Goal: Information Seeking & Learning: Compare options

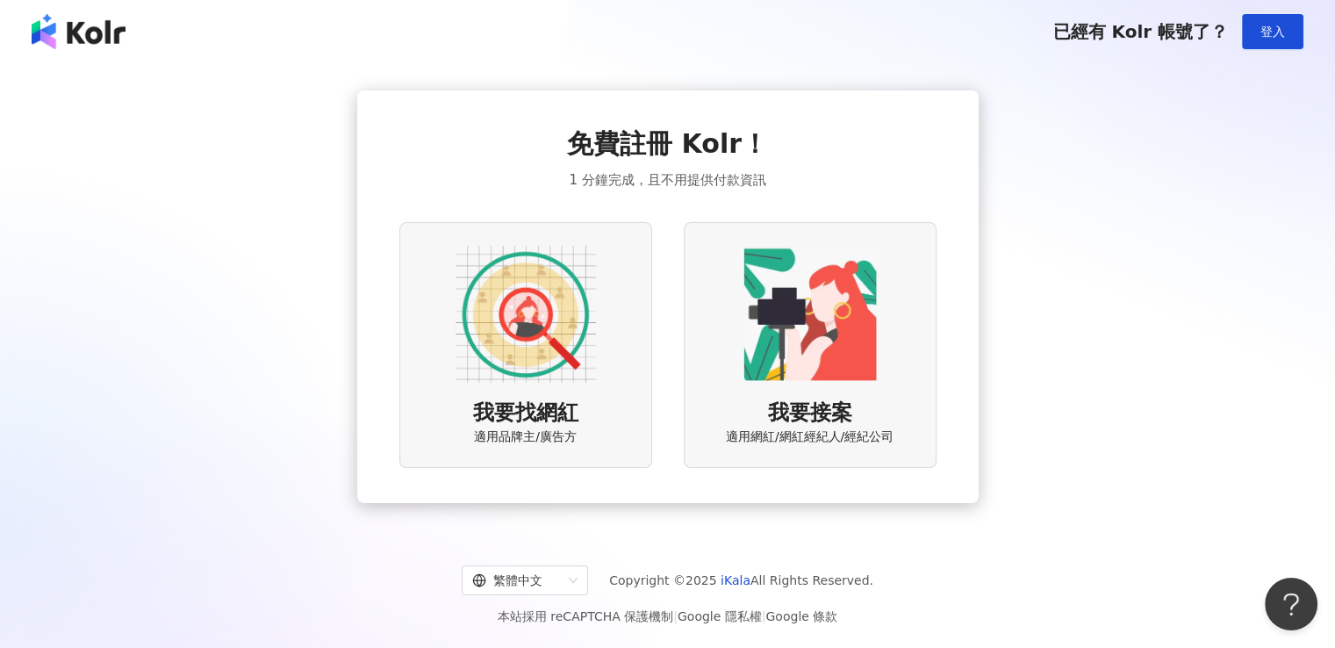
click at [1304, 24] on div "已經有 Kolr 帳號了？ 登入" at bounding box center [667, 31] width 1335 height 63
click at [1292, 29] on button "登入" at bounding box center [1272, 31] width 61 height 35
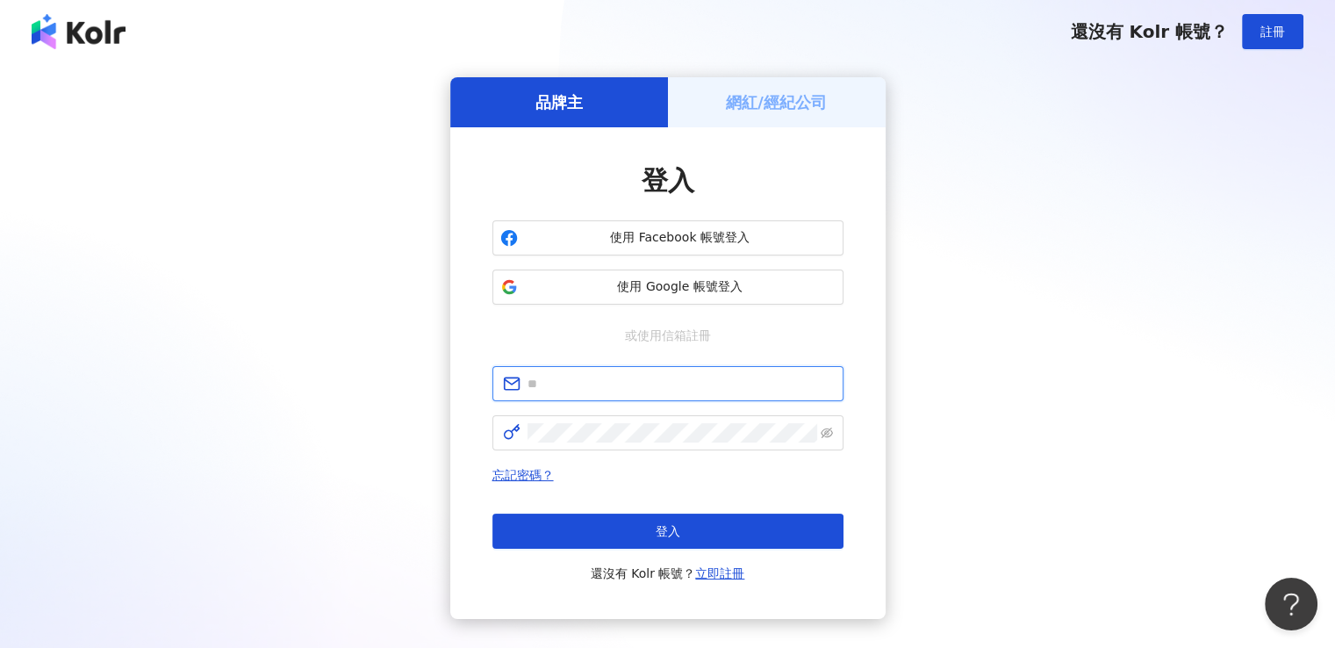
type input "**********"
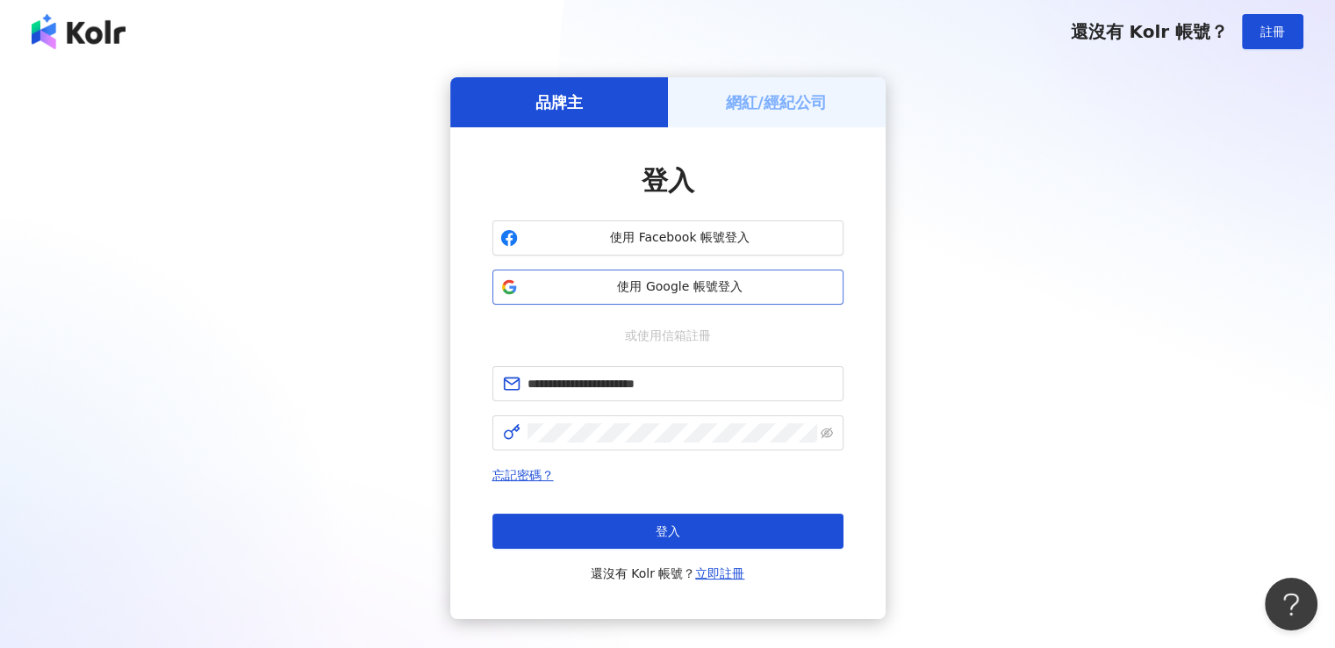
click at [669, 282] on span "使用 Google 帳號登入" at bounding box center [680, 287] width 311 height 18
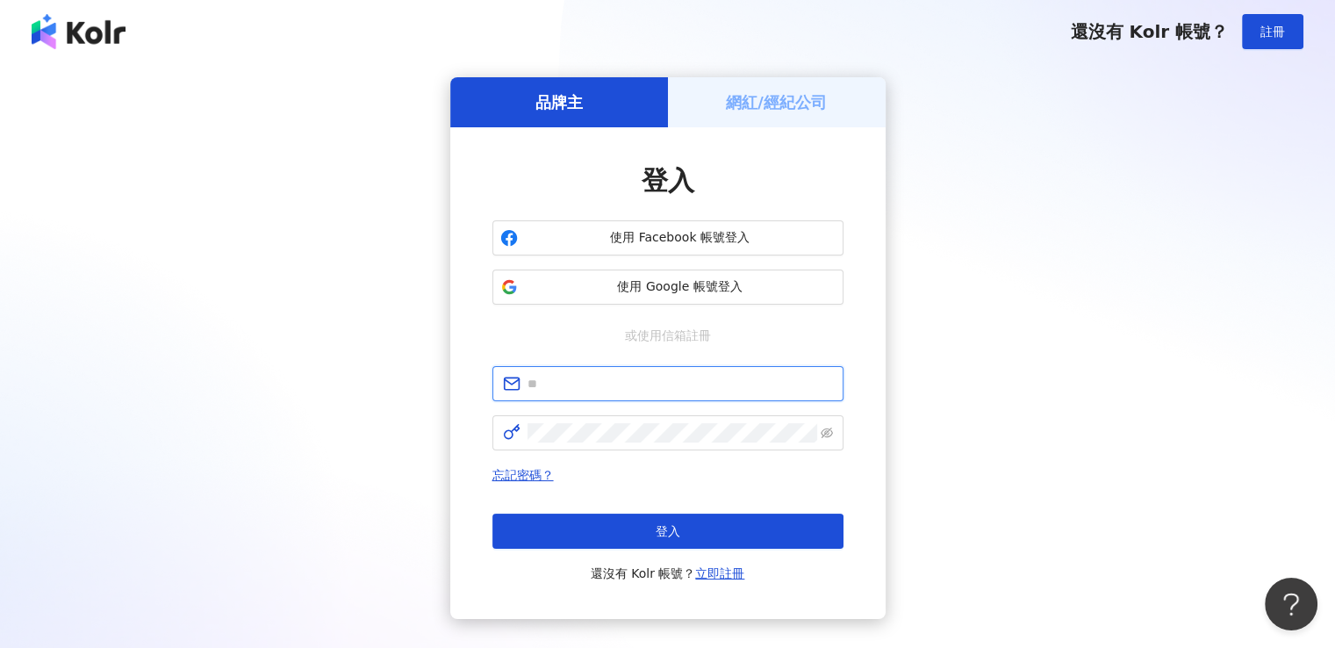
type input "**********"
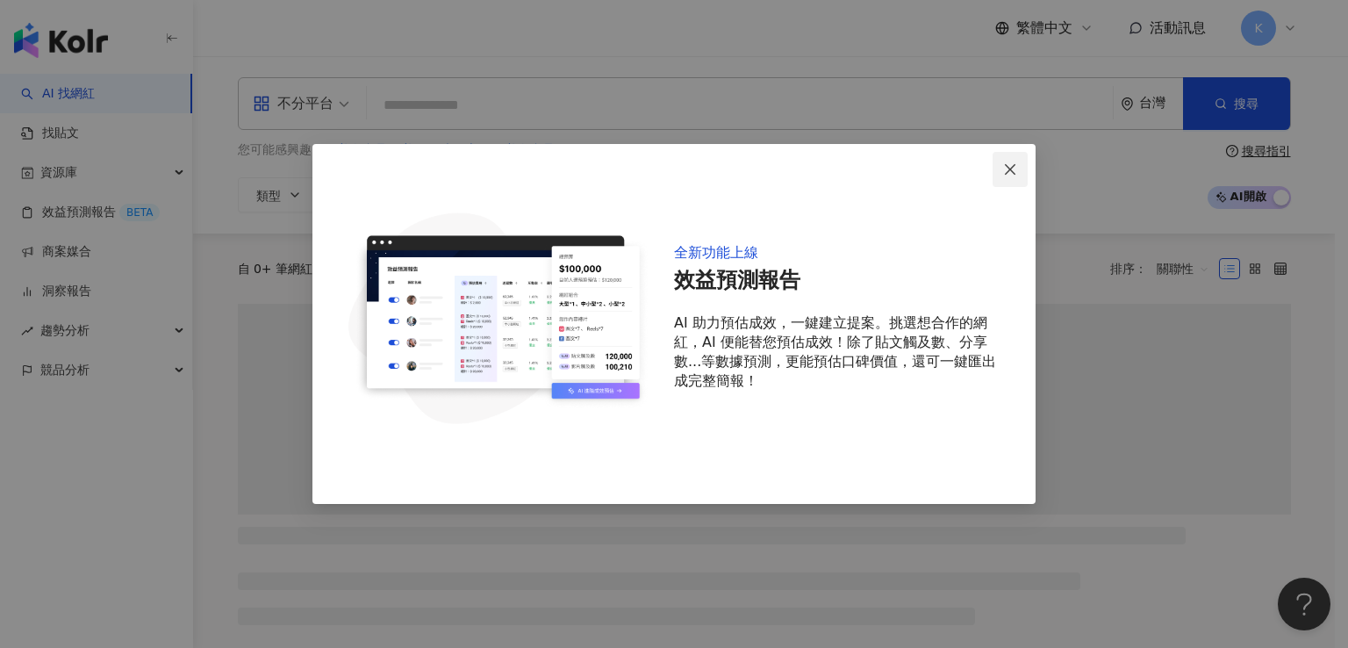
click at [1010, 169] on icon "close" at bounding box center [1010, 168] width 11 height 11
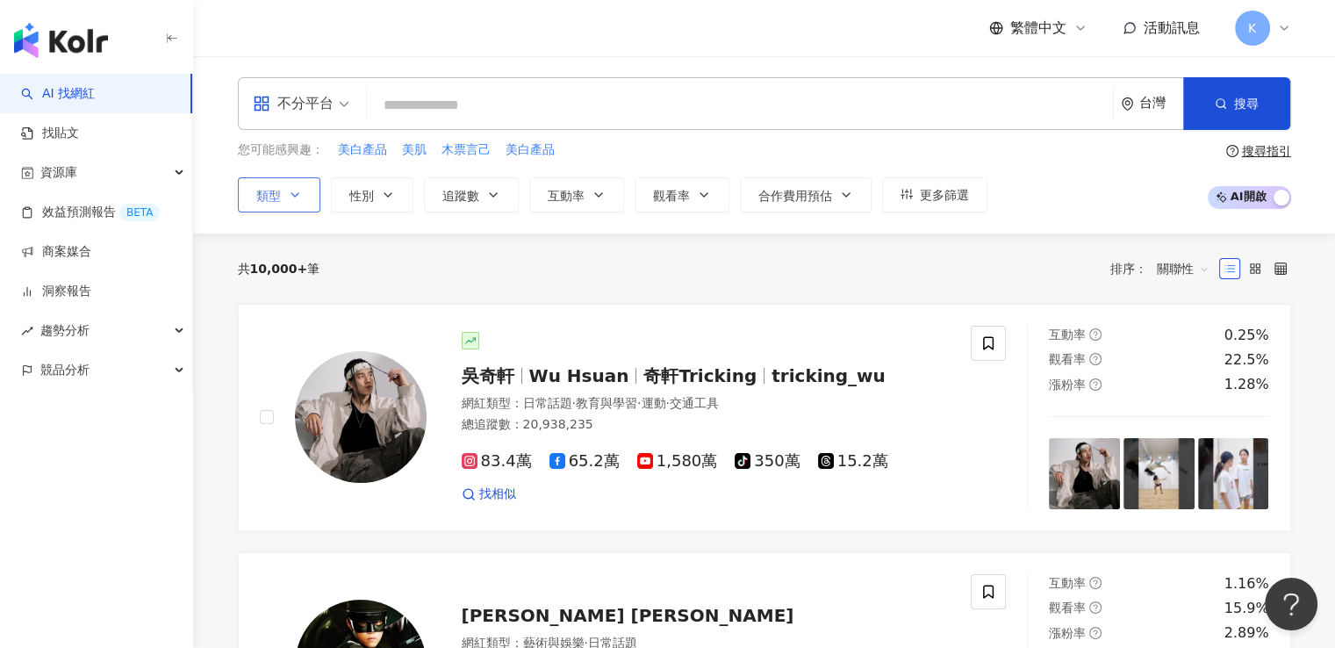
click at [276, 191] on span "類型" at bounding box center [268, 196] width 25 height 14
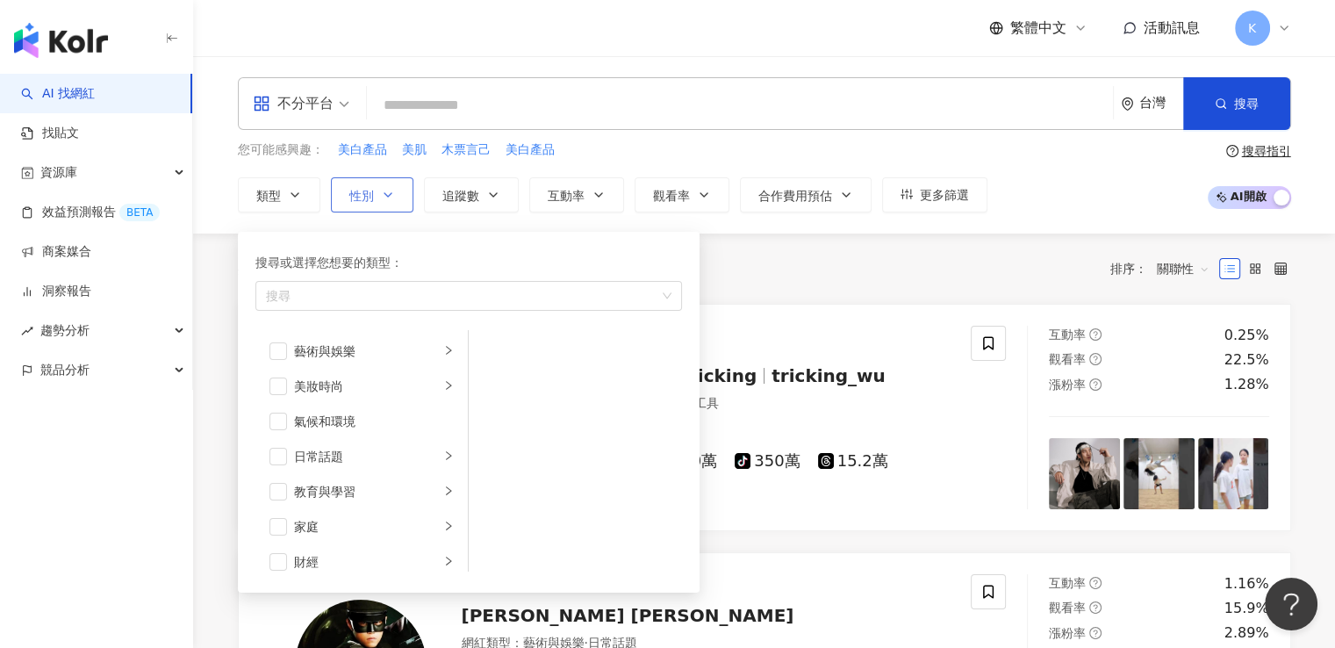
click at [392, 201] on button "性別" at bounding box center [372, 194] width 83 height 35
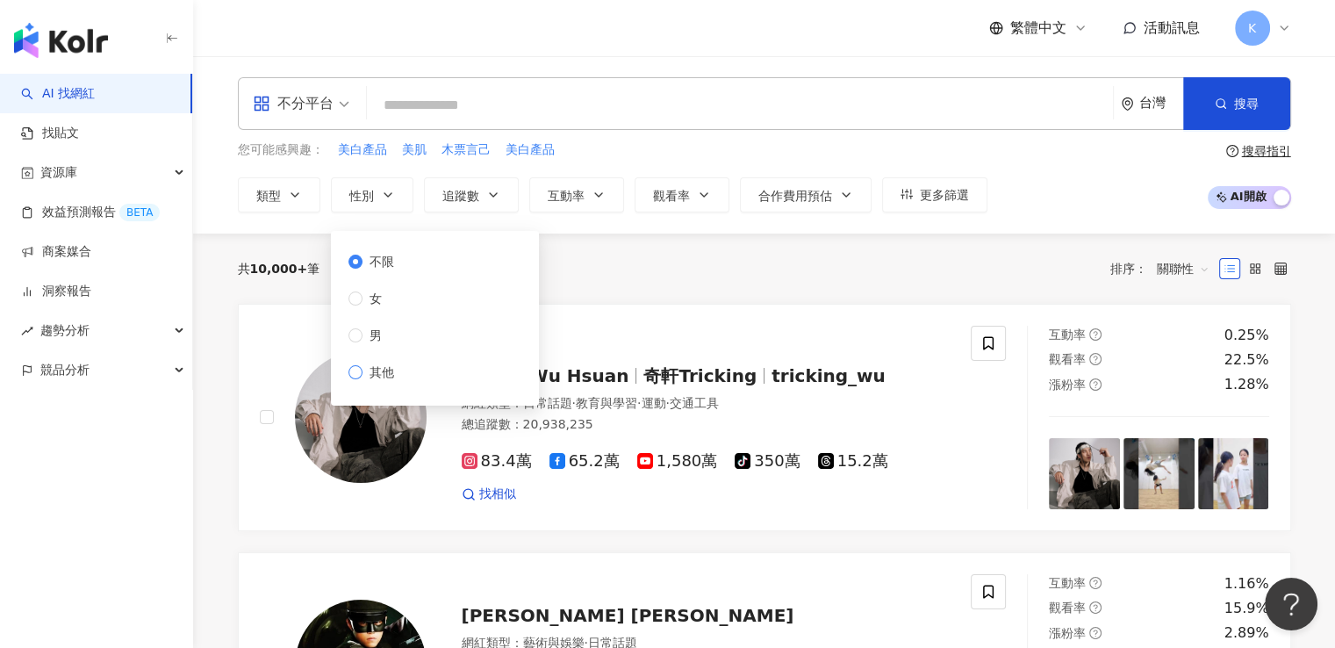
click at [378, 370] on span "其他" at bounding box center [382, 372] width 39 height 19
click at [313, 183] on button "類型" at bounding box center [279, 194] width 83 height 35
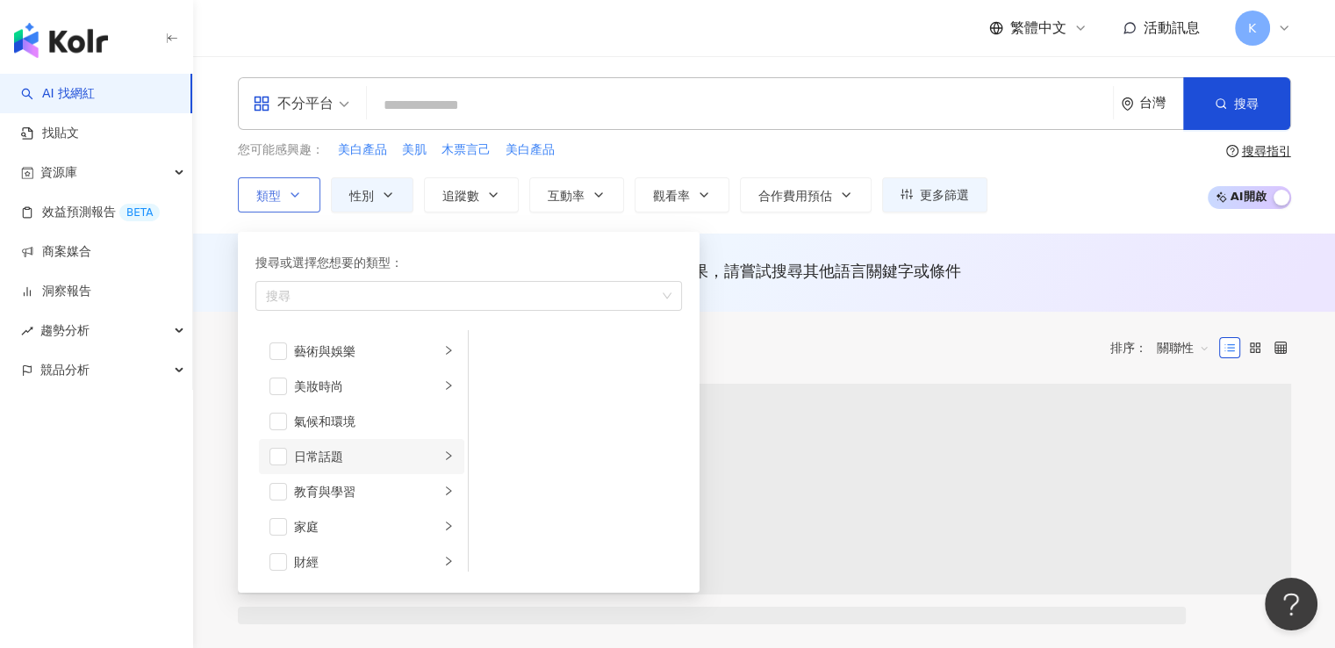
click at [393, 460] on div "日常話題" at bounding box center [367, 456] width 146 height 19
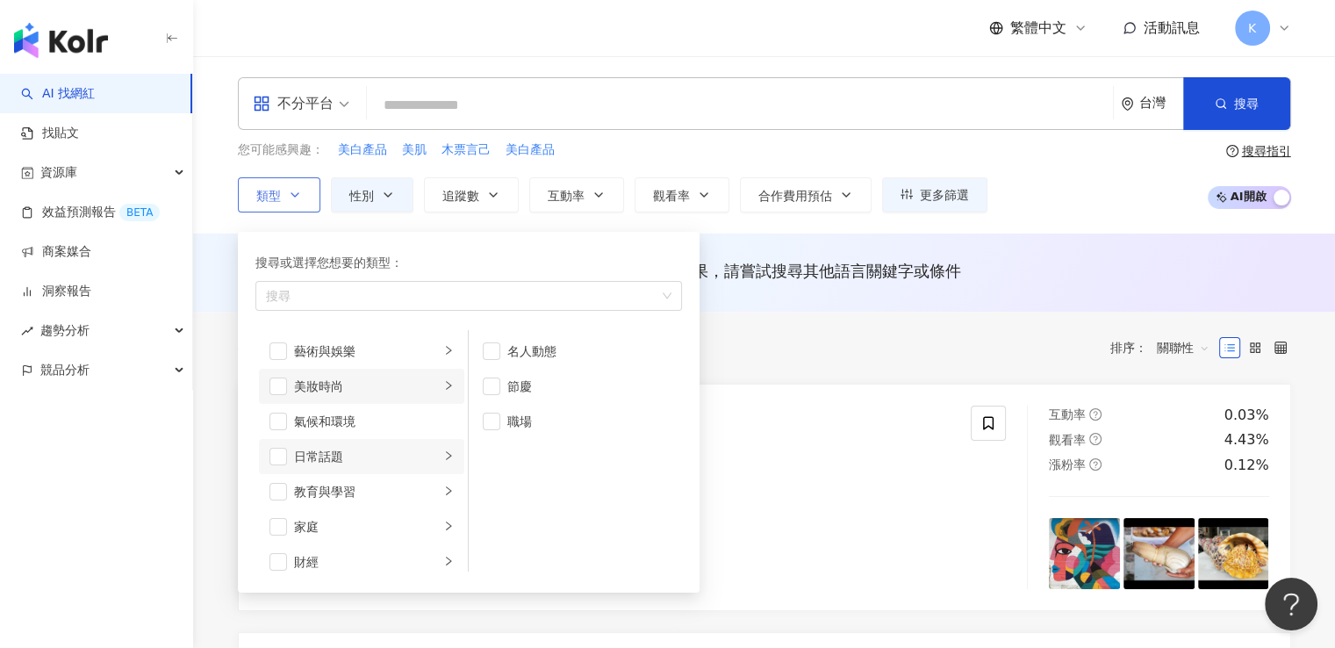
click at [393, 380] on div "美妝時尚" at bounding box center [367, 386] width 146 height 19
click at [407, 339] on li "藝術與娛樂" at bounding box center [361, 351] width 205 height 35
click at [397, 490] on div "教育與學習" at bounding box center [367, 491] width 146 height 19
click at [396, 526] on div "家庭" at bounding box center [367, 526] width 146 height 19
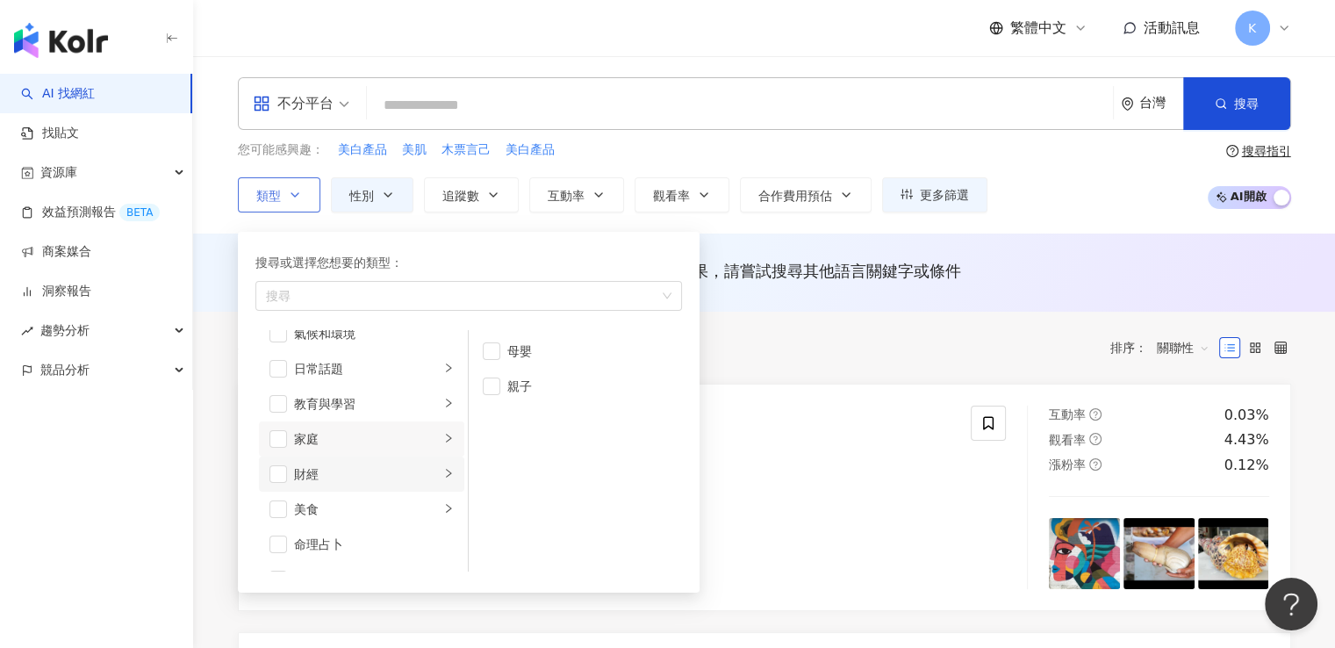
click at [406, 458] on li "財經" at bounding box center [361, 474] width 205 height 35
click at [404, 500] on div "美食" at bounding box center [367, 509] width 146 height 19
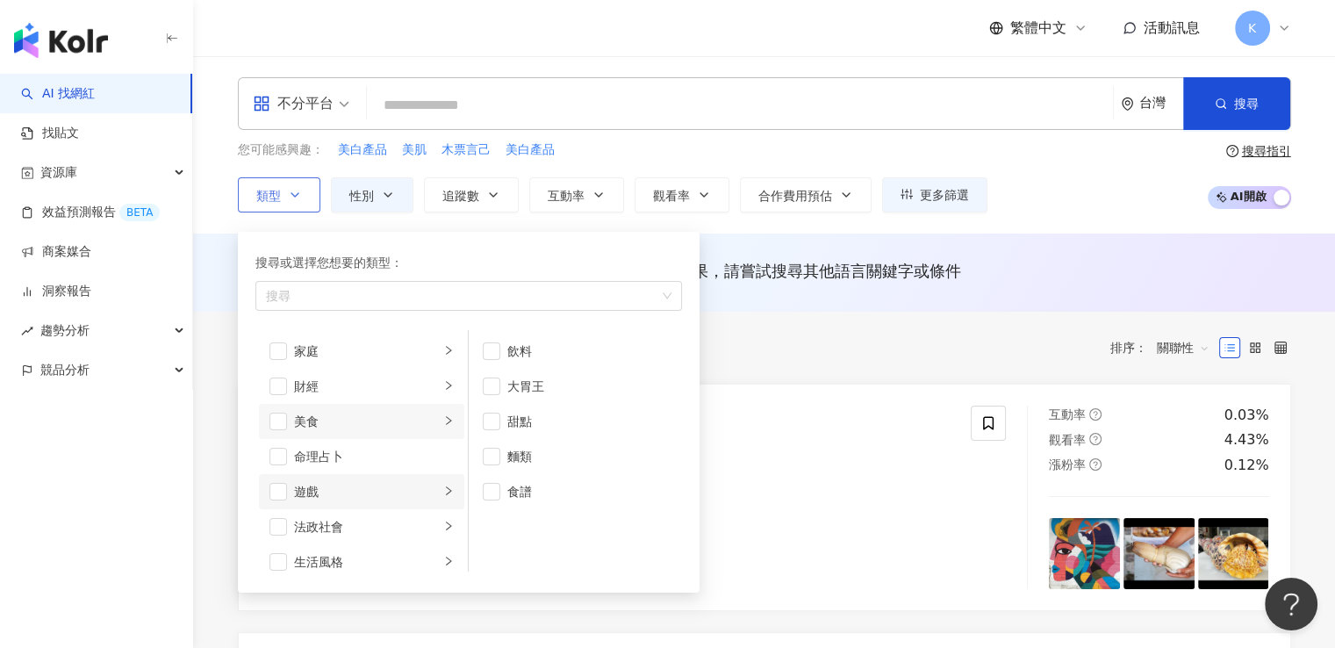
click at [405, 500] on div "遊戲" at bounding box center [367, 491] width 146 height 19
click at [401, 526] on div "法政社會" at bounding box center [367, 526] width 146 height 19
click at [404, 556] on div "生活風格" at bounding box center [367, 561] width 146 height 19
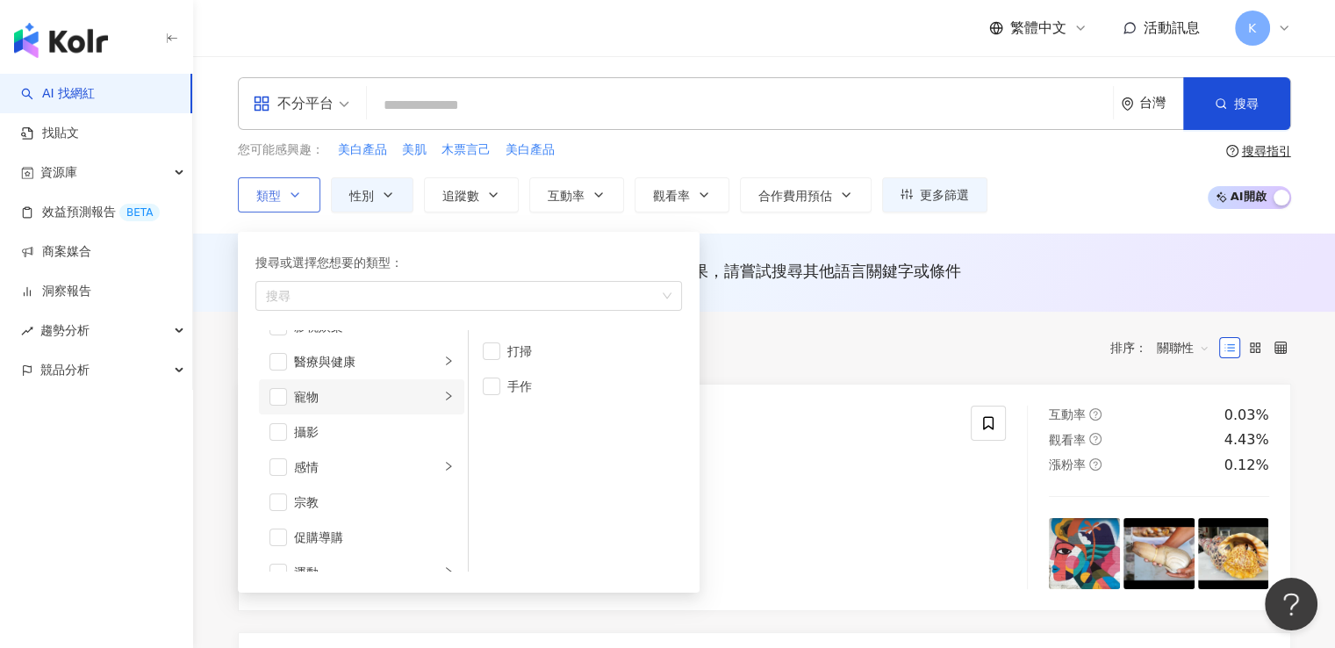
click at [404, 397] on div "寵物" at bounding box center [367, 396] width 146 height 19
click at [283, 399] on span "button" at bounding box center [279, 397] width 18 height 18
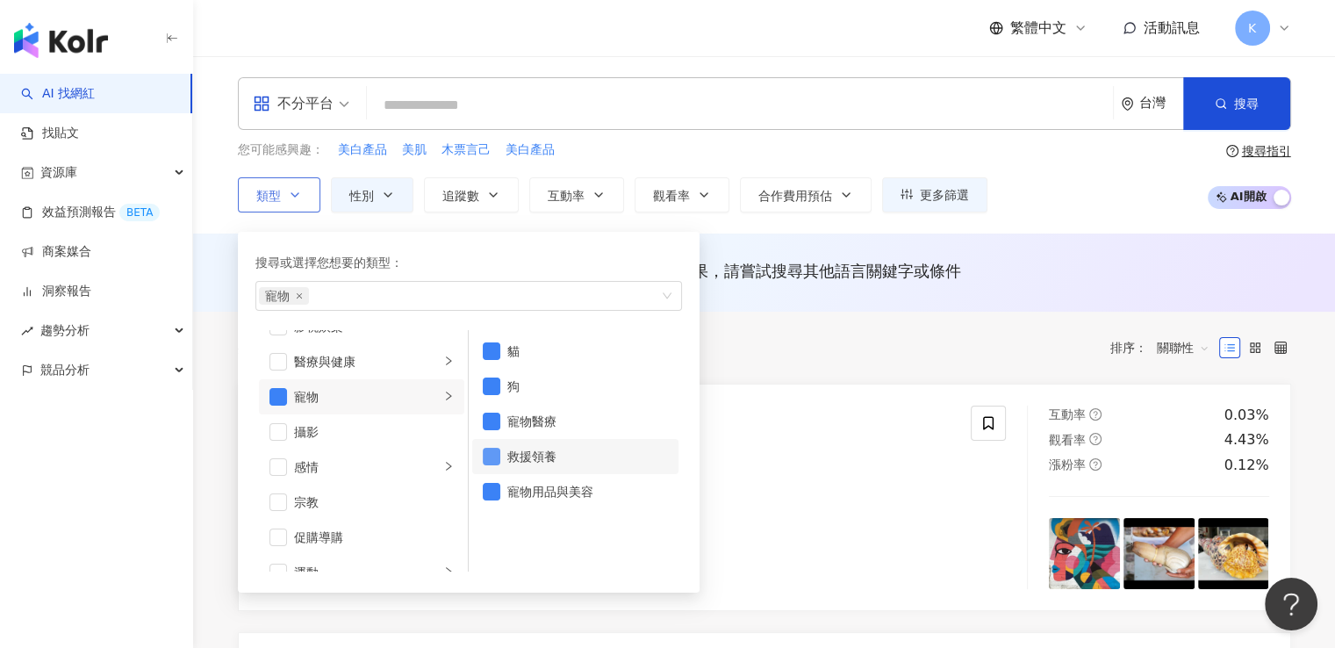
click at [493, 461] on span "button" at bounding box center [492, 457] width 18 height 18
click at [497, 426] on span "button" at bounding box center [492, 422] width 18 height 18
click at [737, 367] on div "共 7,777 筆 條件 ： 性別：其他 重置 排序： 關聯性" at bounding box center [764, 348] width 1053 height 72
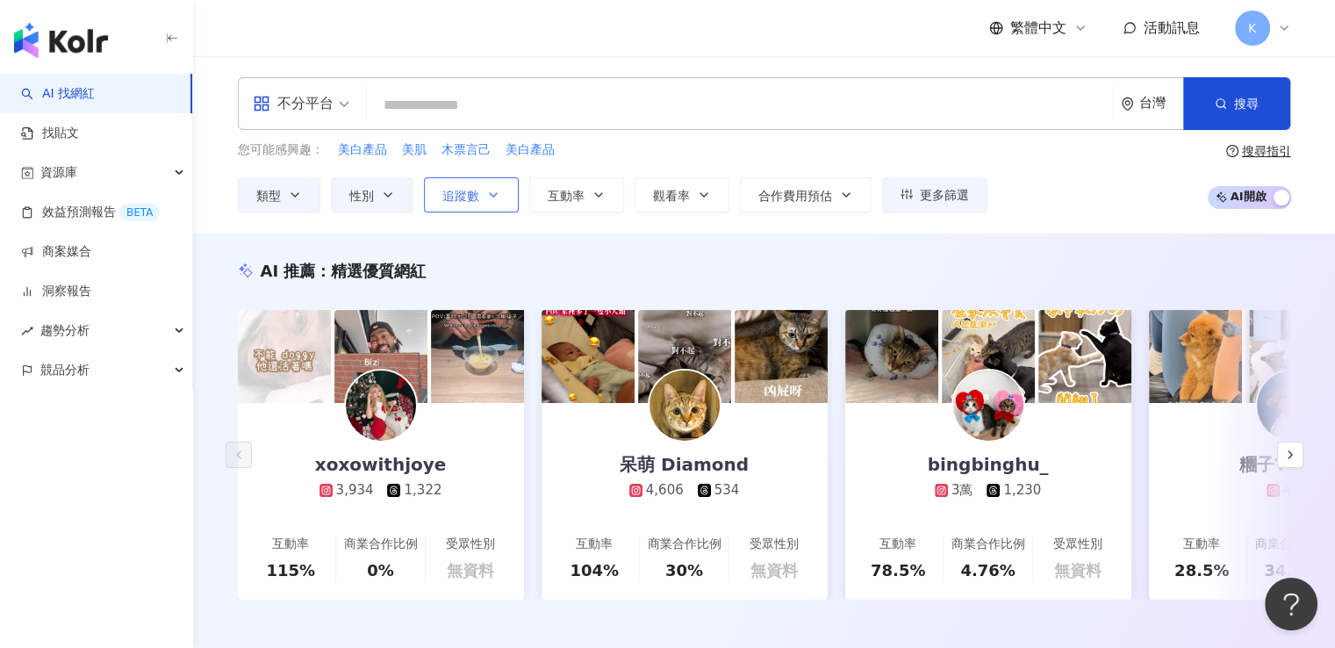
click at [498, 198] on icon "button" at bounding box center [493, 195] width 14 height 14
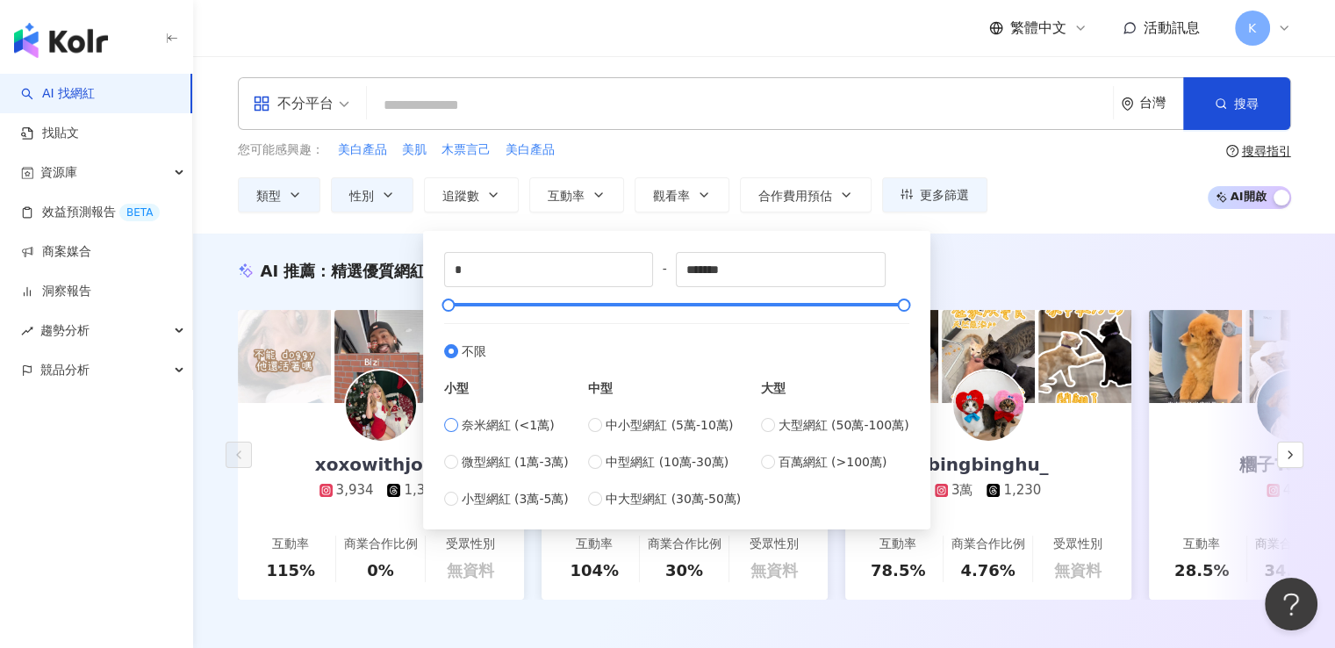
click at [481, 424] on span "奈米網紅 (<1萬)" at bounding box center [508, 424] width 93 height 19
type input "****"
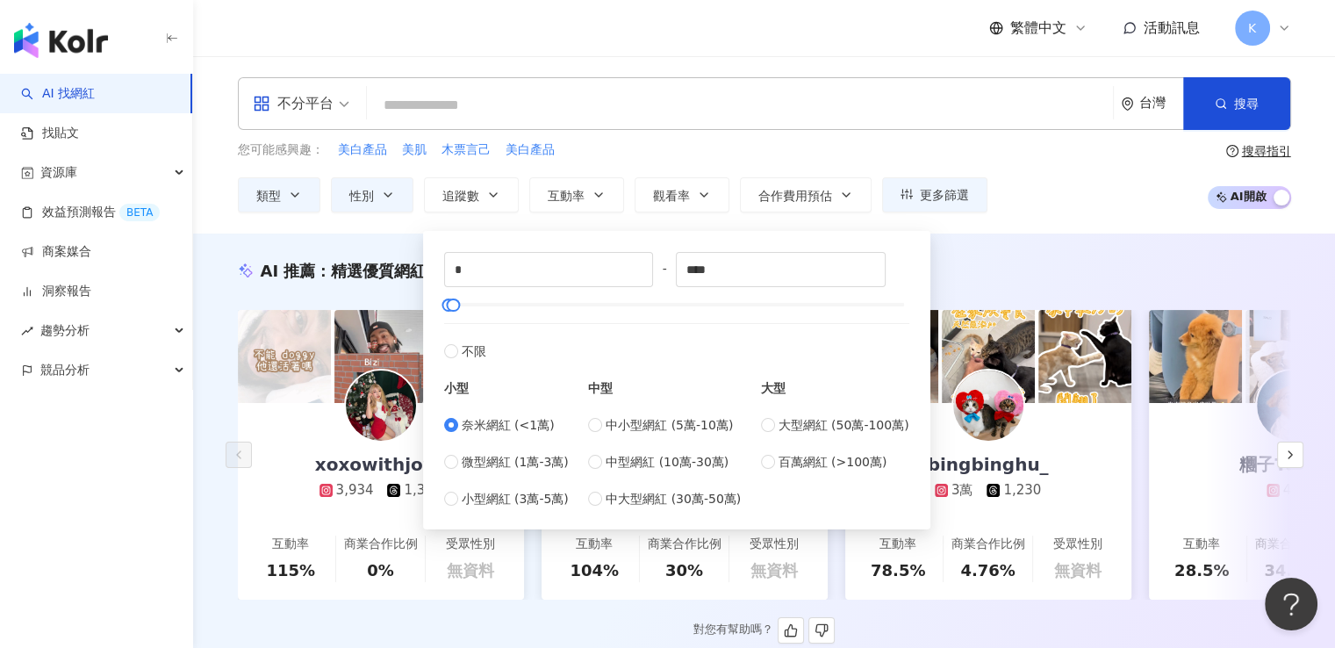
click at [987, 279] on div "AI 推薦 ： 精選優質網紅" at bounding box center [764, 271] width 1053 height 22
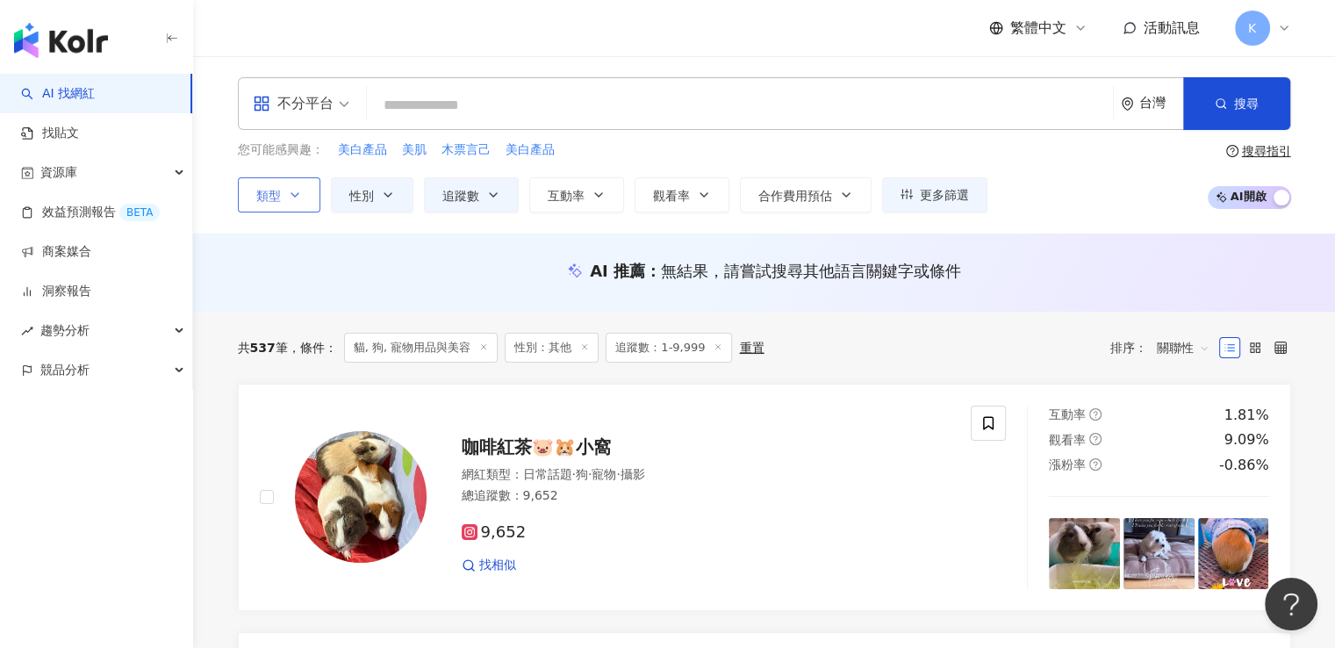
click at [292, 201] on button "類型" at bounding box center [279, 194] width 83 height 35
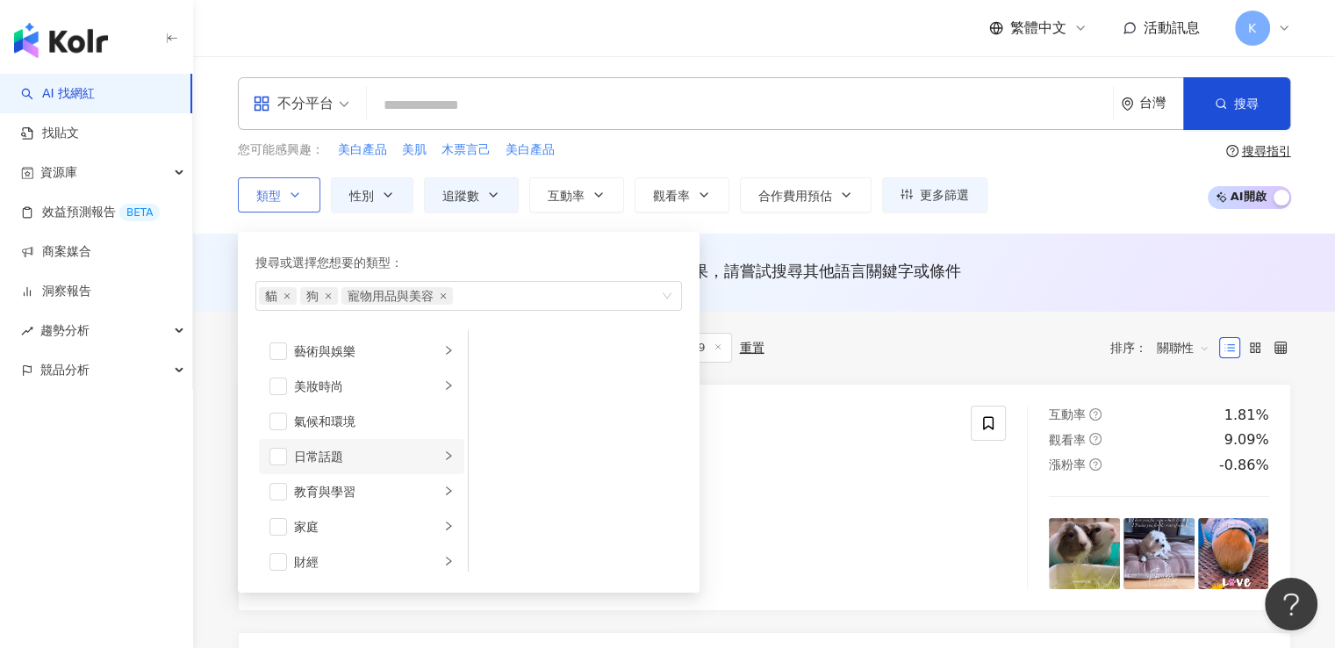
scroll to position [176, 0]
click at [442, 294] on icon "close" at bounding box center [442, 295] width 5 height 5
click at [780, 345] on div "共 537 筆 條件 ： 貓, 狗, 寵物用品與美容 性別：其他 追蹤數：1-9,999 重置 排序： 關聯性" at bounding box center [764, 348] width 1053 height 30
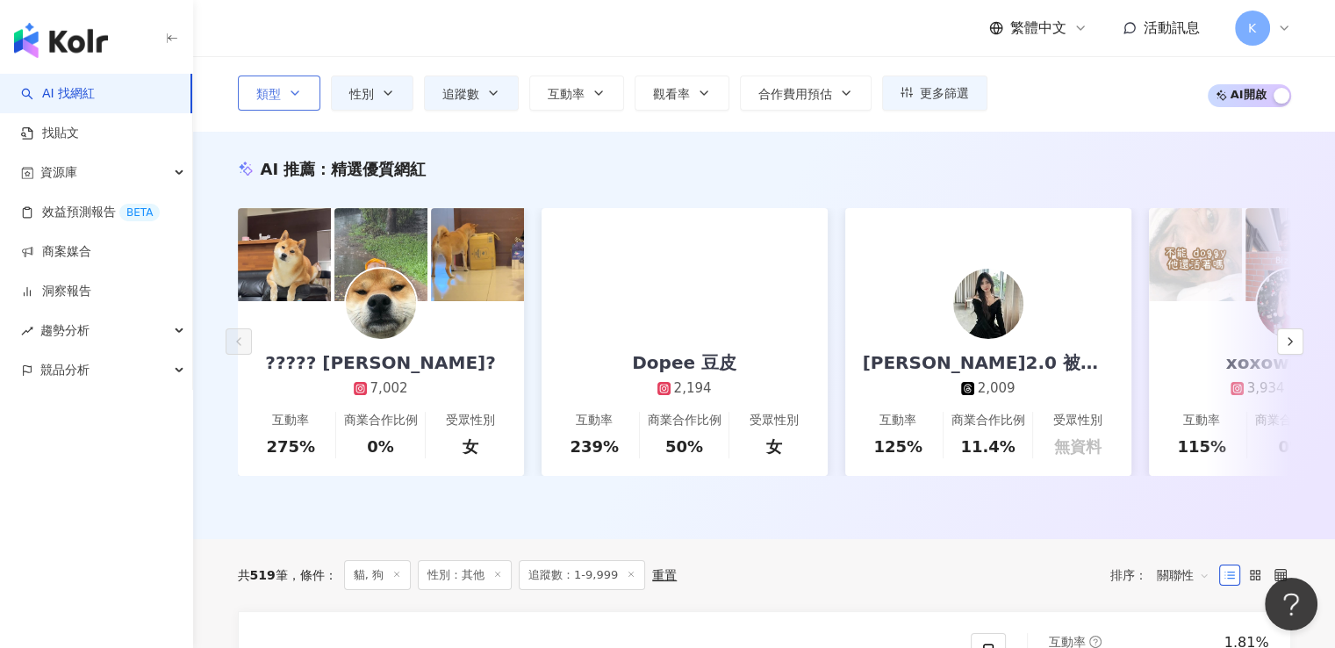
scroll to position [176, 0]
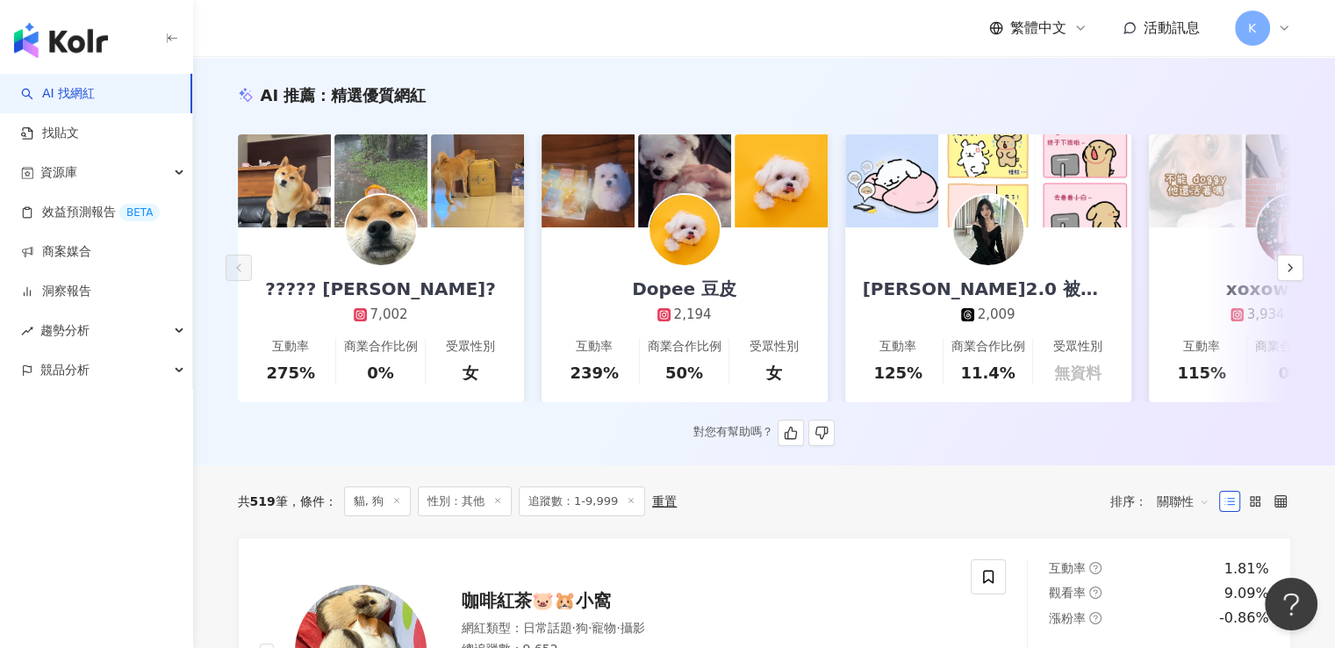
click at [650, 303] on div "Dopee 豆皮 2,194" at bounding box center [685, 275] width 140 height 97
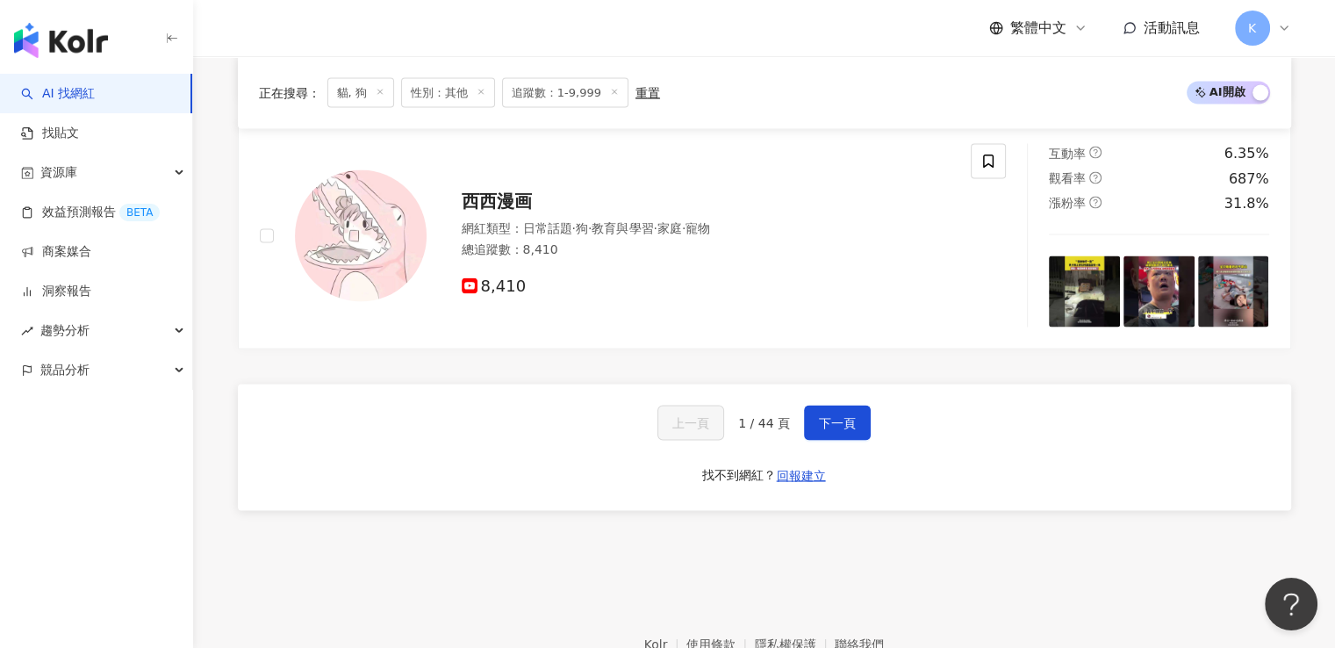
scroll to position [3336, 0]
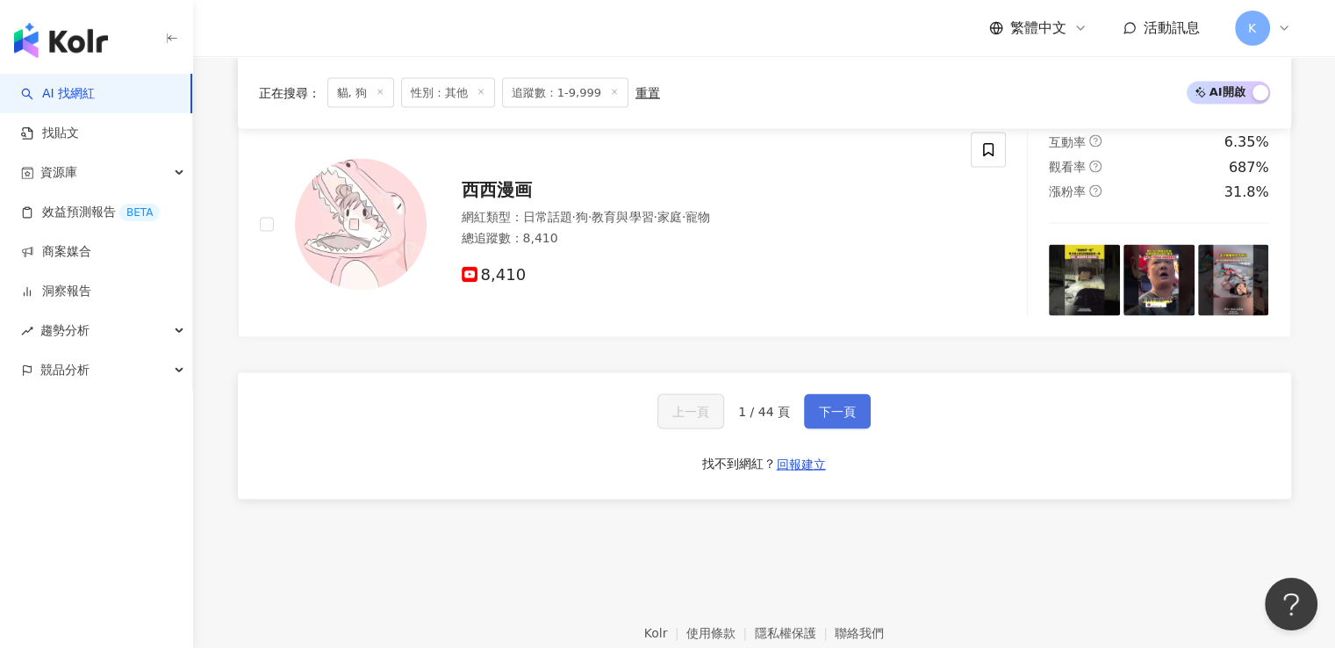
click at [843, 418] on span "下一頁" at bounding box center [837, 411] width 37 height 14
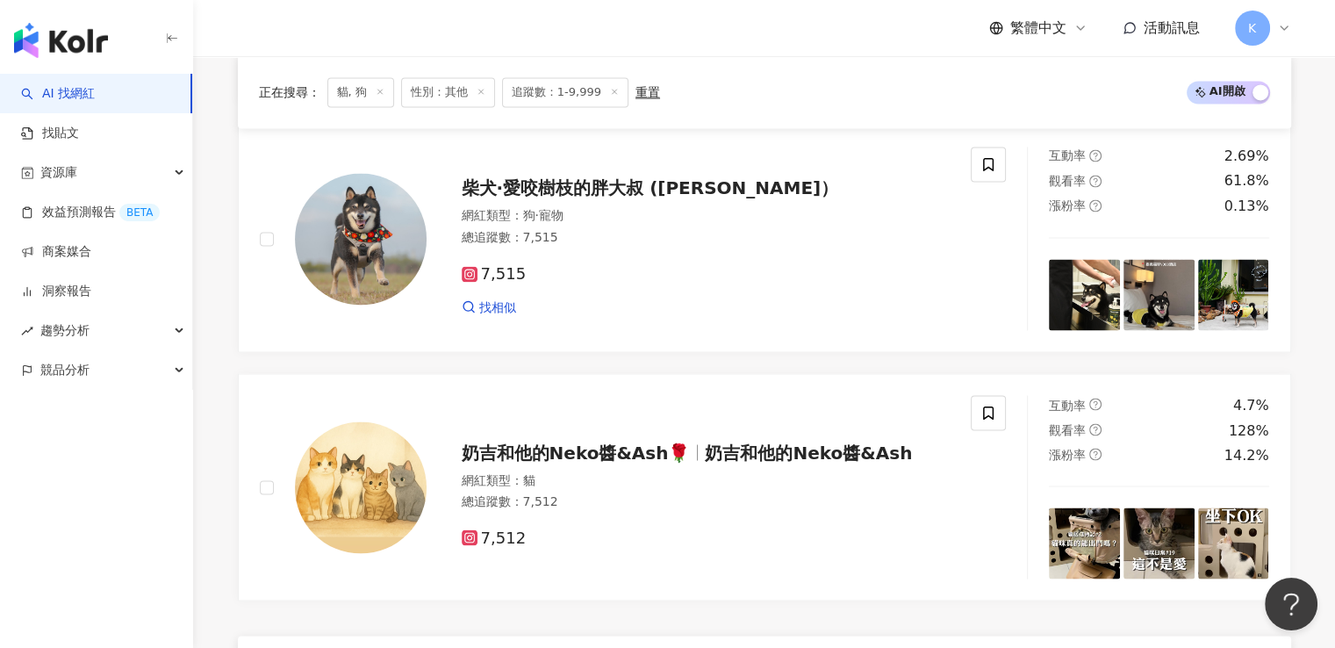
scroll to position [3433, 0]
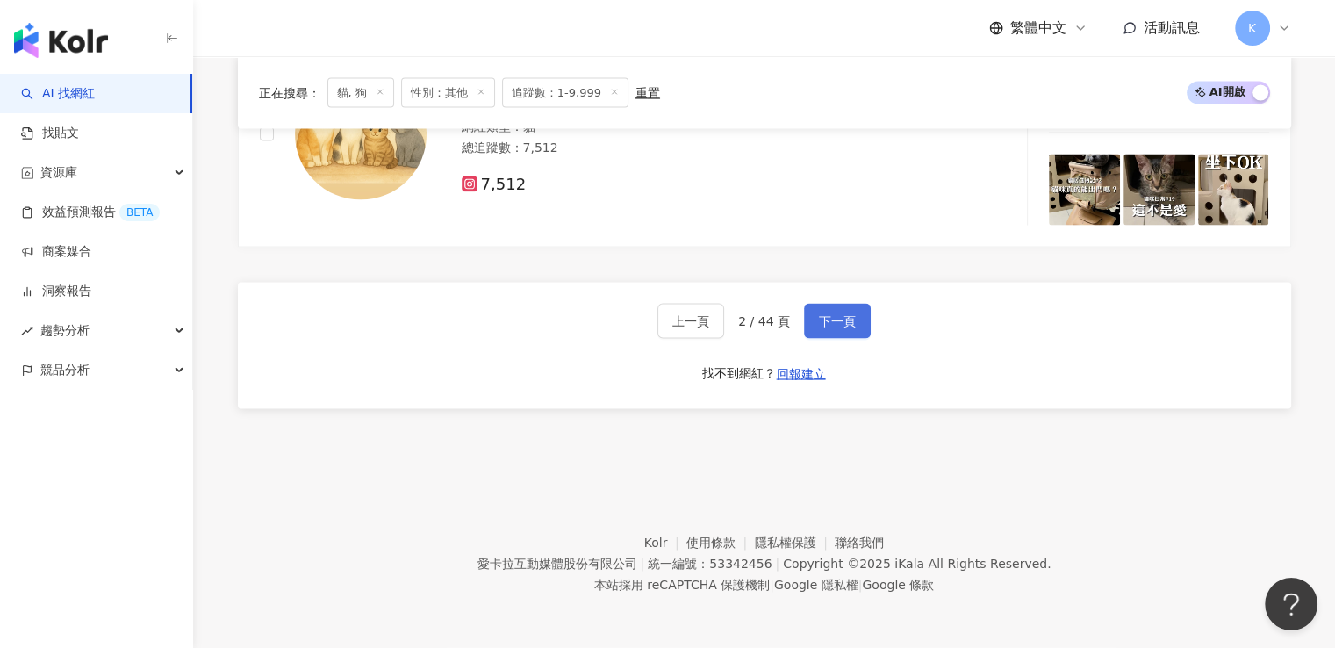
click at [839, 314] on span "下一頁" at bounding box center [837, 321] width 37 height 14
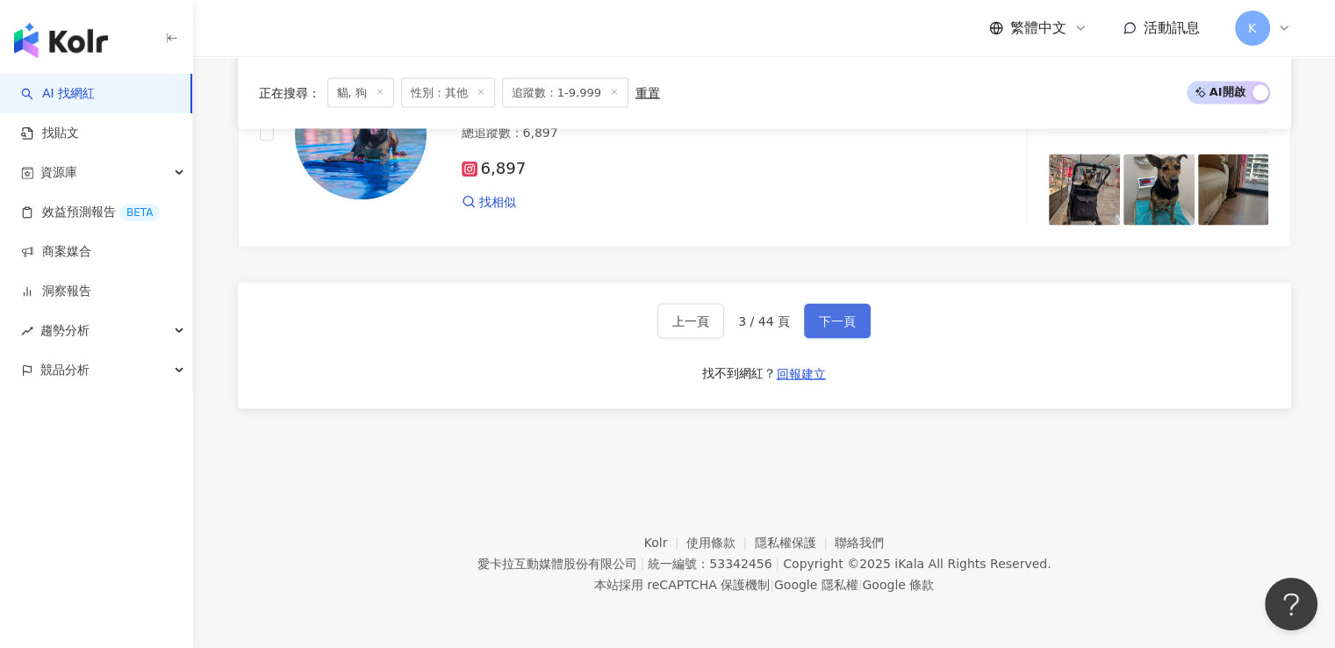
click at [852, 317] on span "下一頁" at bounding box center [837, 321] width 37 height 14
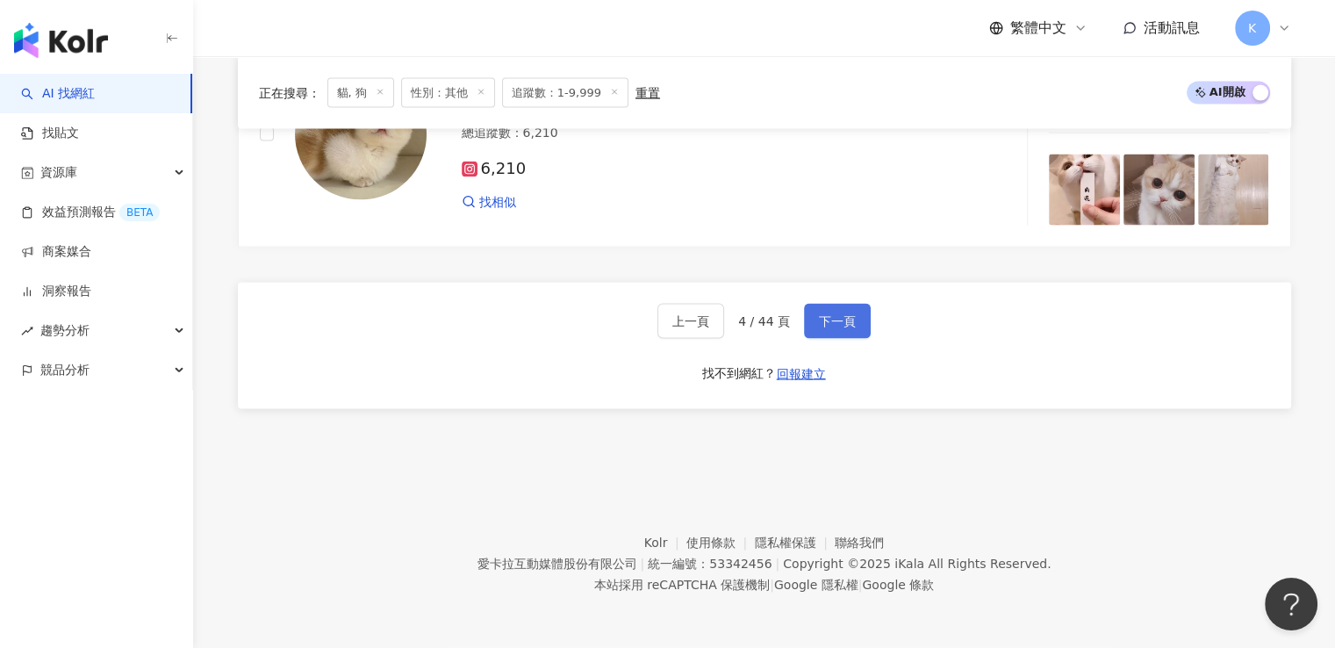
click at [819, 323] on span "下一頁" at bounding box center [837, 321] width 37 height 14
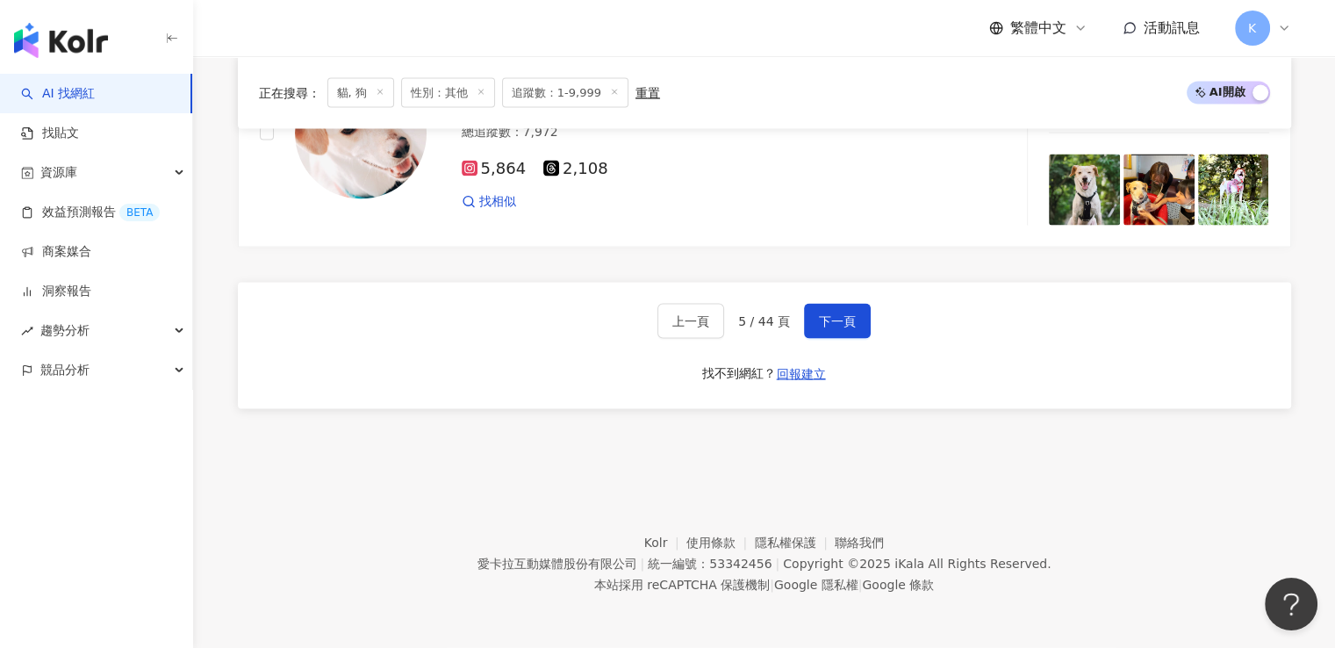
scroll to position [3470, 0]
click at [804, 317] on button "下一頁" at bounding box center [837, 321] width 67 height 35
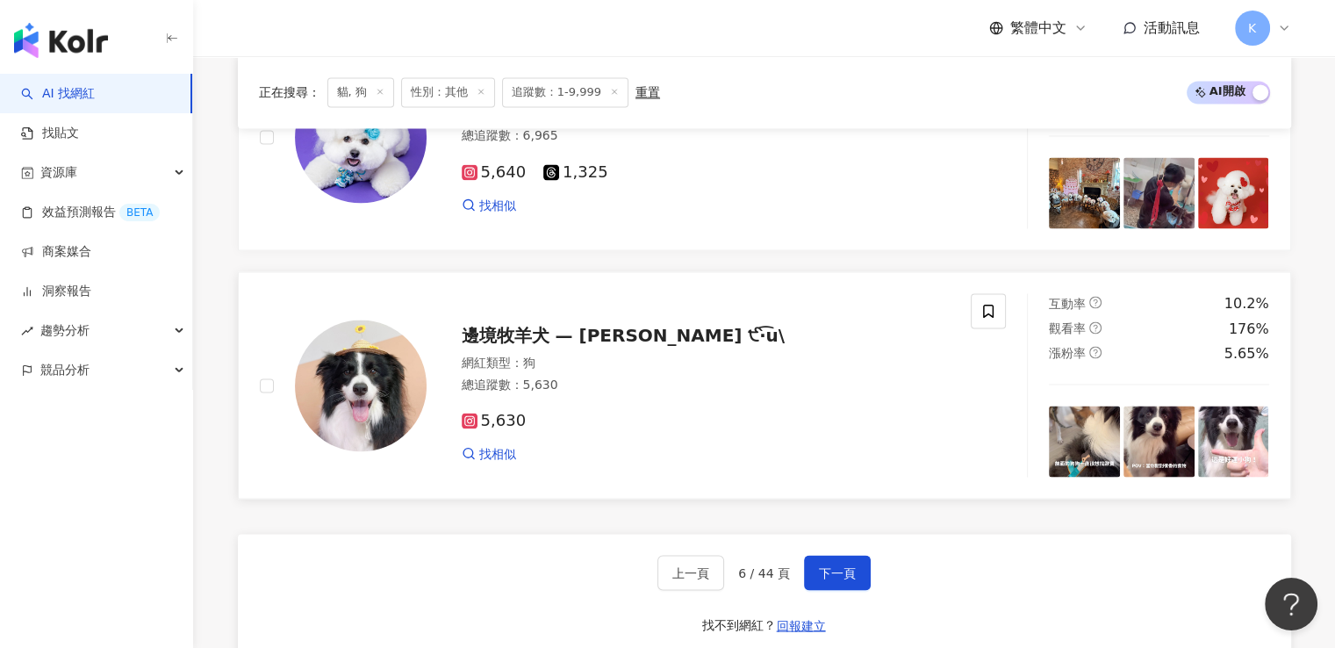
scroll to position [3433, 0]
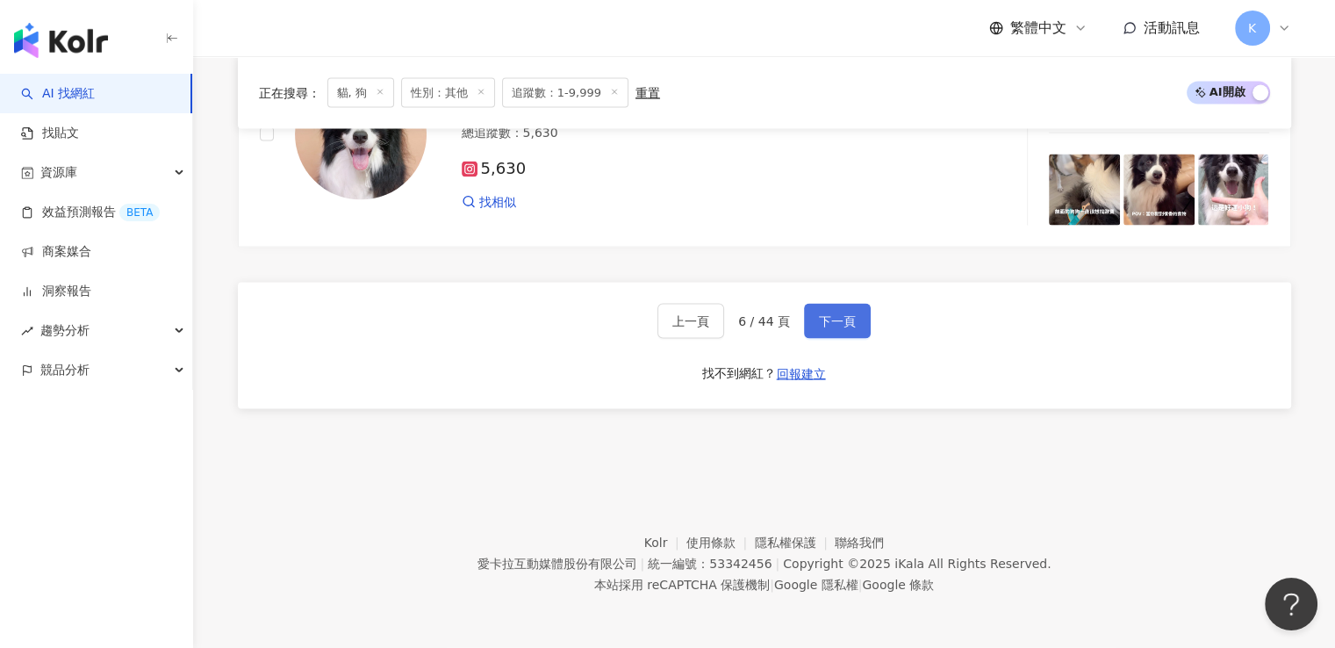
click at [845, 324] on span "下一頁" at bounding box center [837, 321] width 37 height 14
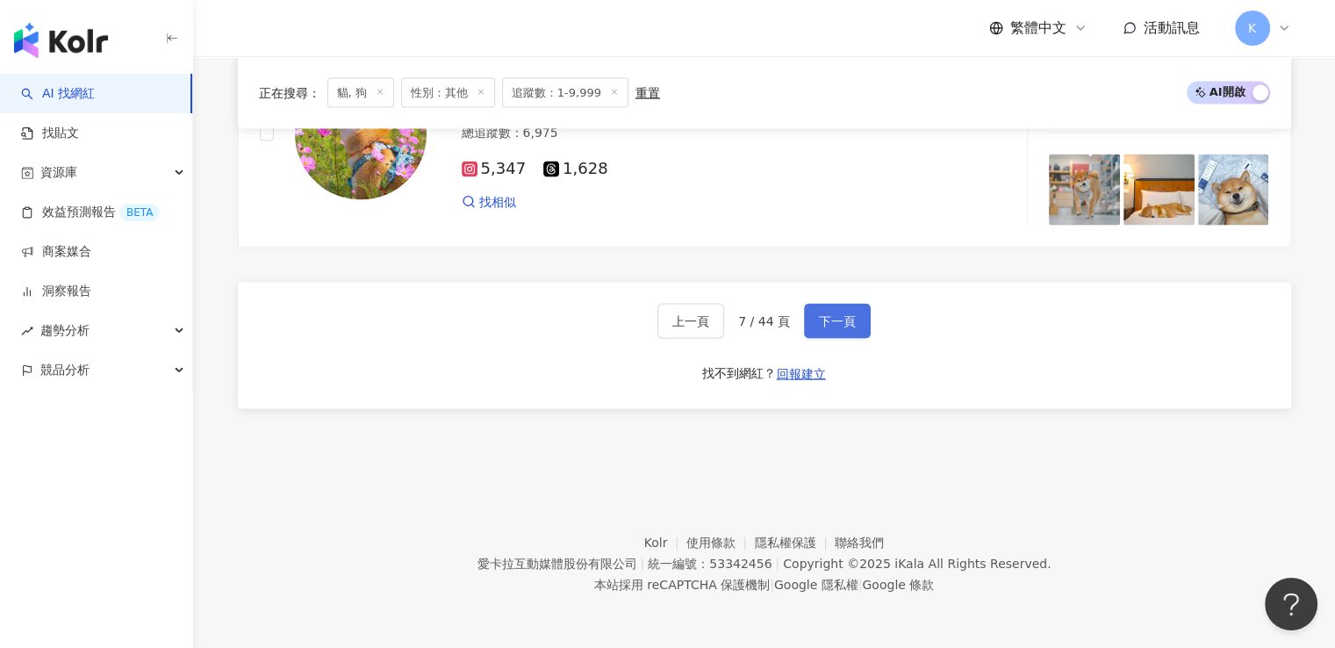
click at [819, 326] on span "下一頁" at bounding box center [837, 321] width 37 height 14
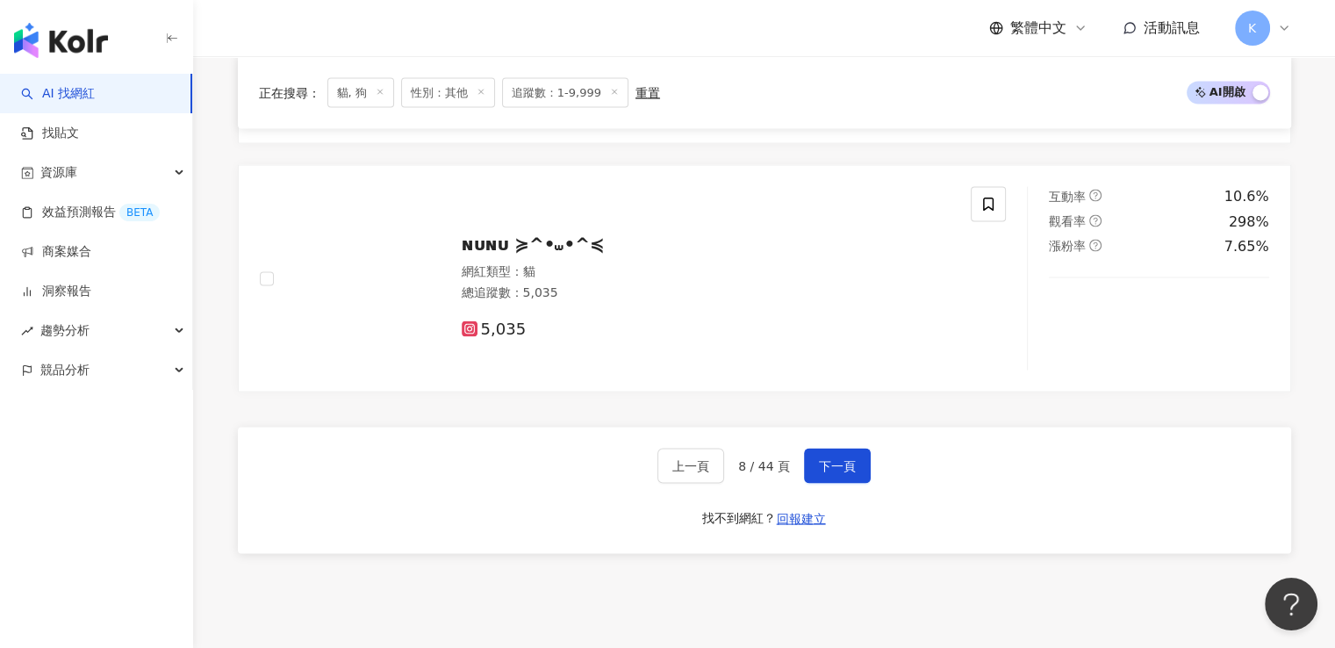
scroll to position [3170, 0]
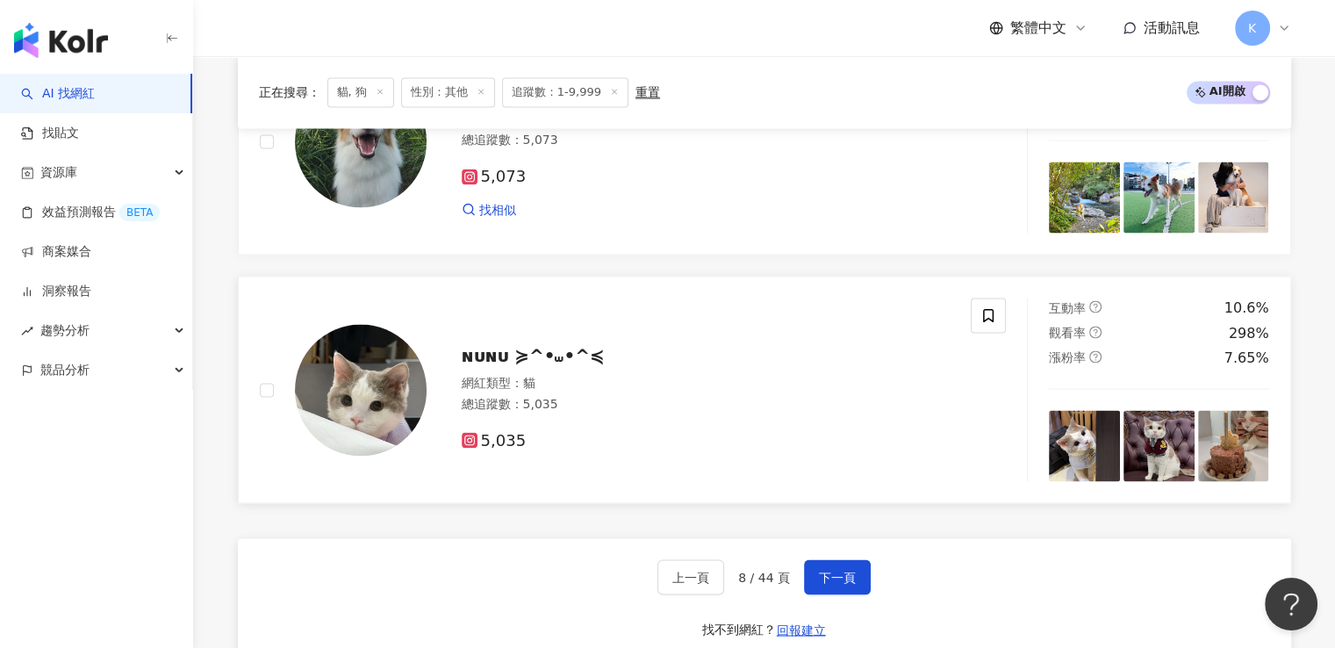
click at [564, 498] on link "ɴᴜɴᴜ ≽^•⩊•^≼ 網紅類型 ： 貓 總追蹤數 ： 5,035 5,035 互動率 10.6% 觀看率 298% 漲粉率 7.65%" at bounding box center [764, 389] width 1053 height 227
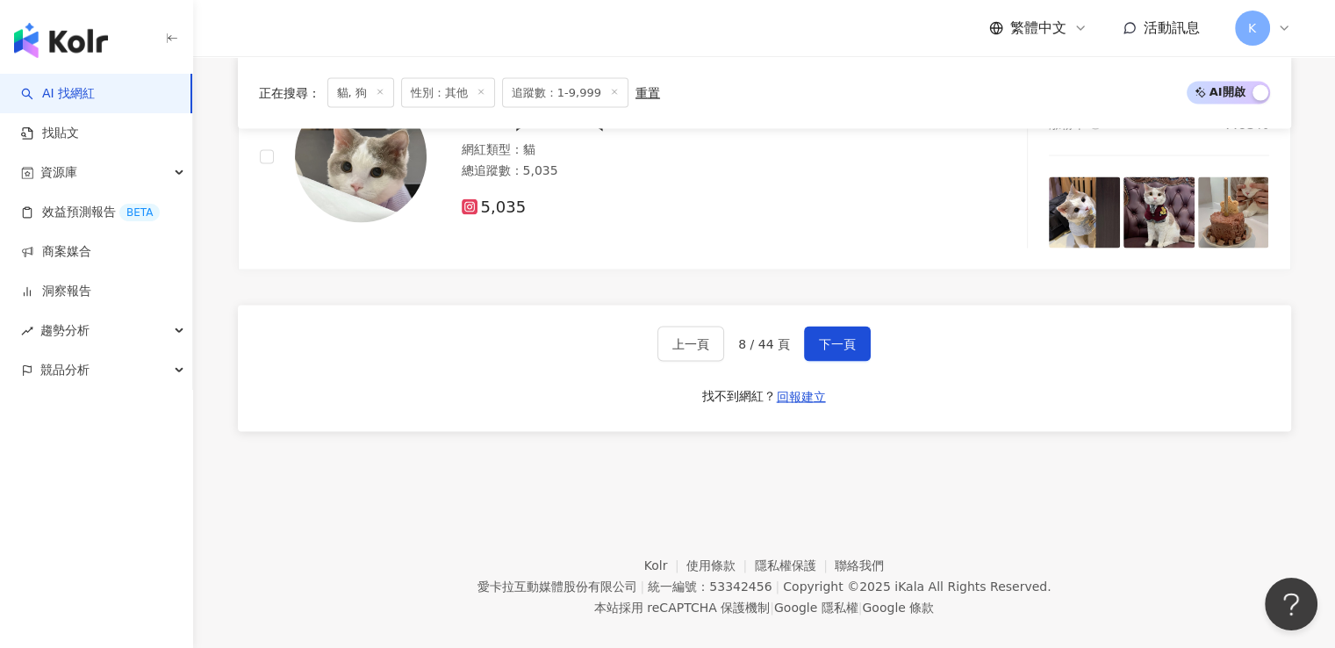
scroll to position [3433, 0]
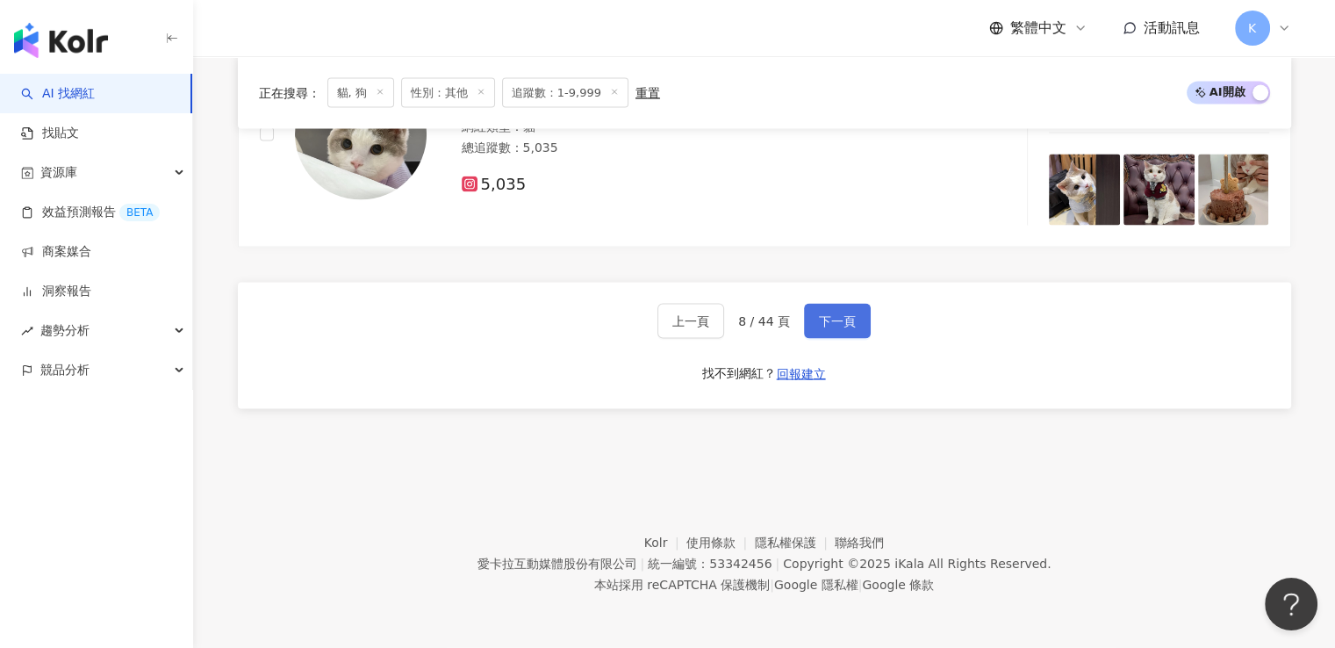
click at [814, 310] on button "下一頁" at bounding box center [837, 321] width 67 height 35
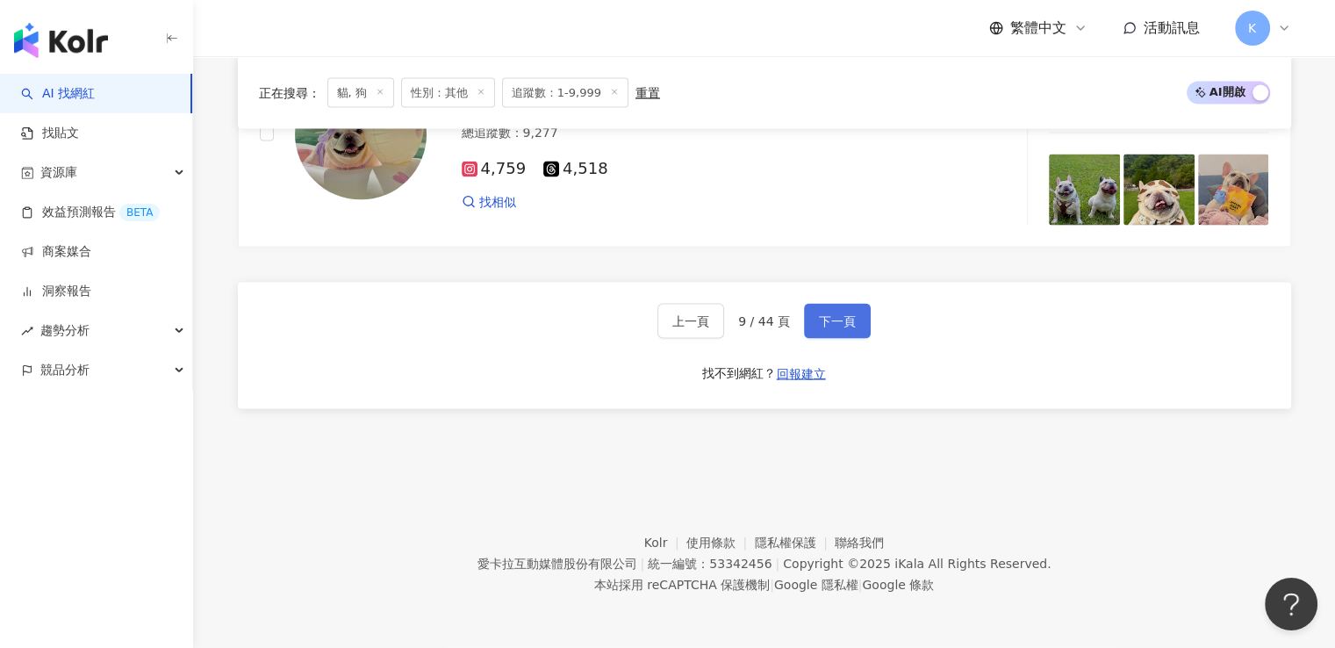
click at [853, 308] on button "下一頁" at bounding box center [837, 321] width 67 height 35
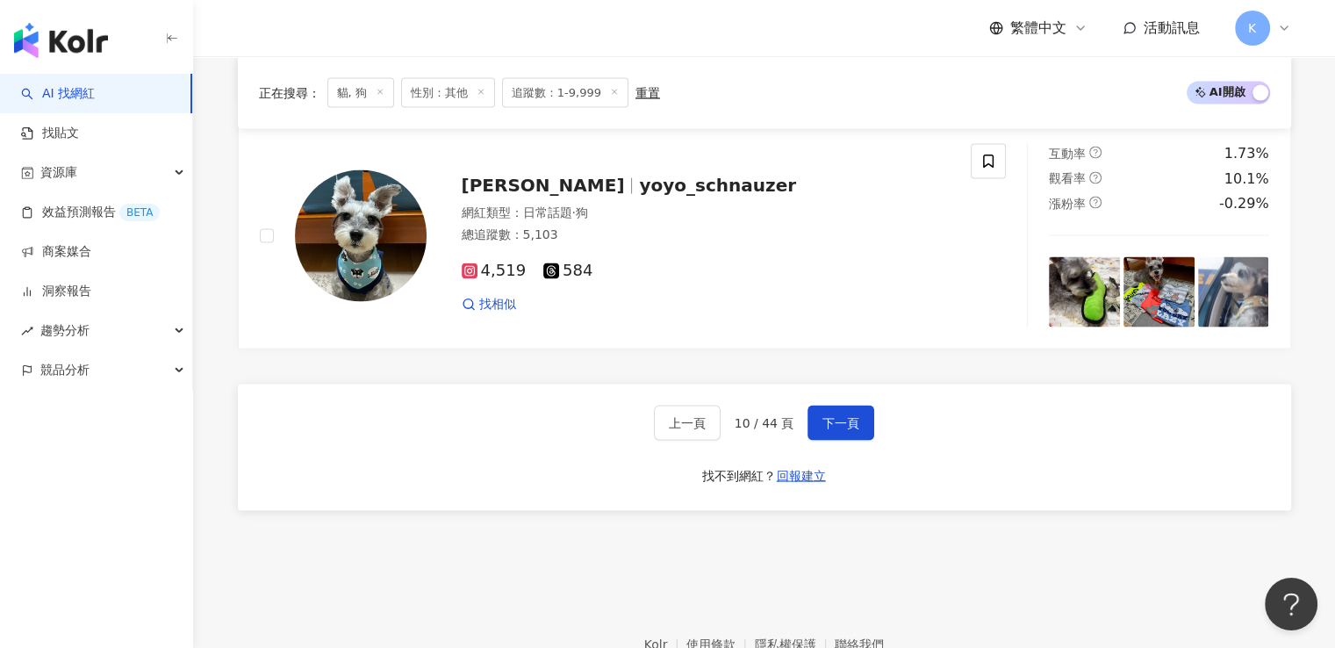
scroll to position [3483, 0]
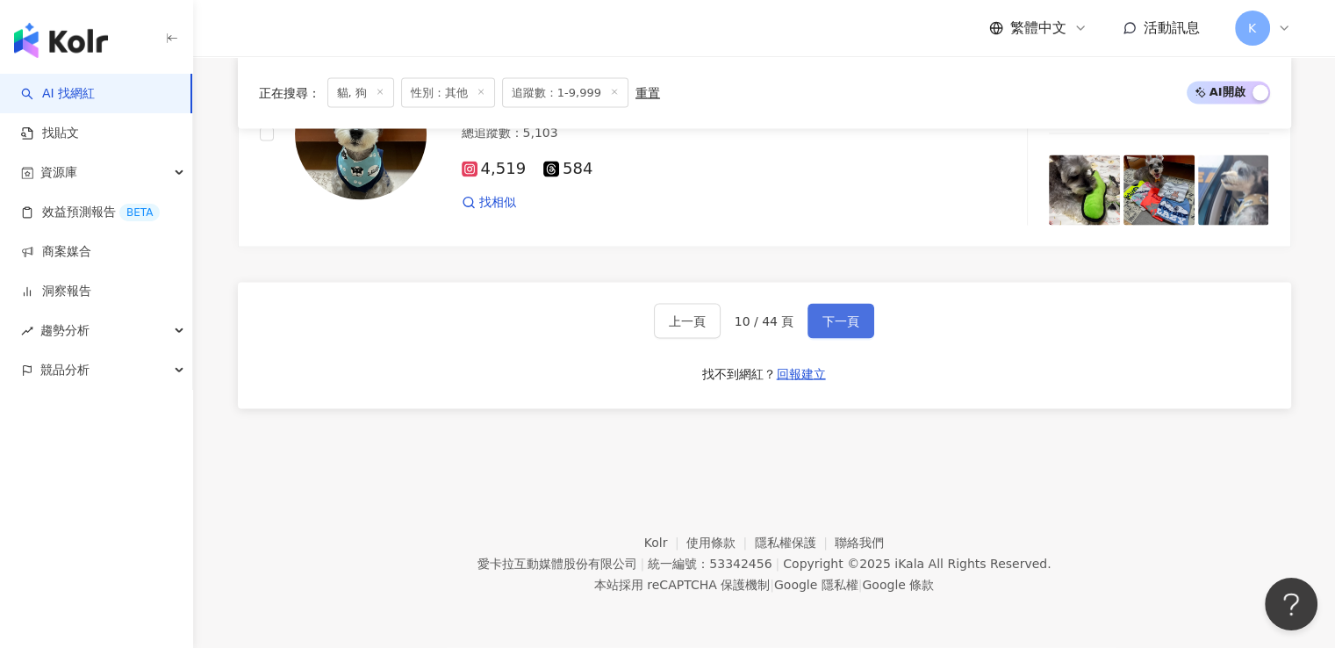
click at [814, 313] on button "下一頁" at bounding box center [841, 321] width 67 height 35
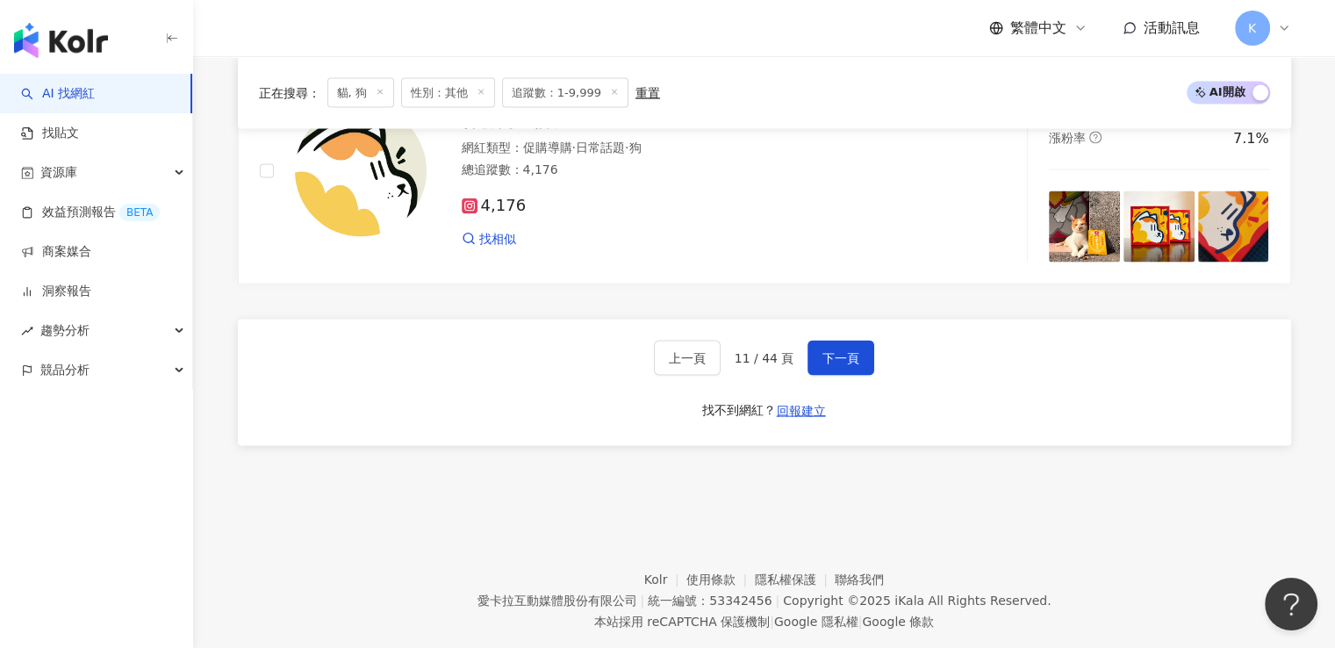
scroll to position [3433, 0]
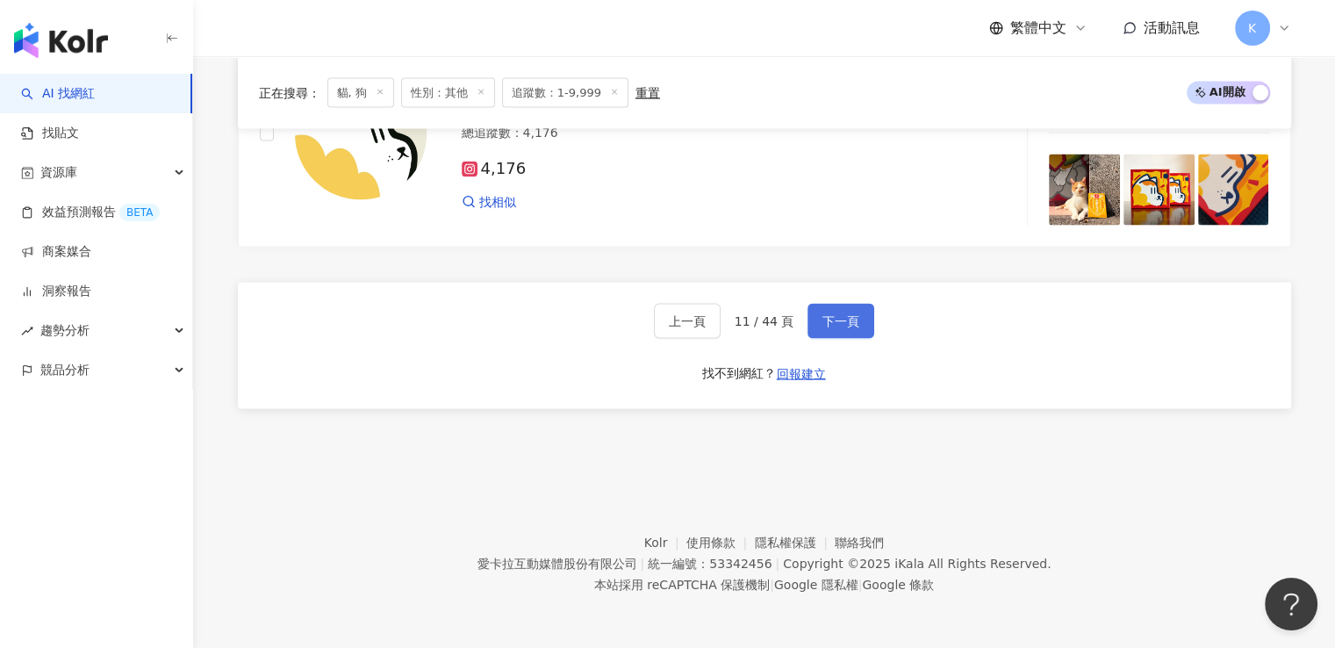
click at [846, 332] on button "下一頁" at bounding box center [841, 321] width 67 height 35
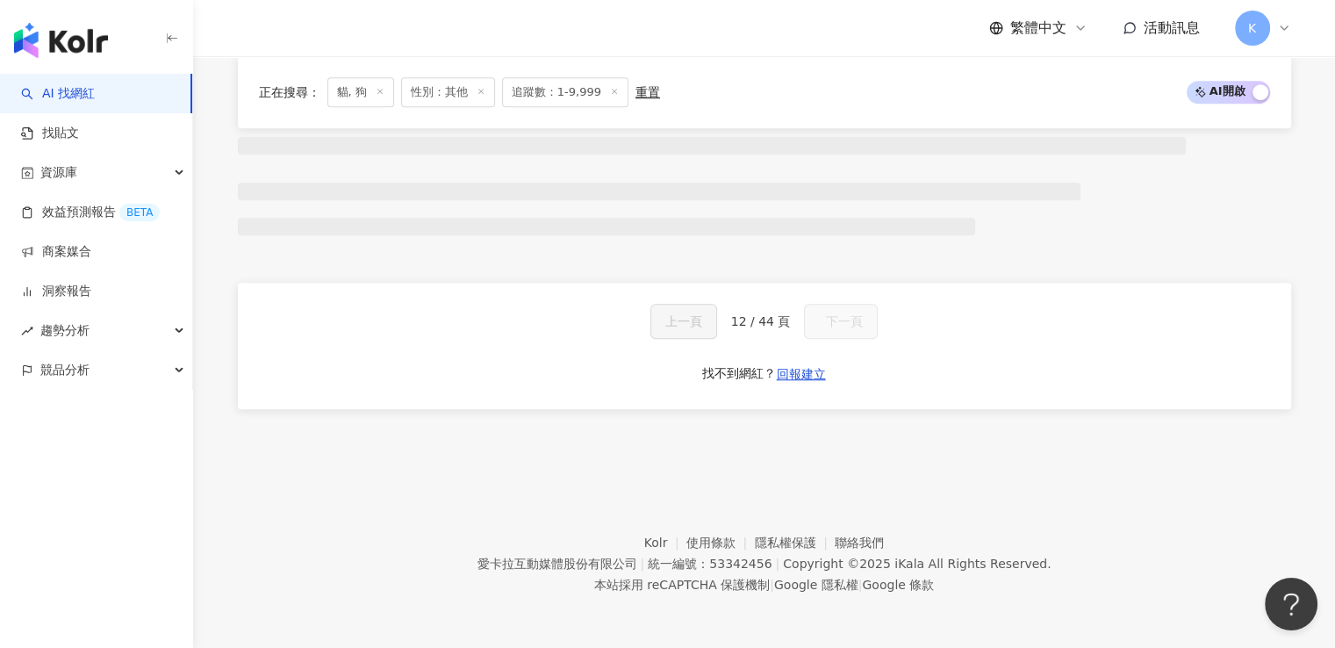
scroll to position [1520, 0]
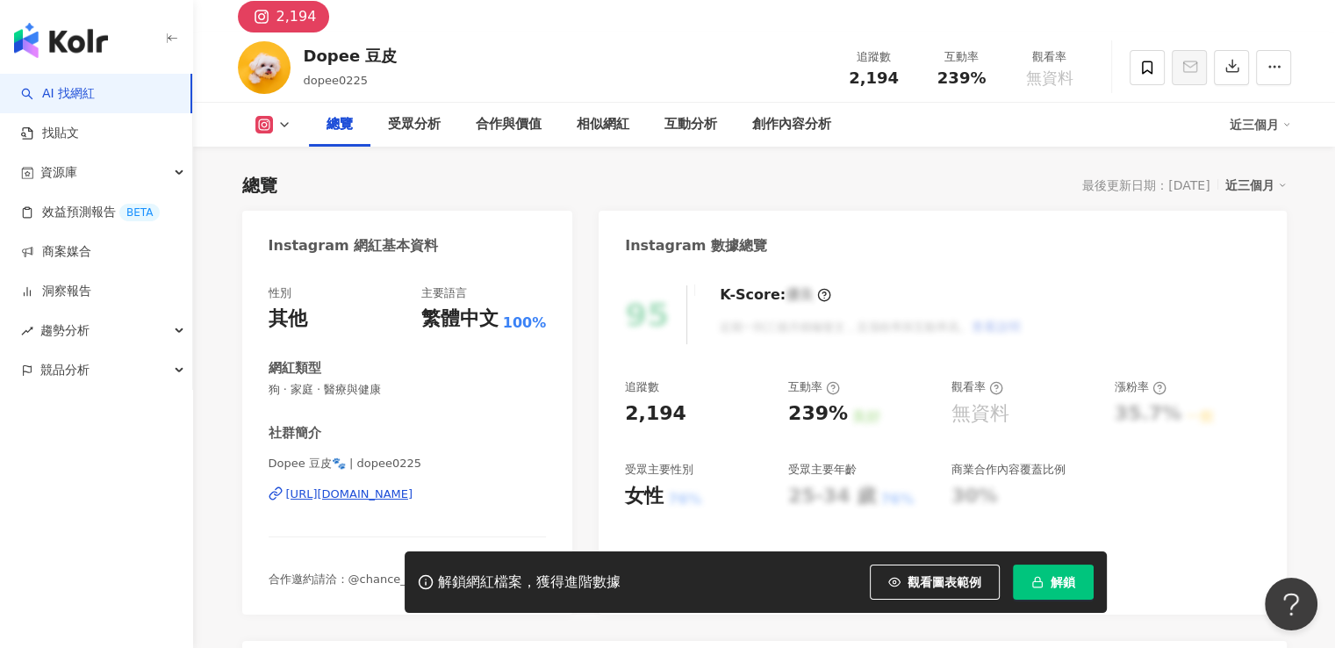
scroll to position [176, 0]
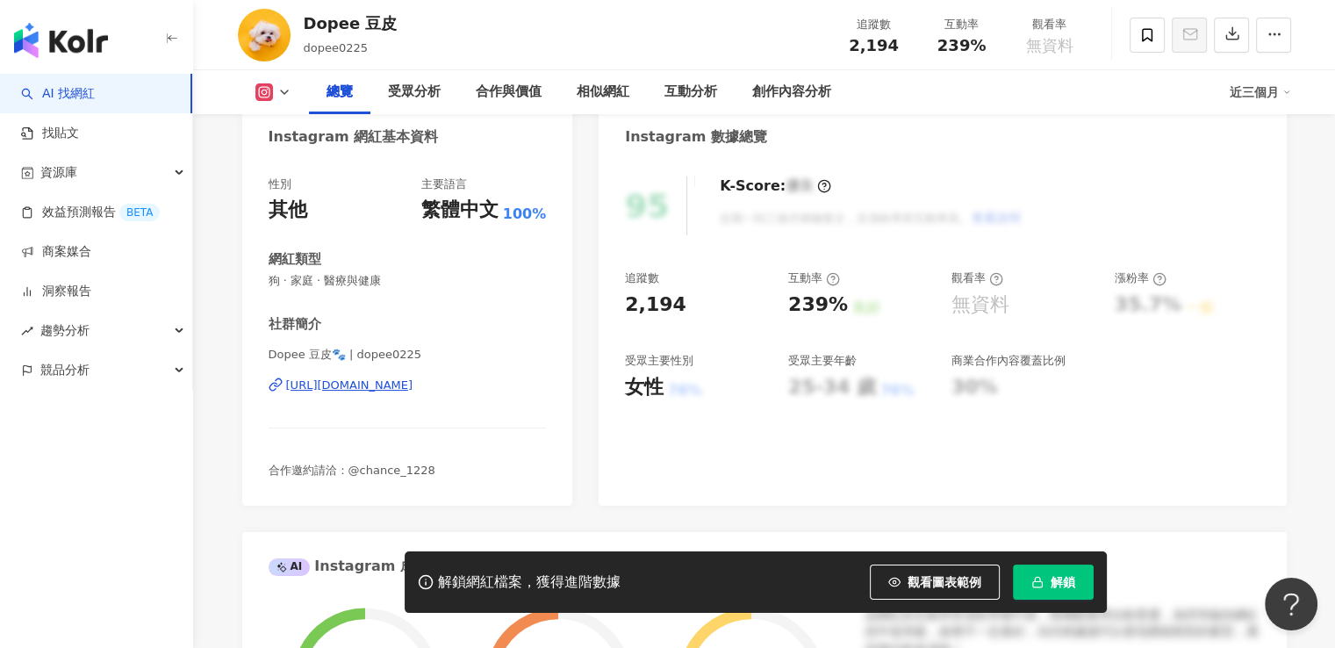
click at [413, 382] on div "https://www.instagram.com/dopee0225/" at bounding box center [349, 385] width 127 height 16
drag, startPoint x: 287, startPoint y: 398, endPoint x: 525, endPoint y: 399, distance: 237.9
click at [525, 399] on div "Dopee 豆皮🐾 | dopee0225 https://www.instagram.com/dopee0225/" at bounding box center [408, 398] width 278 height 103
copy div "https://www.instagram.com/dopee0225/"
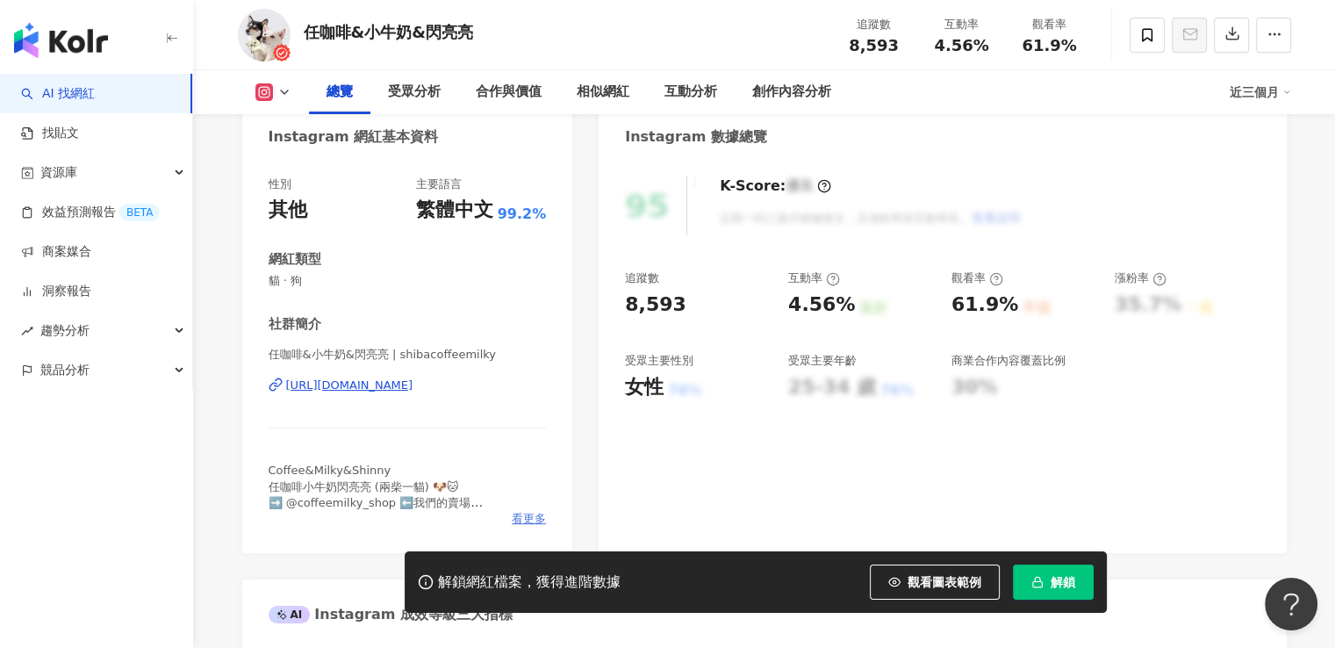
click at [530, 514] on span "看更多" at bounding box center [529, 519] width 34 height 16
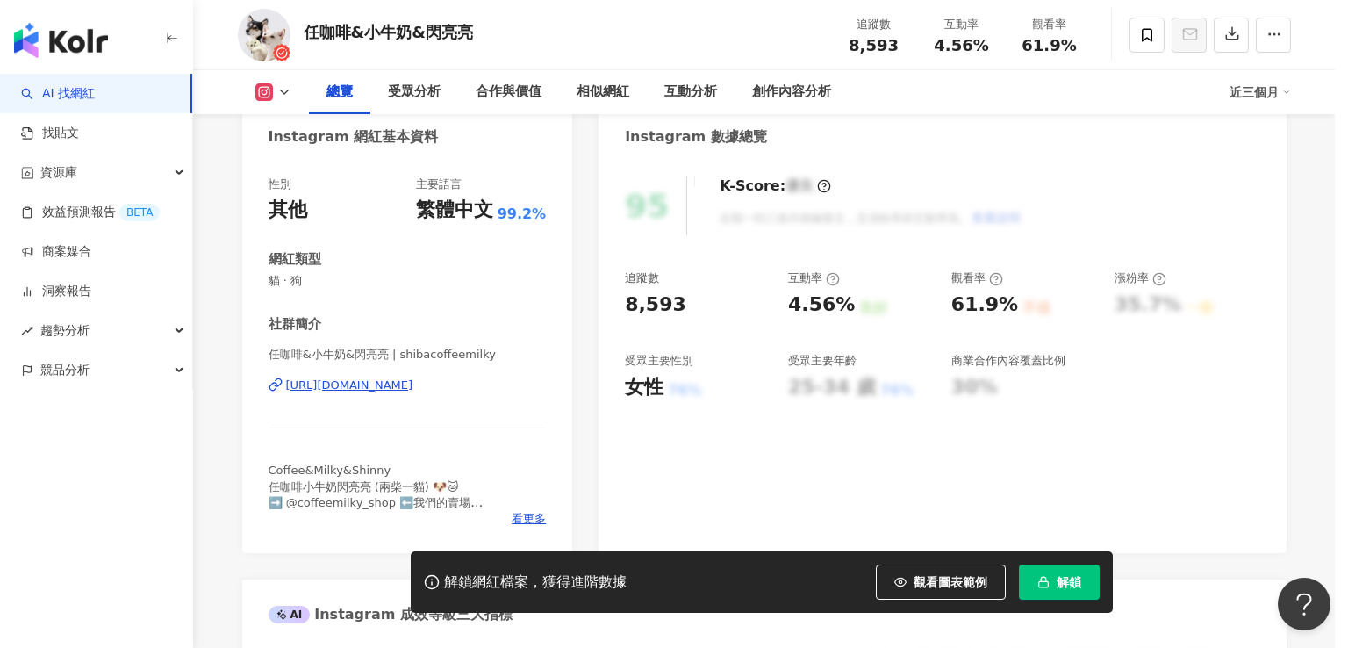
click at [532, 521] on div "網紅簡介 Coffee&Milky&Shinny 任咖啡小牛奶閃亮亮 (兩柴一貓) 🐶🐱 ➡️ @coffeemilky_shop ⬅️我們的賣場 *賣場請點…" at bounding box center [674, 324] width 1348 height 648
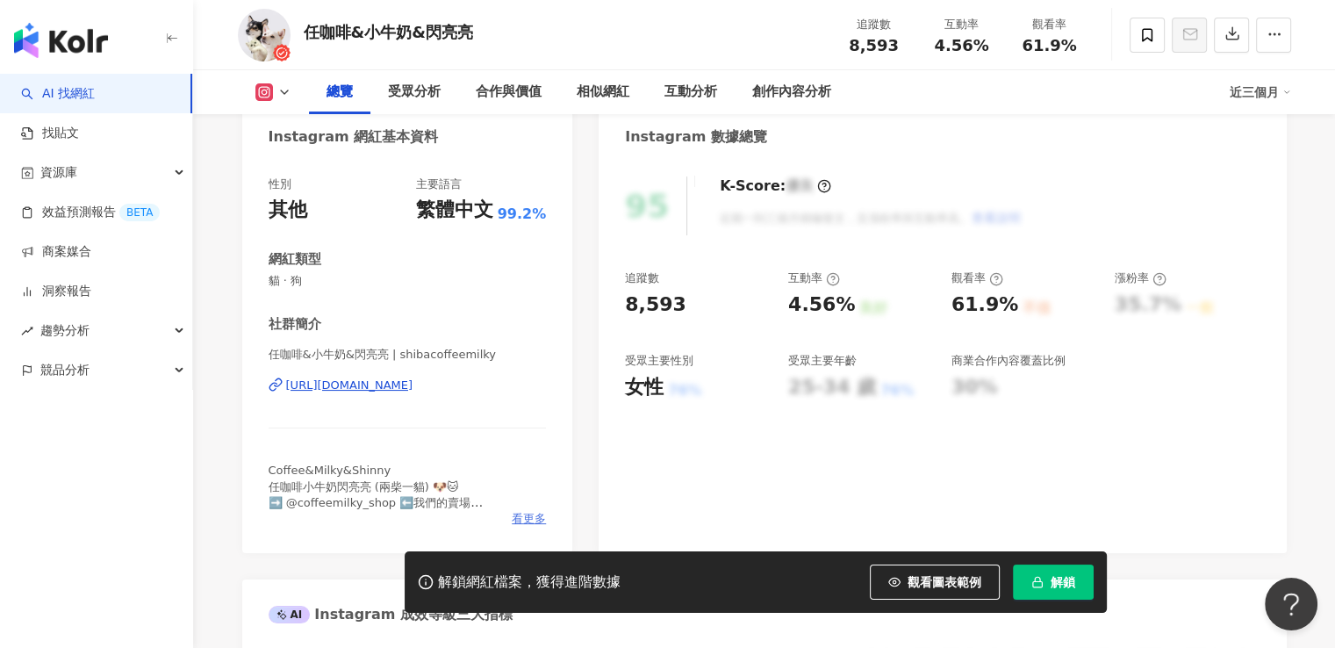
click at [531, 518] on span "看更多" at bounding box center [529, 519] width 34 height 16
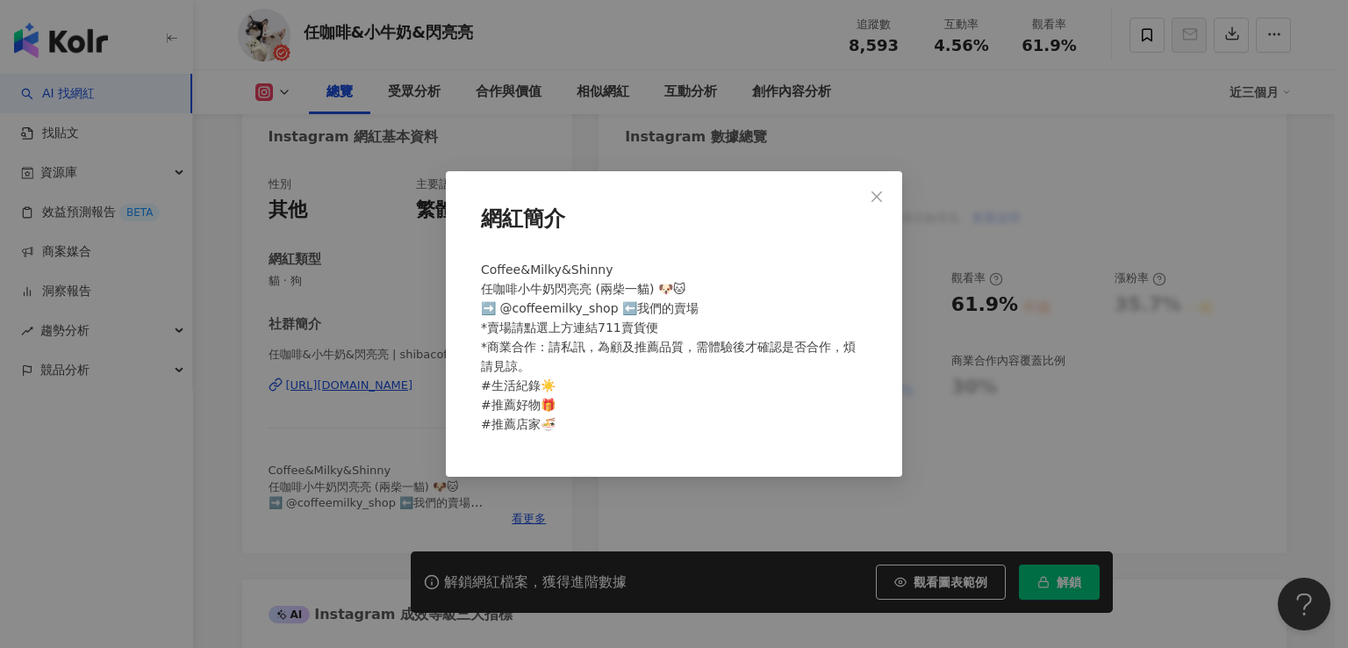
click at [387, 421] on div "網紅簡介 Coffee&Milky&Shinny 任咖啡小牛奶閃亮亮 (兩柴一貓) 🐶🐱 ➡️ @coffeemilky_shop ⬅️我們的賣場 *賣場請點…" at bounding box center [674, 324] width 1348 height 648
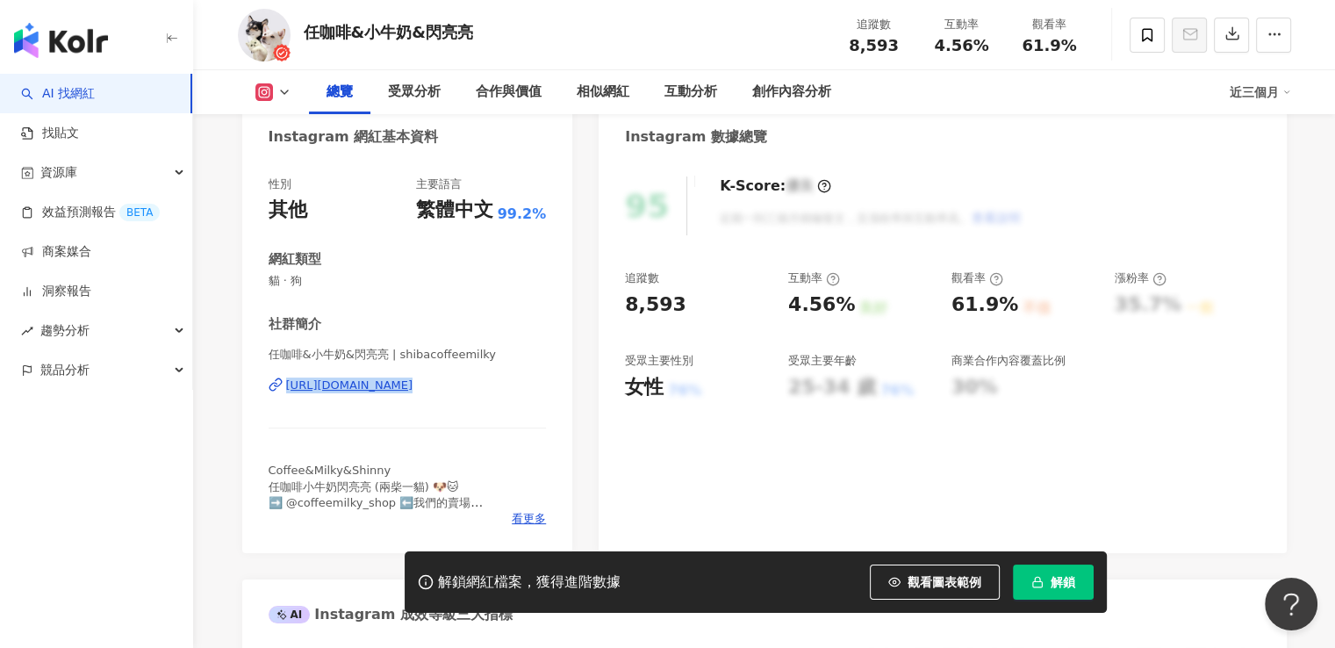
drag, startPoint x: 277, startPoint y: 404, endPoint x: 514, endPoint y: 416, distance: 237.3
click at [514, 416] on div "任咖啡&小牛奶&閃亮亮 | shibacoffeemilky https://www.instagram.com/shibacoffeemilky/" at bounding box center [408, 398] width 278 height 103
copy div "https://www.instagram.com/shibacoffeemilky/"
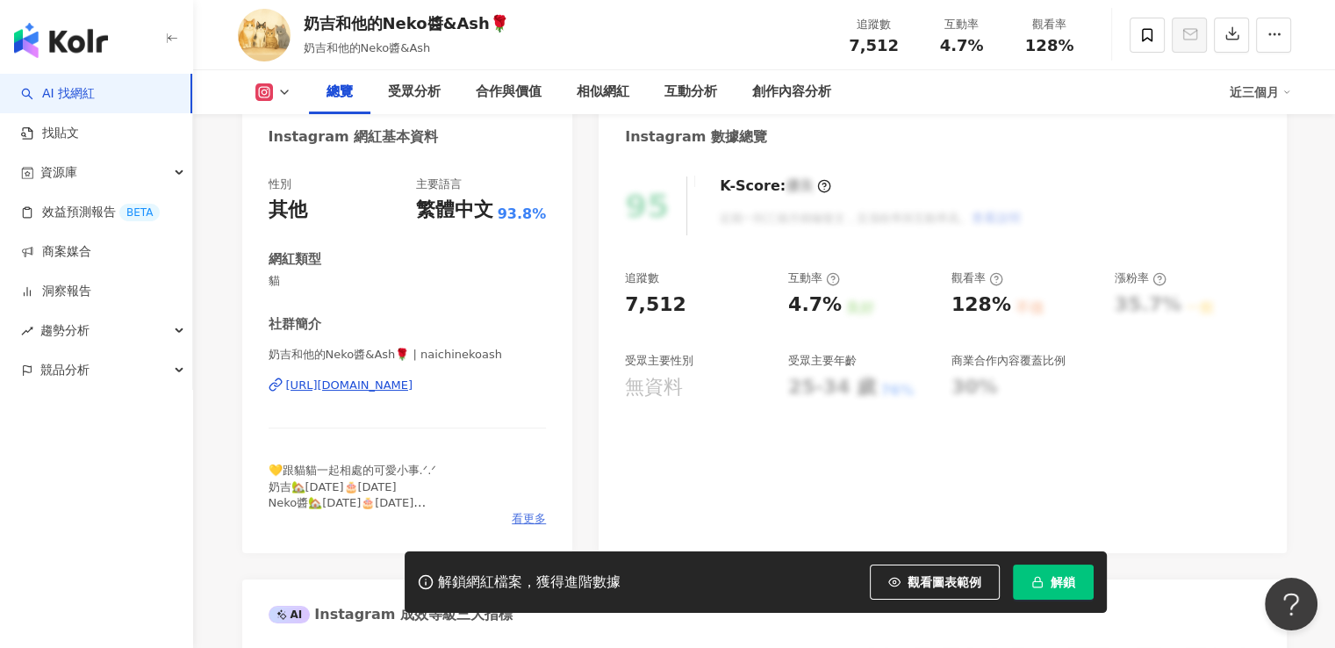
click at [529, 519] on span "看更多" at bounding box center [529, 519] width 34 height 16
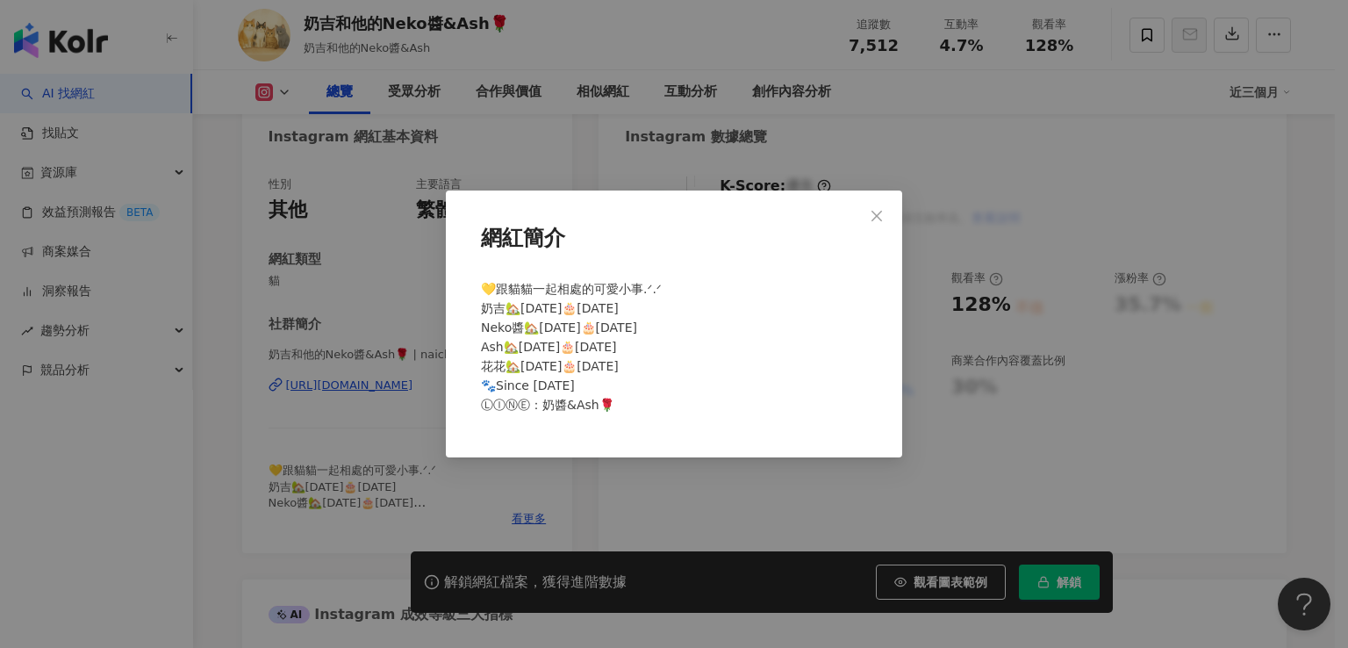
click at [365, 459] on div "網紅簡介 💛跟貓貓一起相處的可愛小事.ᐟ‪‪.ᐟ 奶吉🏡[DATE]🎂[DATE] Neko醬🏡[DATE]🎂[DATE] Ash🏡[DATE]🎂[DATE]…" at bounding box center [674, 324] width 1348 height 648
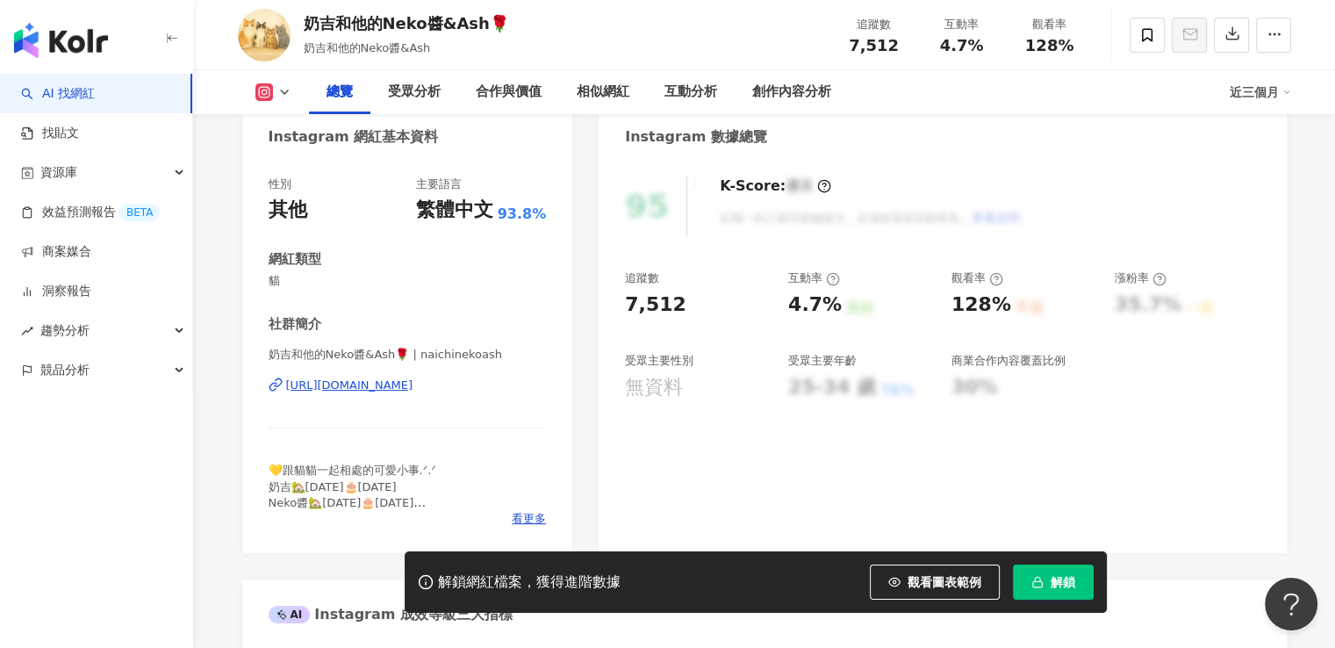
drag, startPoint x: 530, startPoint y: 400, endPoint x: 281, endPoint y: 391, distance: 249.5
click at [281, 391] on div "奶吉和他的Neko醬&Ash🌹 | naichinekoash https://www.instagram.com/naichinekoash/" at bounding box center [408, 398] width 278 height 103
copy div "https://www.instagram.com/naichinekoash/"
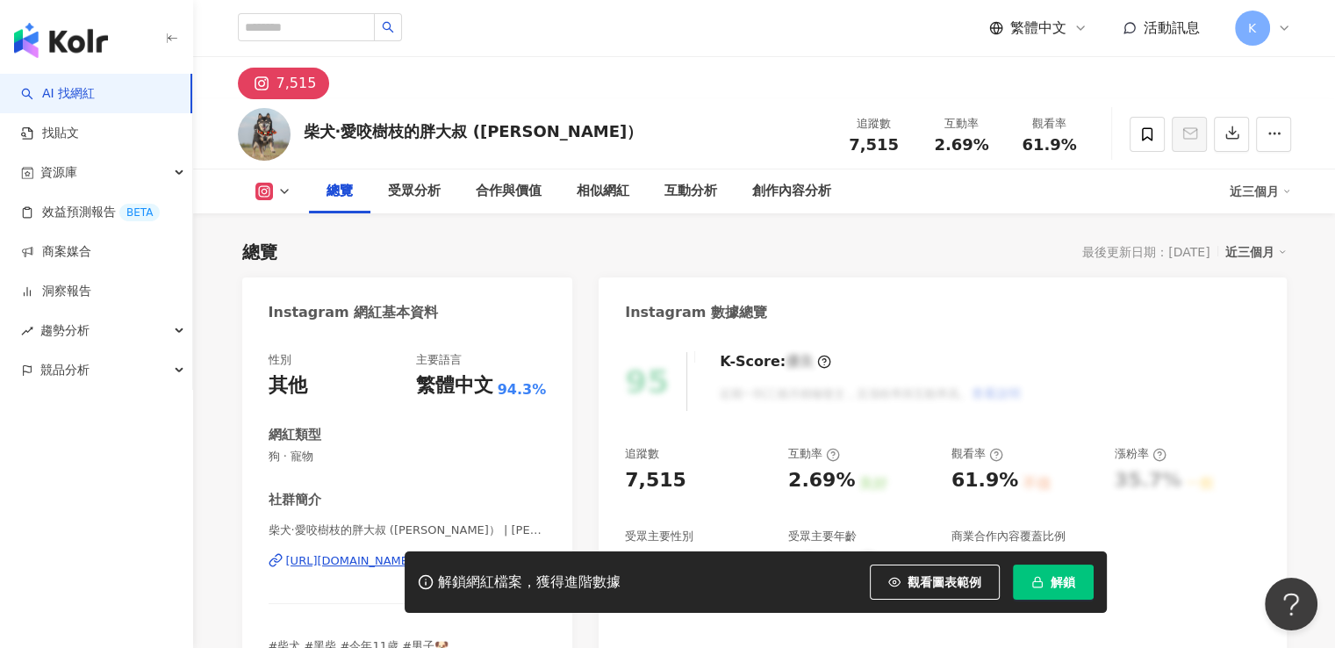
scroll to position [176, 0]
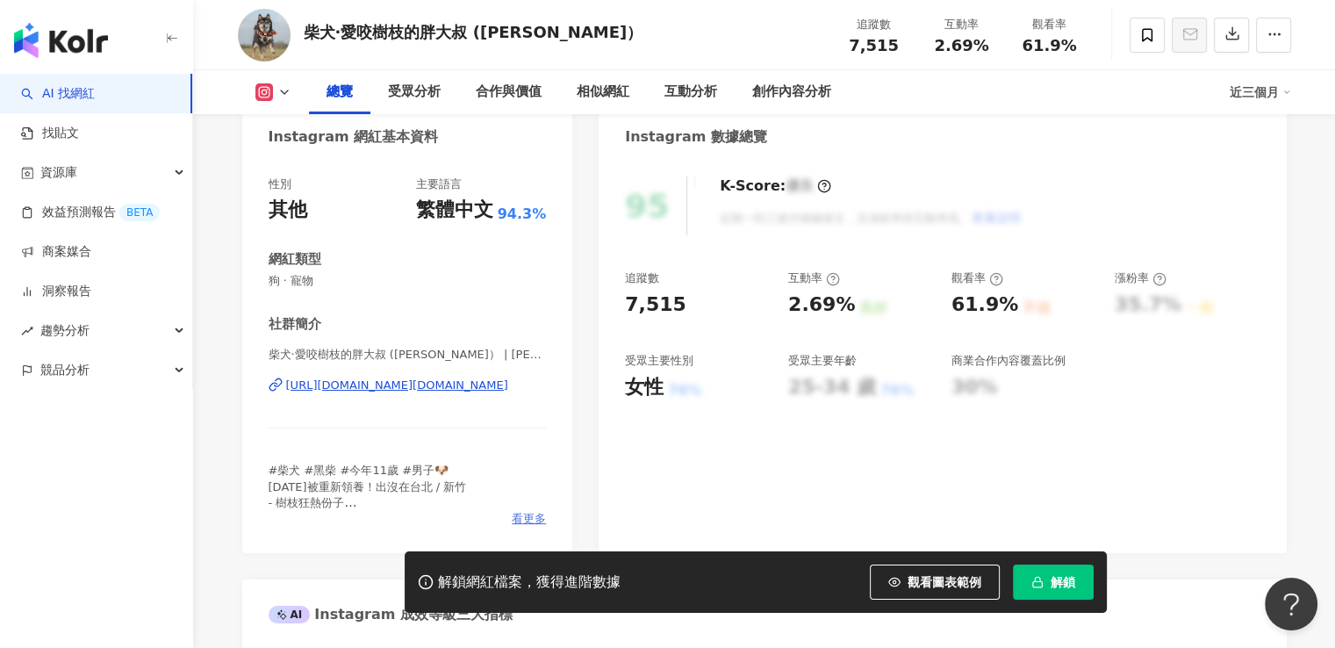
click at [536, 518] on span "看更多" at bounding box center [529, 519] width 34 height 16
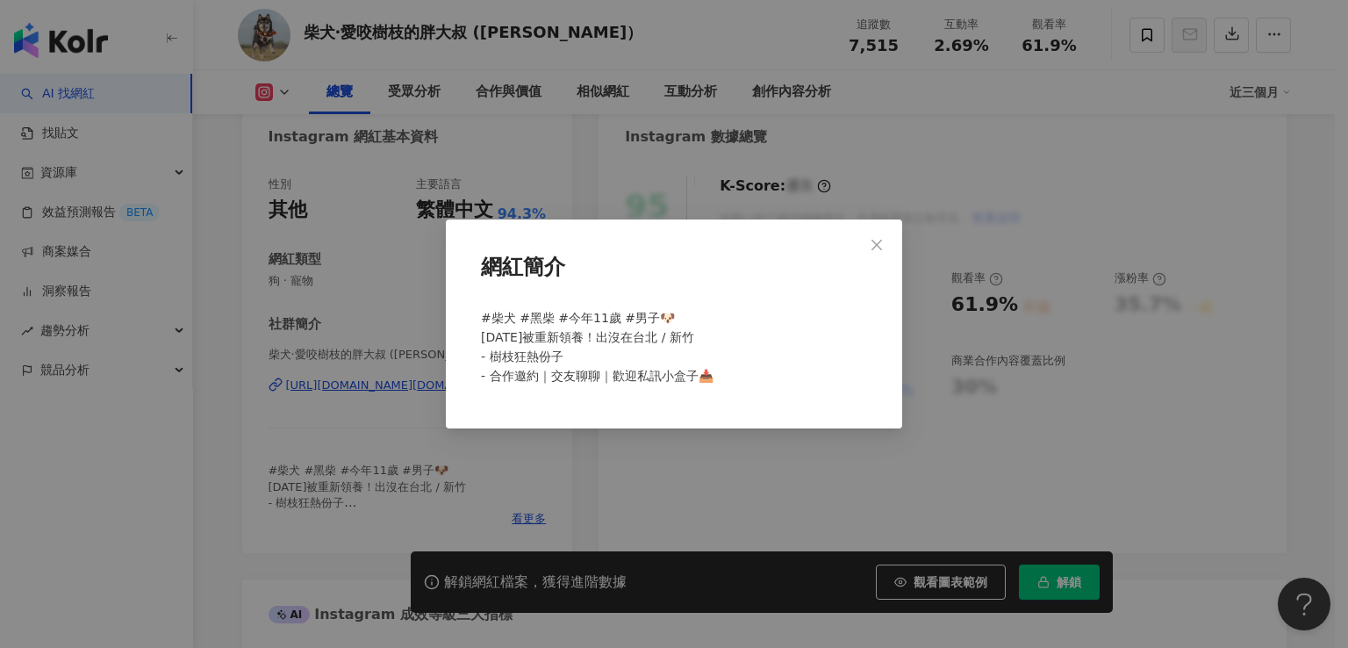
click at [376, 433] on div "網紅簡介 #柴犬 #黑柴 #今年11歲 #男子🐶 8年前被重新領養！出沒在台北 / 新竹 - 樹枝狂熱份子 - 合作邀約｜交友聊聊｜歡迎私訊小盒子📥" at bounding box center [674, 324] width 1348 height 648
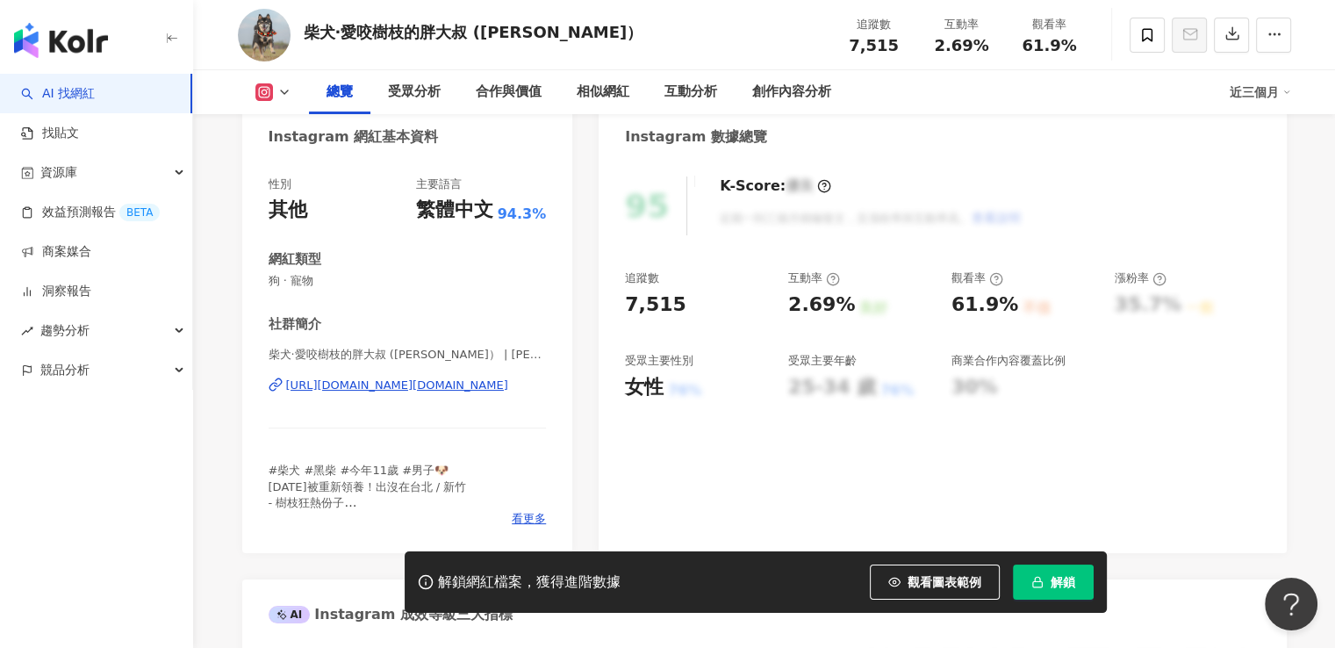
drag, startPoint x: 278, startPoint y: 400, endPoint x: 544, endPoint y: 406, distance: 266.1
click at [544, 406] on div "柴犬·愛咬樹枝的胖大叔 (麻尼） | wood.dog_money https://www.instagram.com/wood.dog_money/" at bounding box center [408, 398] width 278 height 103
copy div "https://www.instagram.com/wood.dog_money/"
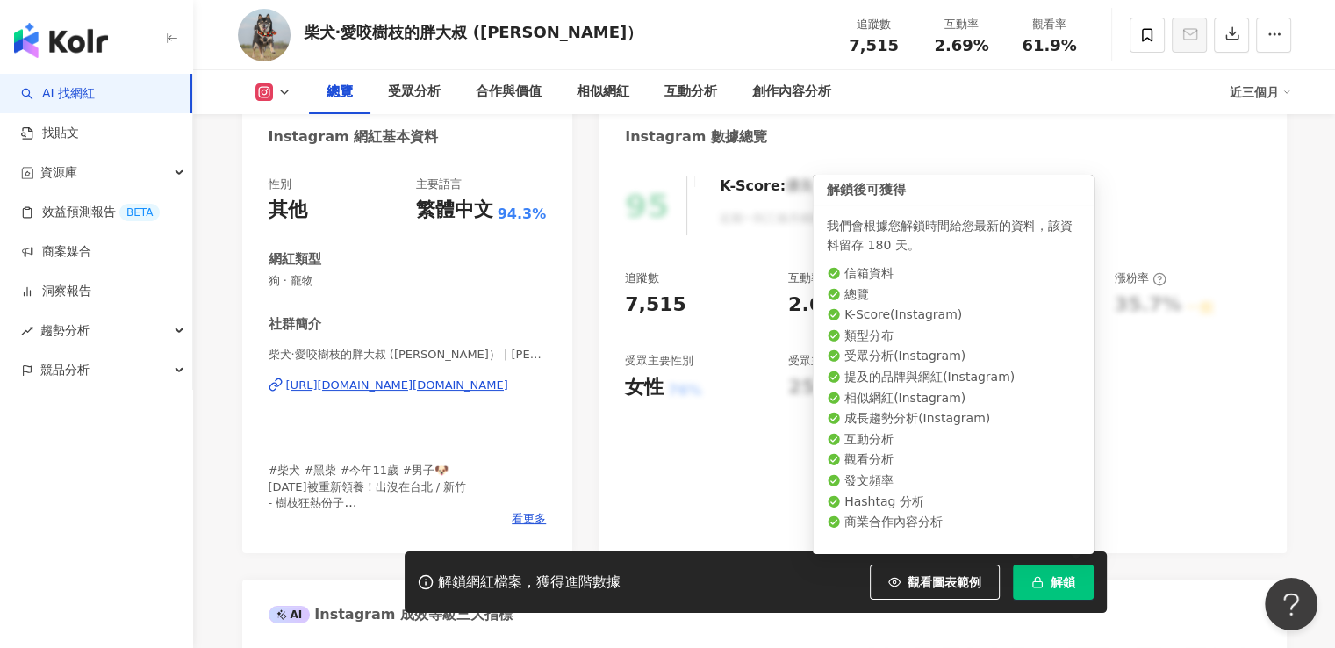
click at [1051, 575] on span "解鎖" at bounding box center [1063, 582] width 25 height 14
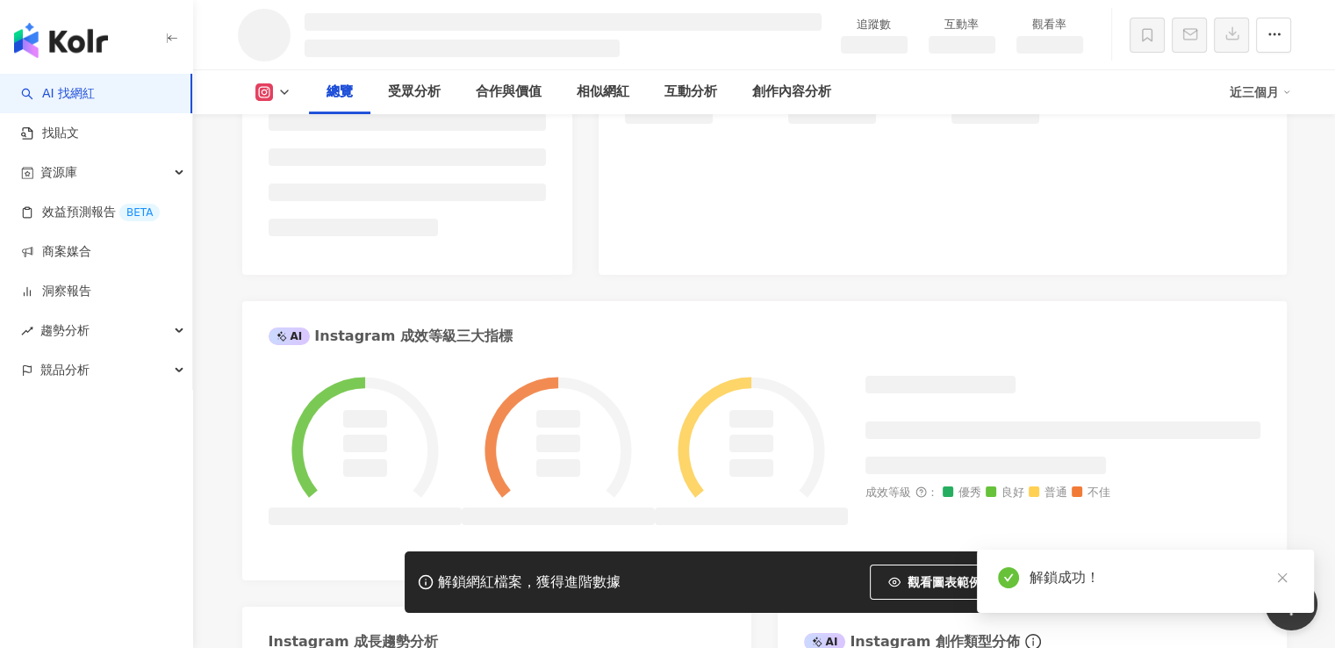
scroll to position [704, 0]
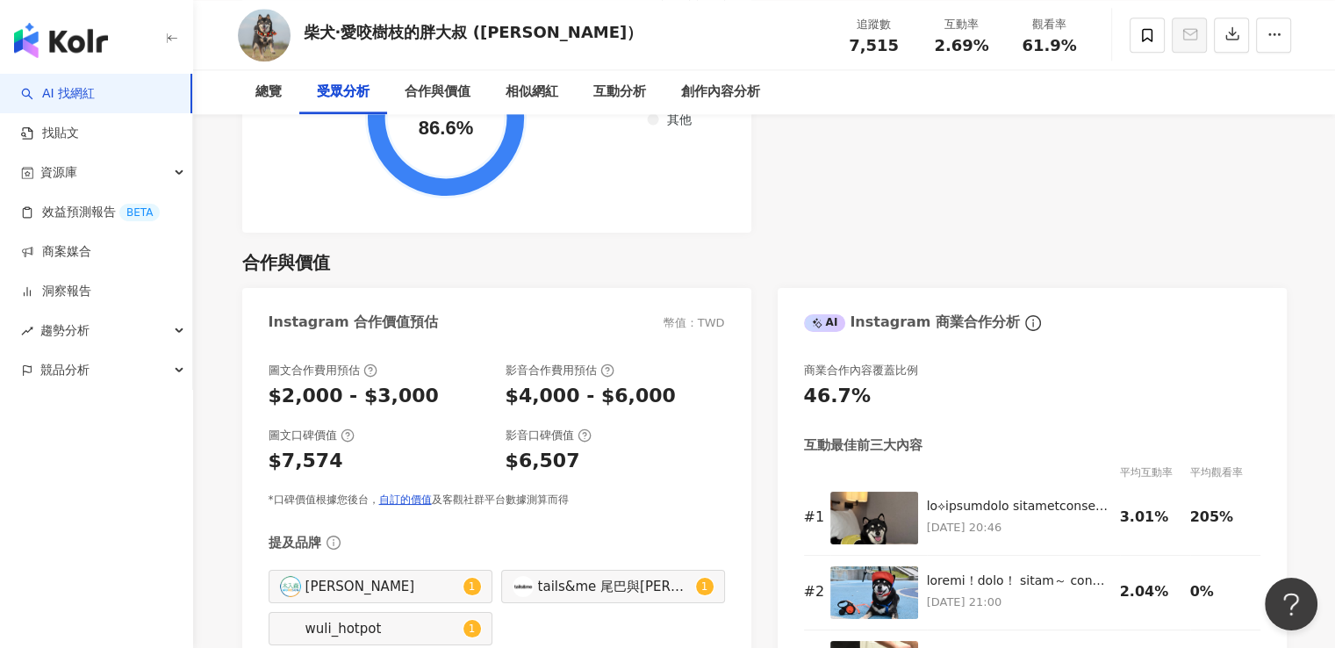
scroll to position [2370, 0]
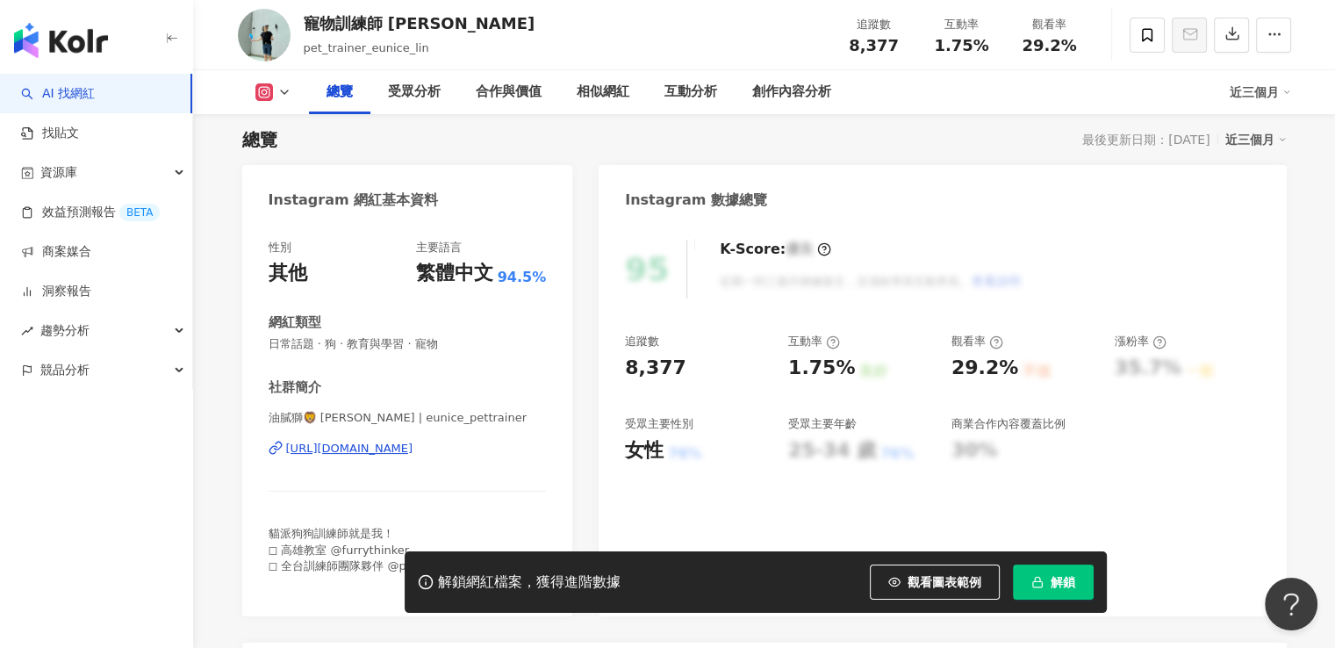
scroll to position [176, 0]
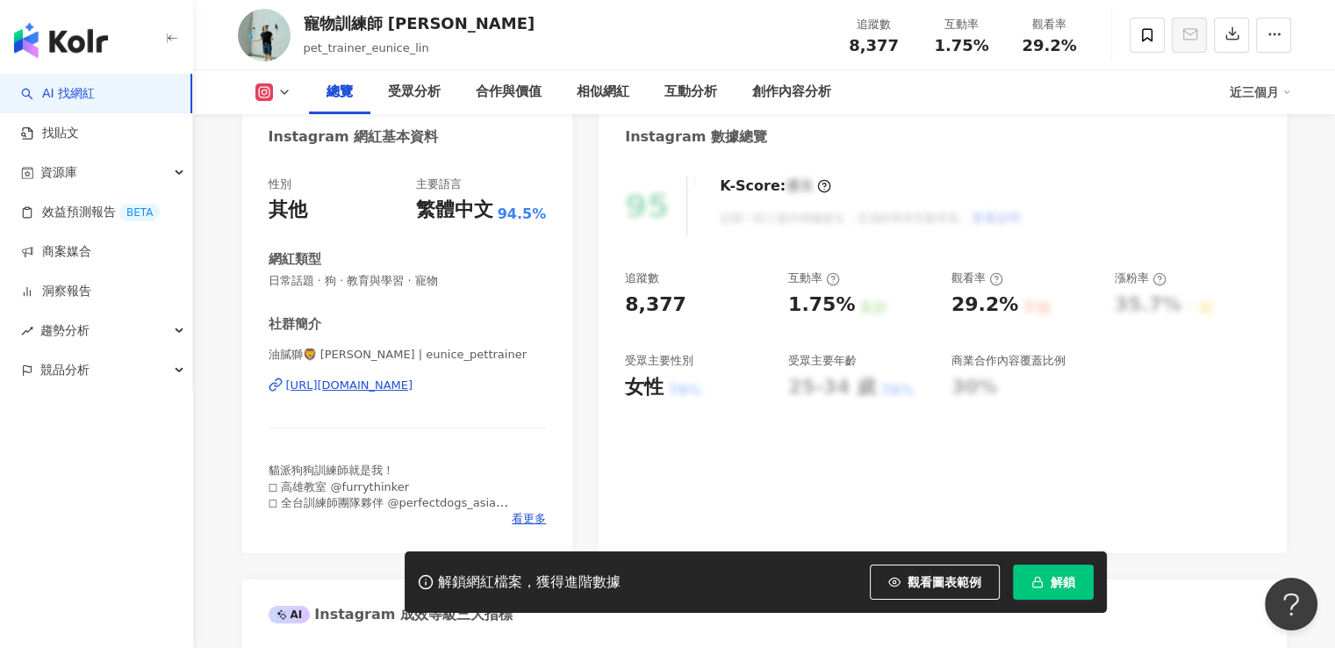
drag, startPoint x: 542, startPoint y: 408, endPoint x: 282, endPoint y: 404, distance: 259.9
click at [282, 404] on div "油膩獅🦁 Eunice Lin | eunice_pettrainer https://www.instagram.com/eunice_pettrainer/" at bounding box center [408, 398] width 278 height 103
copy div "https://www.instagram.com/eunice_pettrainer/"
click at [1043, 589] on button "解鎖" at bounding box center [1053, 581] width 81 height 35
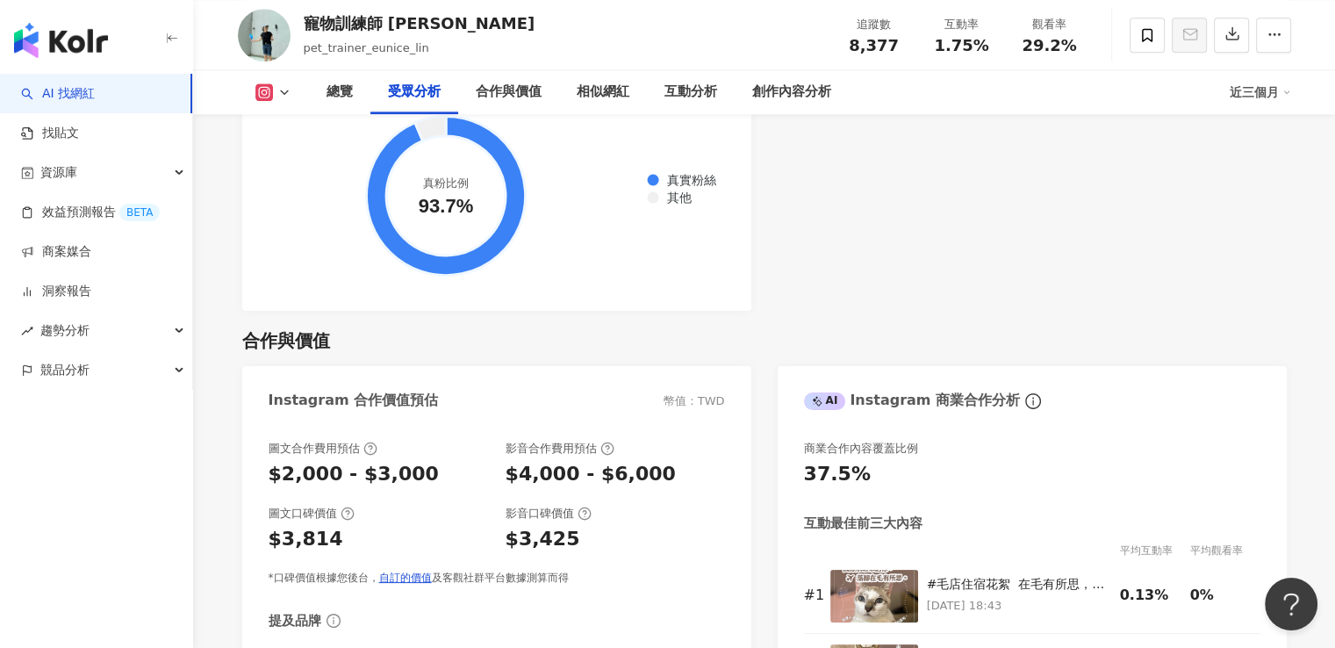
scroll to position [2195, 0]
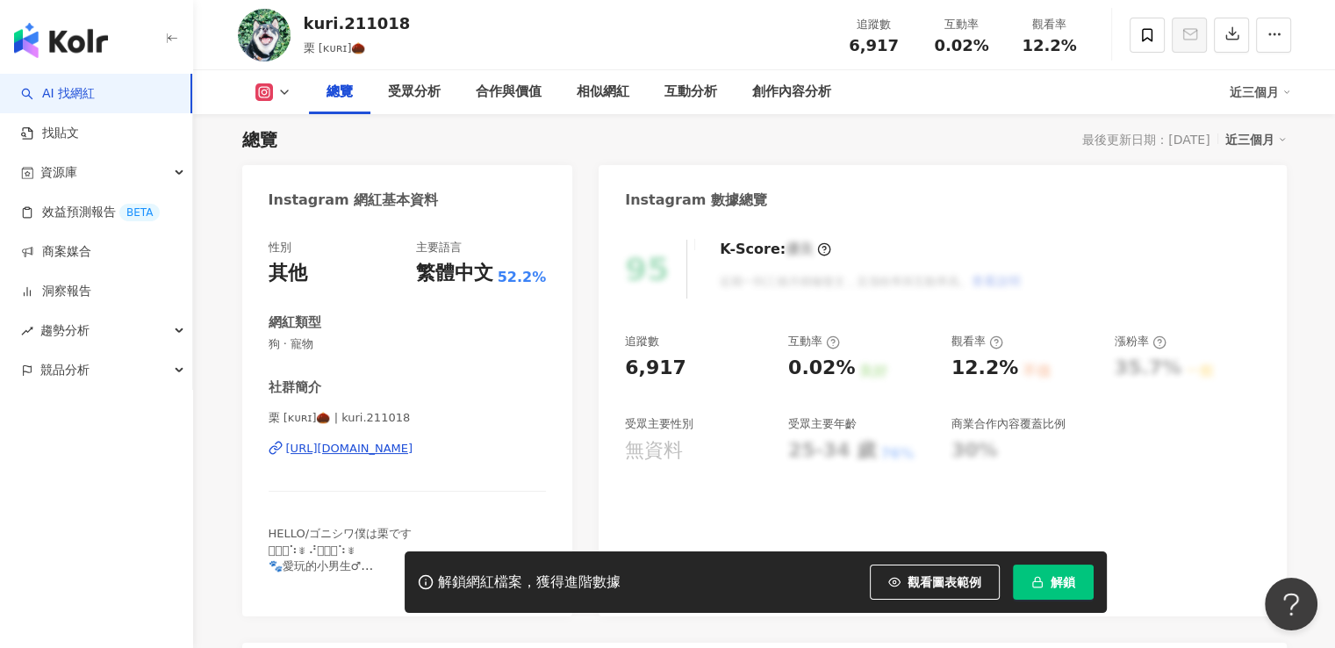
scroll to position [263, 0]
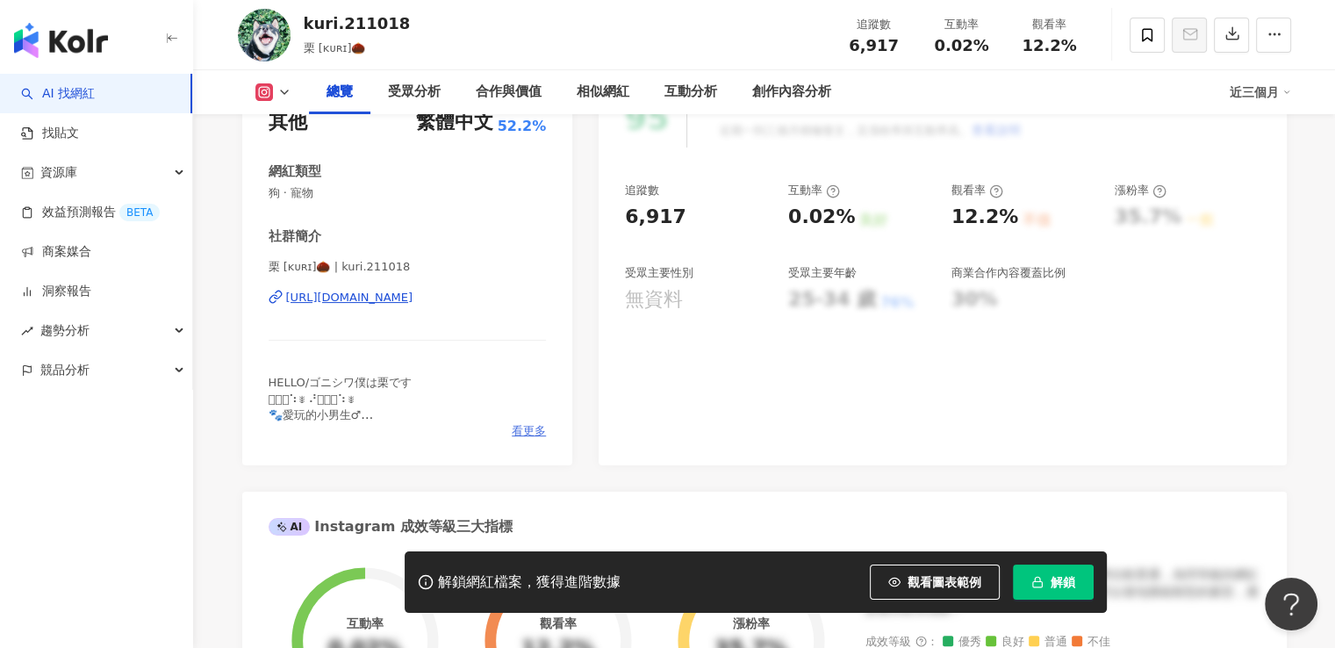
click at [529, 431] on span "看更多" at bounding box center [529, 431] width 34 height 16
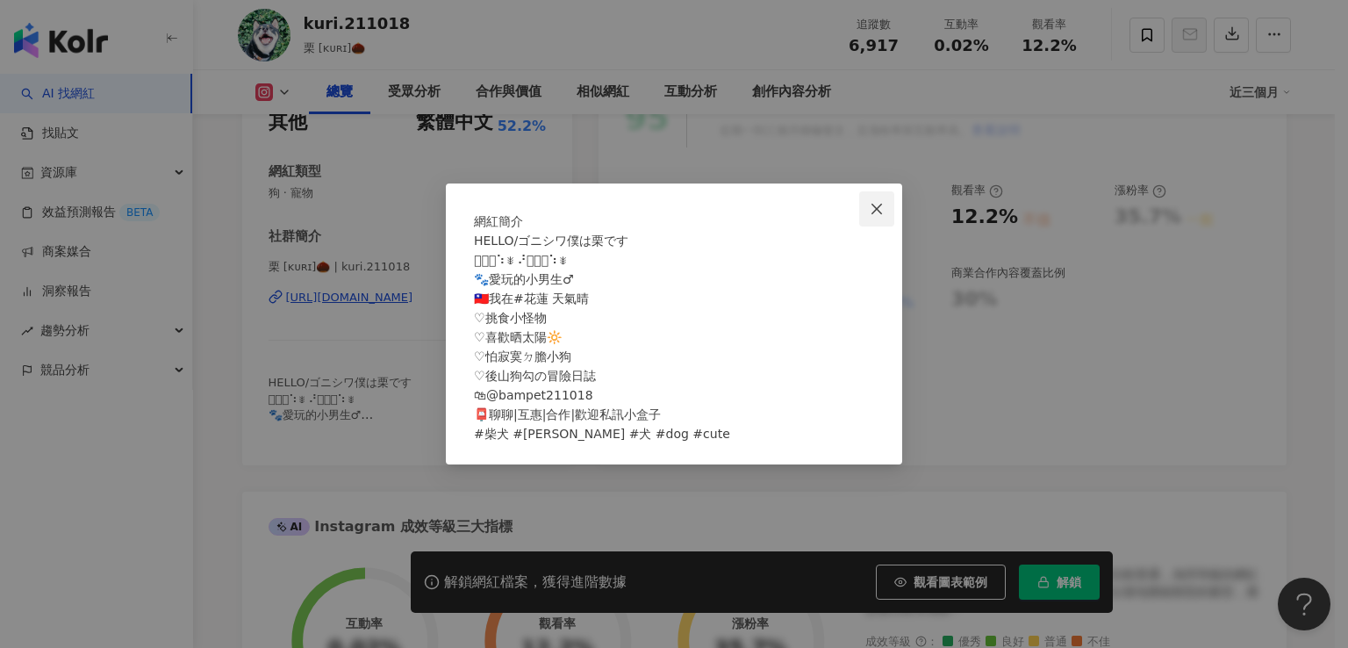
click at [878, 202] on icon "close" at bounding box center [877, 209] width 14 height 14
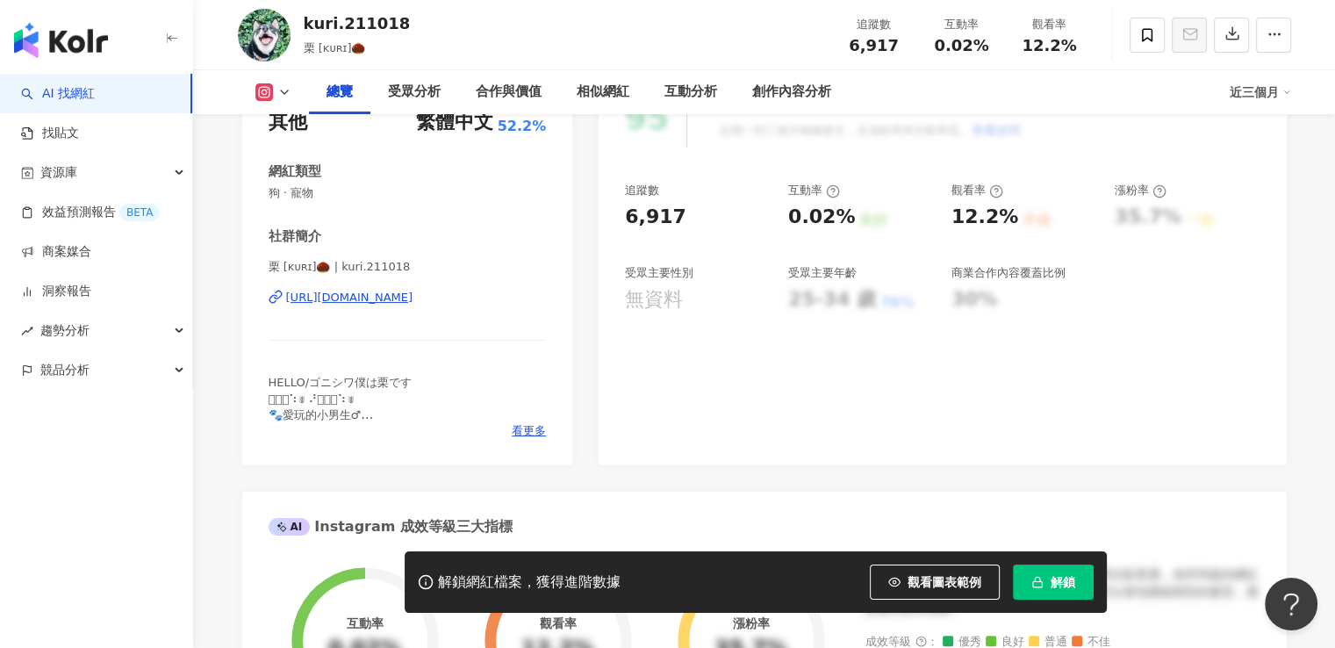
drag, startPoint x: 516, startPoint y: 312, endPoint x: 274, endPoint y: 318, distance: 242.4
click at [274, 318] on div "栗 [ᴋᴜʀɪ]🌰 | kuri.211018 https://www.instagram.com/kuri.211018/" at bounding box center [408, 310] width 278 height 103
copy div "https://www.instagram.com/kuri.211018/"
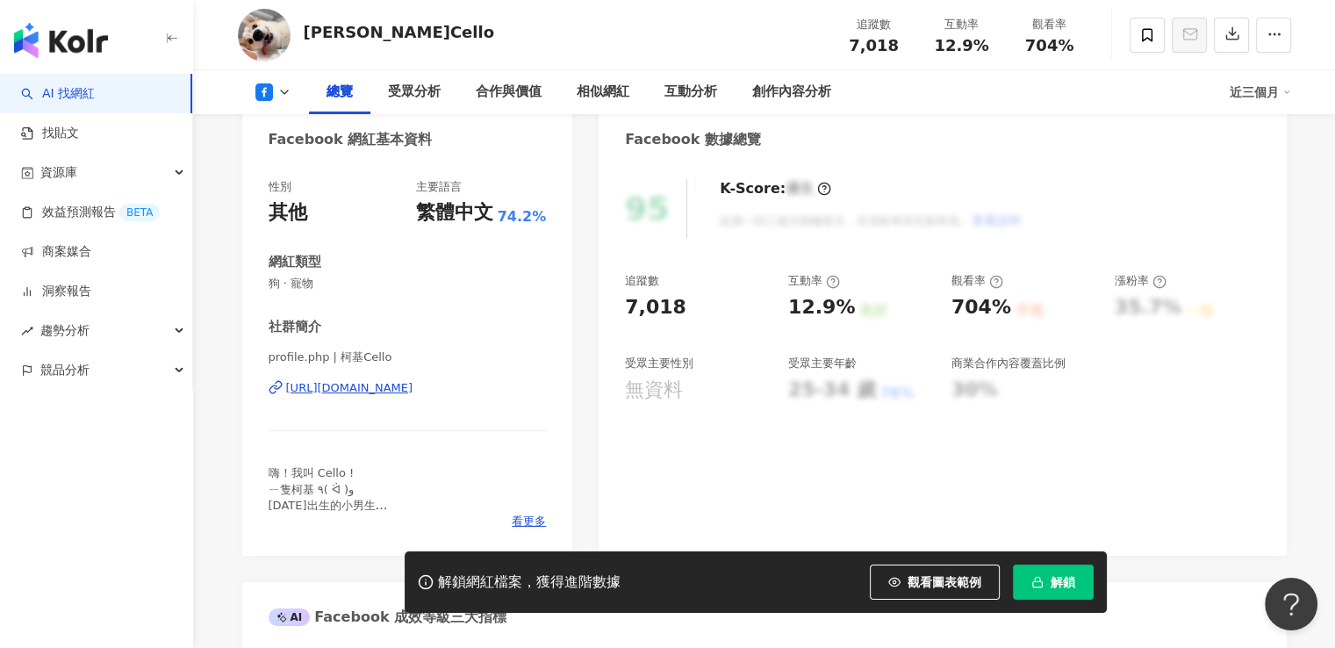
scroll to position [176, 0]
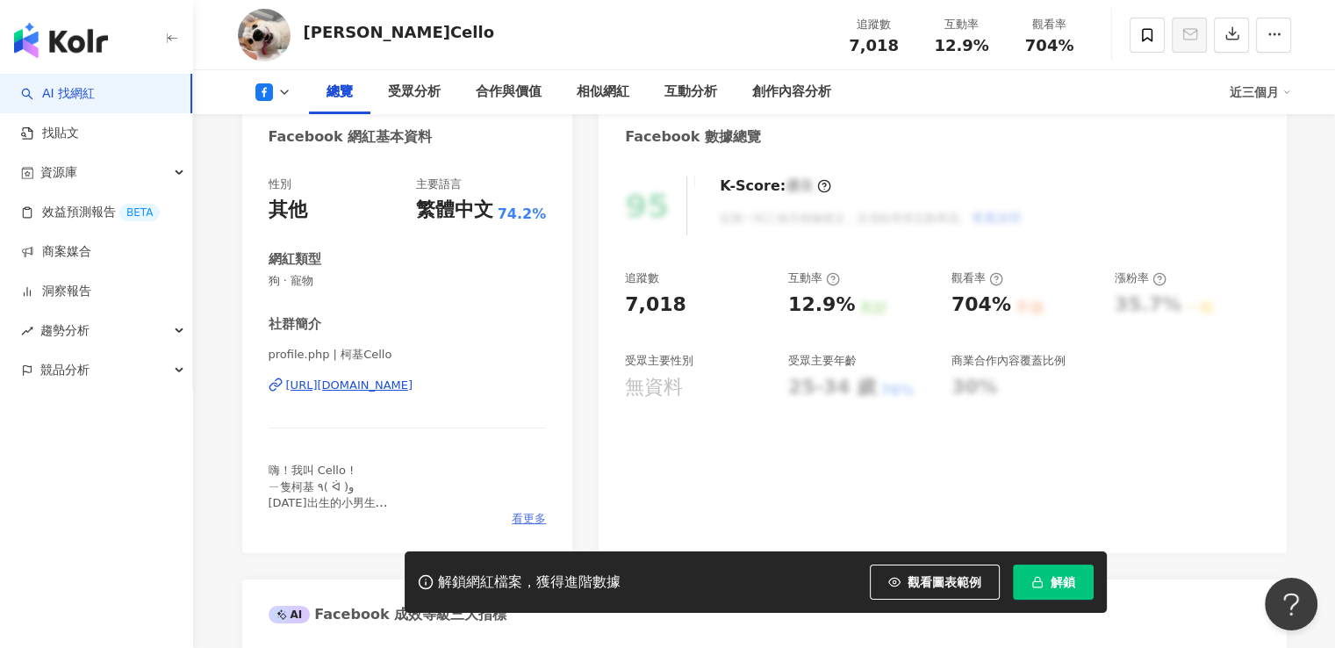
click at [541, 521] on span "看更多" at bounding box center [529, 519] width 34 height 16
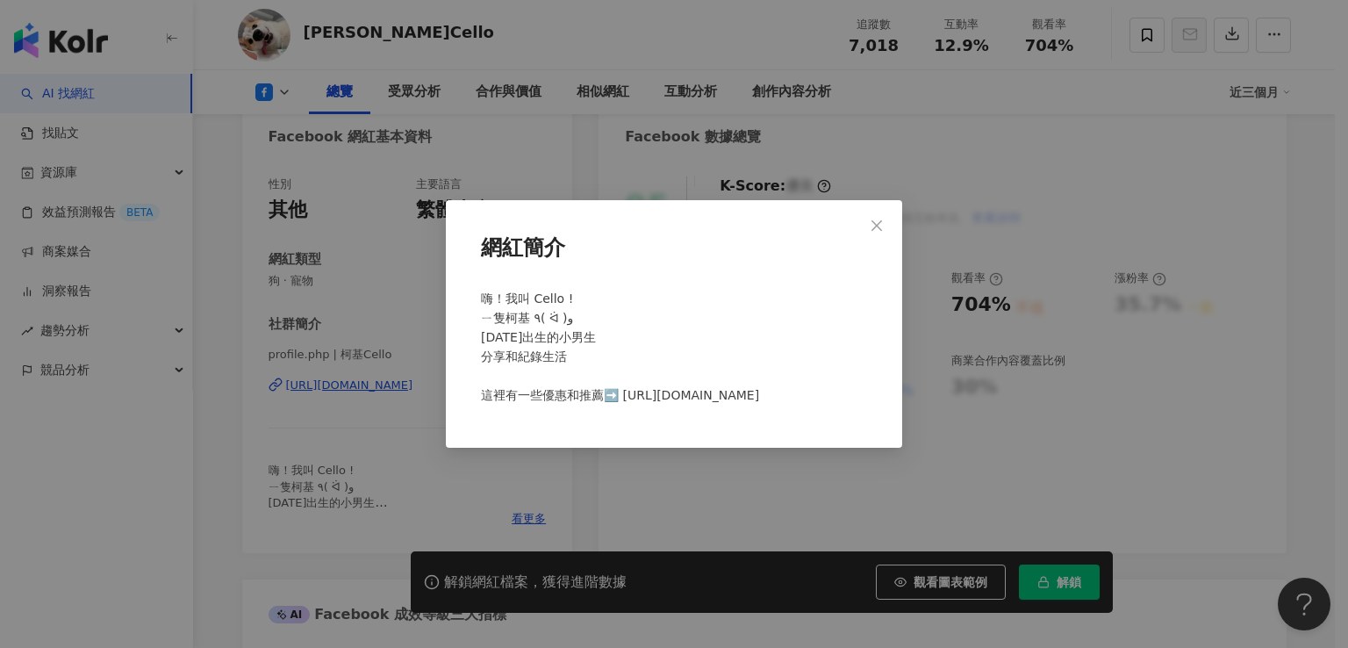
click at [439, 419] on div "網紅簡介 嗨！我叫 Cello ! ㄧ隻柯基 ٩( ᐛ )و 2023.12.15出生的小男生 分享和紀錄生活 這裡有一些優惠和推薦➡️ https://li…" at bounding box center [674, 324] width 1348 height 648
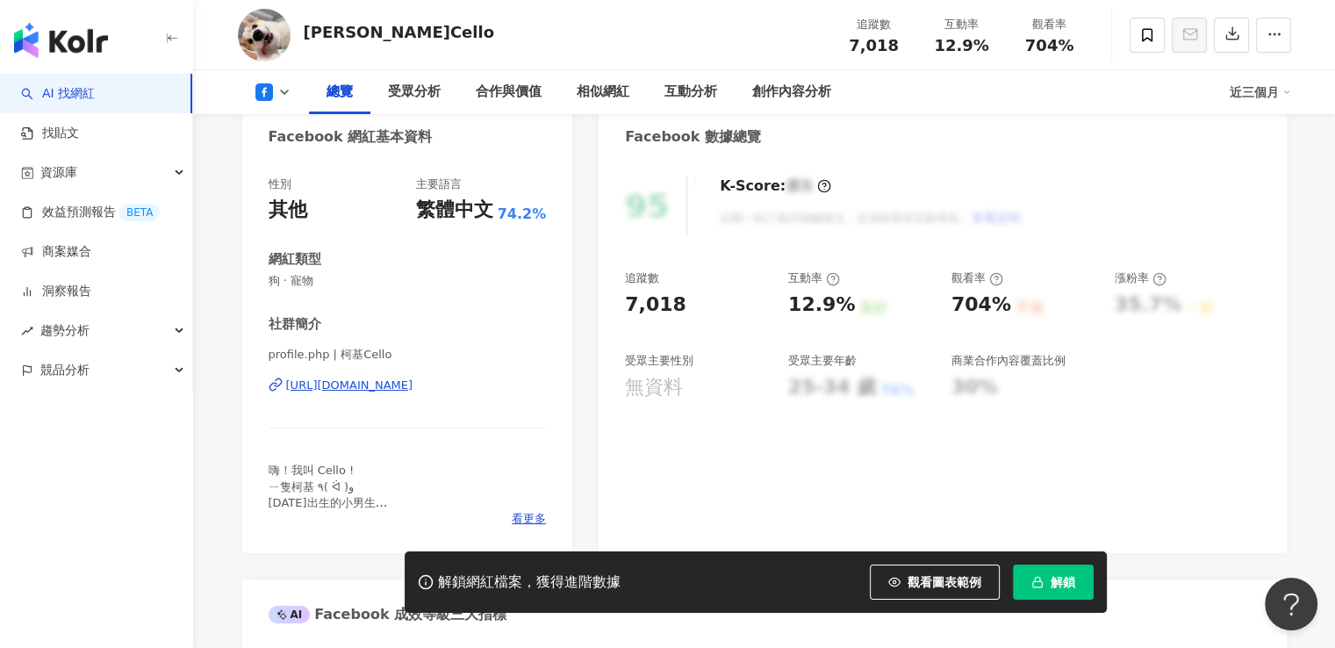
drag, startPoint x: 534, startPoint y: 396, endPoint x: 284, endPoint y: 398, distance: 250.2
click at [284, 398] on div "profile.php | 柯基Cello https://www.facebook.com/378373245361874" at bounding box center [408, 398] width 278 height 103
copy div "https://www.facebook.com/378373245361874"
click at [1050, 592] on button "解鎖" at bounding box center [1053, 581] width 81 height 35
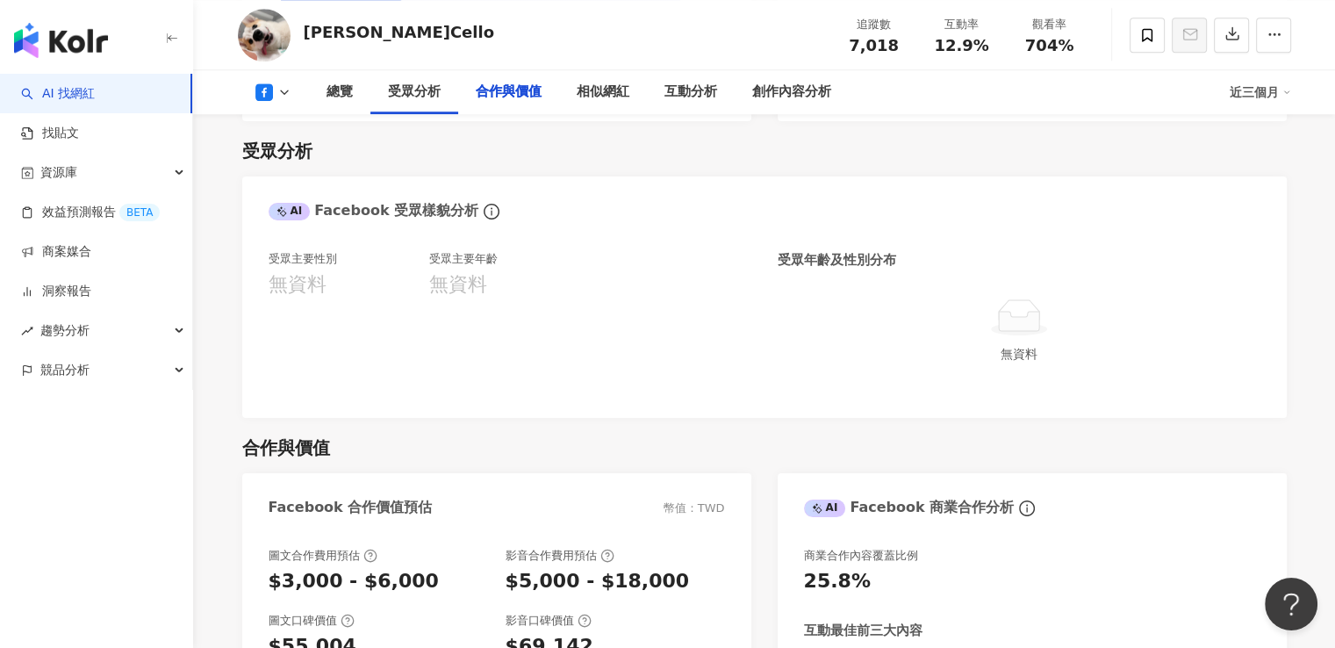
scroll to position [2107, 0]
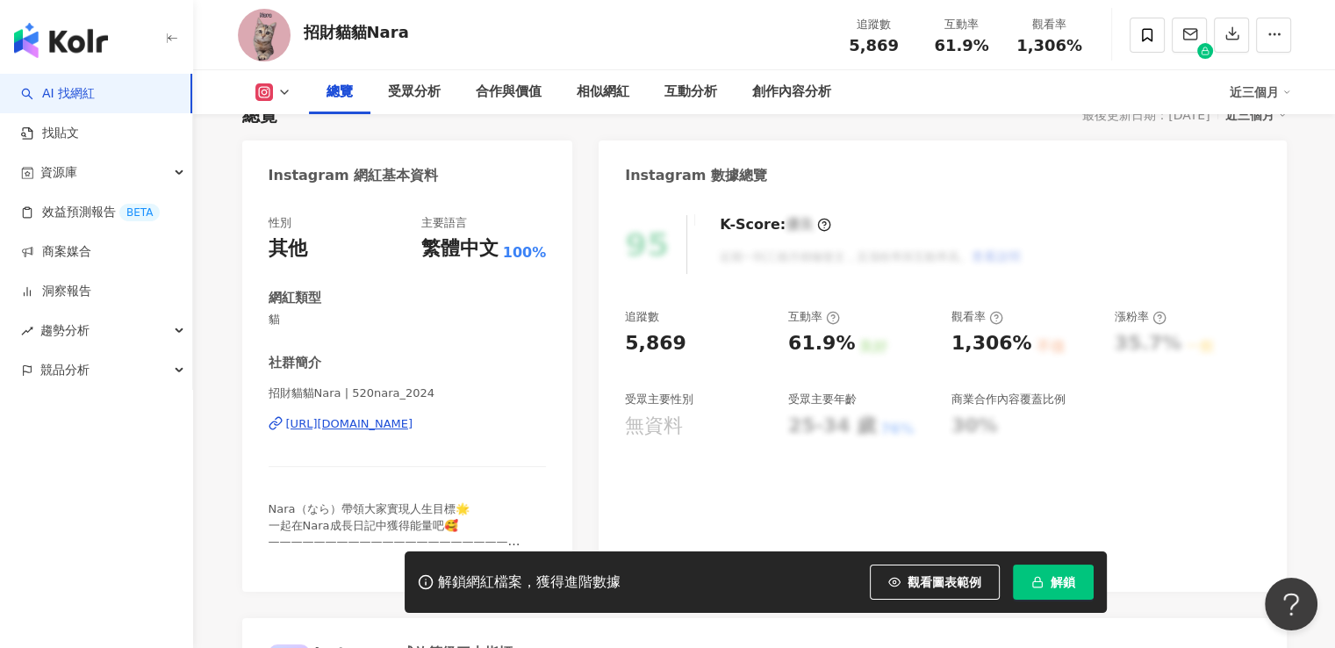
scroll to position [351, 0]
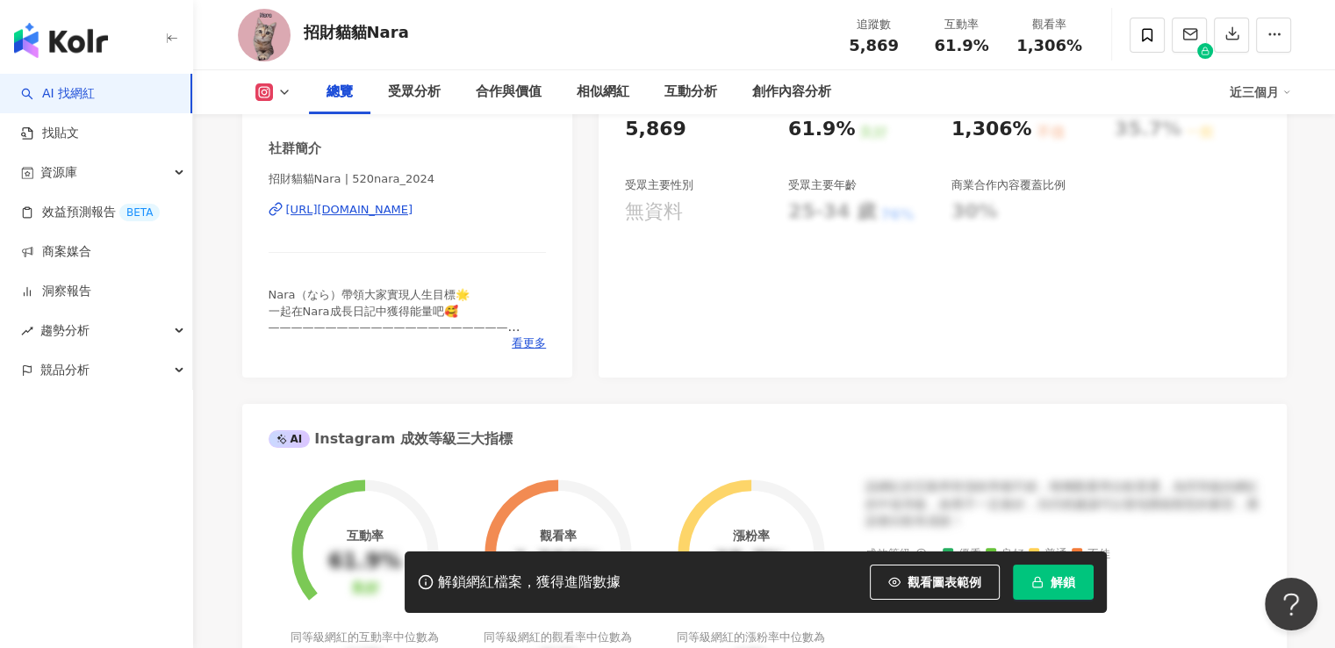
drag, startPoint x: 533, startPoint y: 227, endPoint x: 260, endPoint y: 219, distance: 273.2
click at [260, 219] on div "性別 其他 主要語言 繁體中文 100% 網紅類型 貓 社群簡介 招財貓貓Nara | 520nara_2024 [URL][DOMAIN_NAME] [GE…" at bounding box center [407, 180] width 331 height 394
copy div "[URL][DOMAIN_NAME]"
click at [521, 347] on span "看更多" at bounding box center [529, 343] width 34 height 16
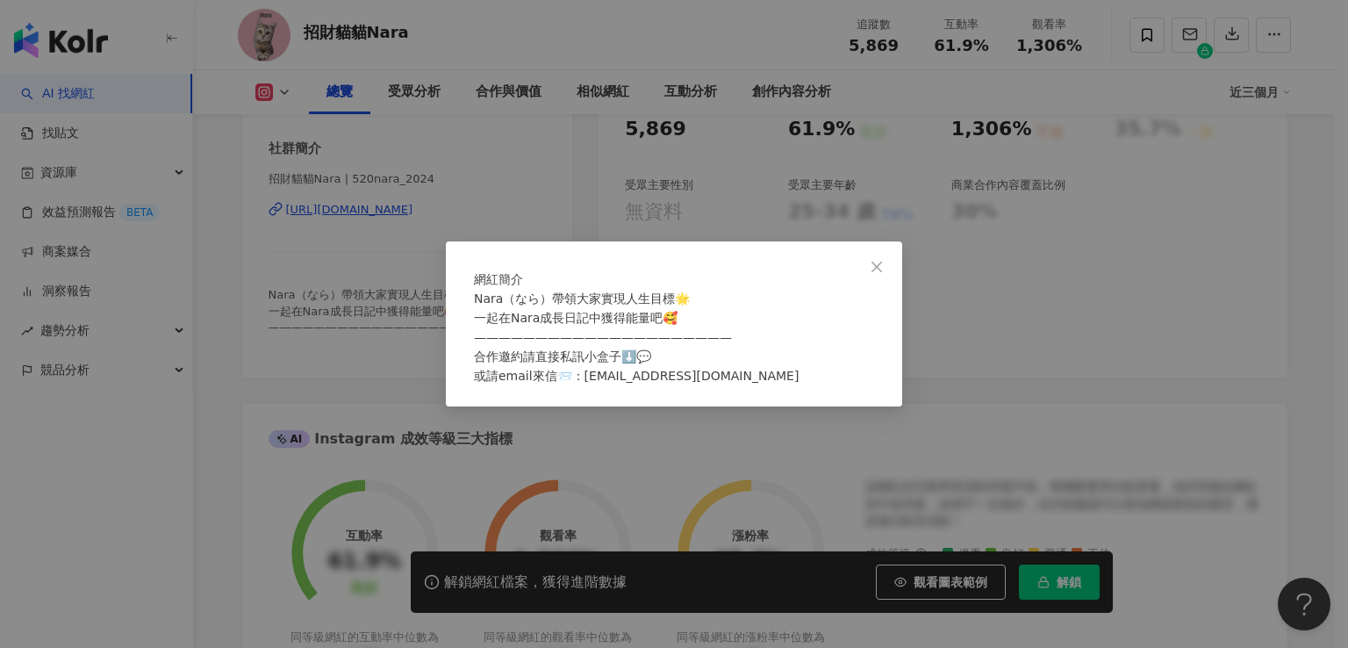
click at [378, 380] on div "網紅簡介 Nara（なら）帶領大家實現人生目標🌟 一起在Nara成長日記中獲得能量吧🥰 ————————————————————— 合作邀約請直接私訊小盒子⬇…" at bounding box center [674, 324] width 1348 height 648
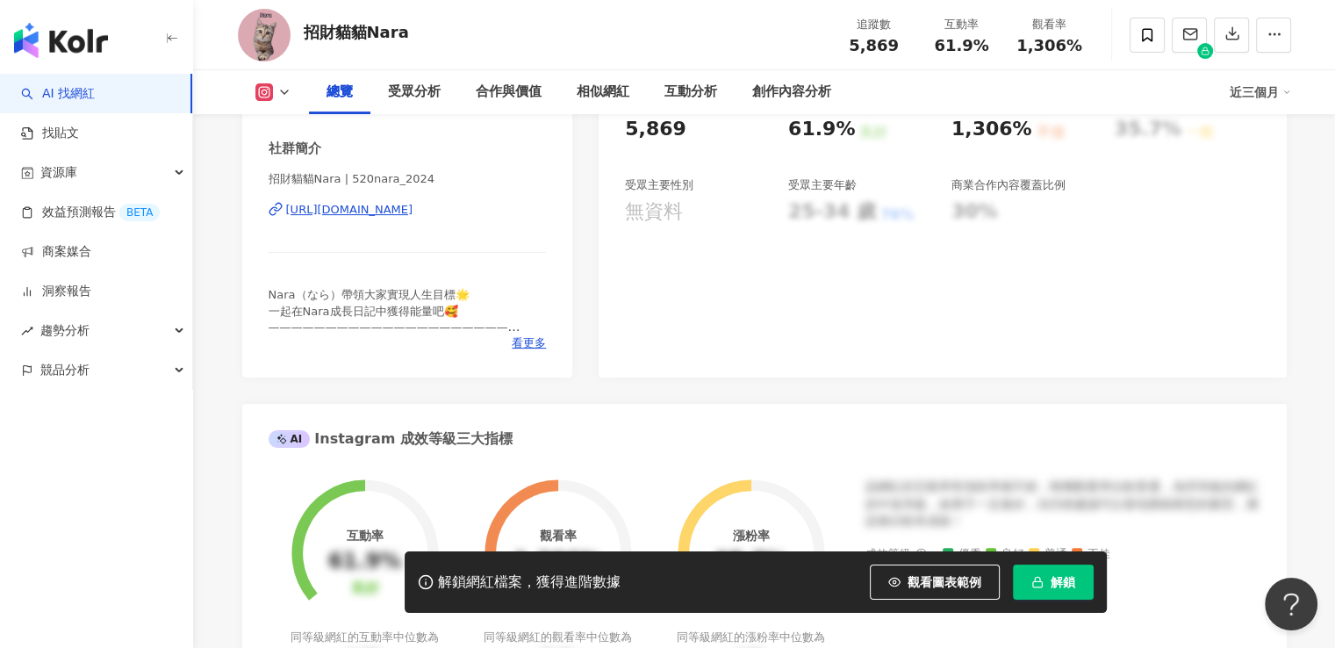
click at [1073, 575] on span "解鎖" at bounding box center [1063, 582] width 25 height 14
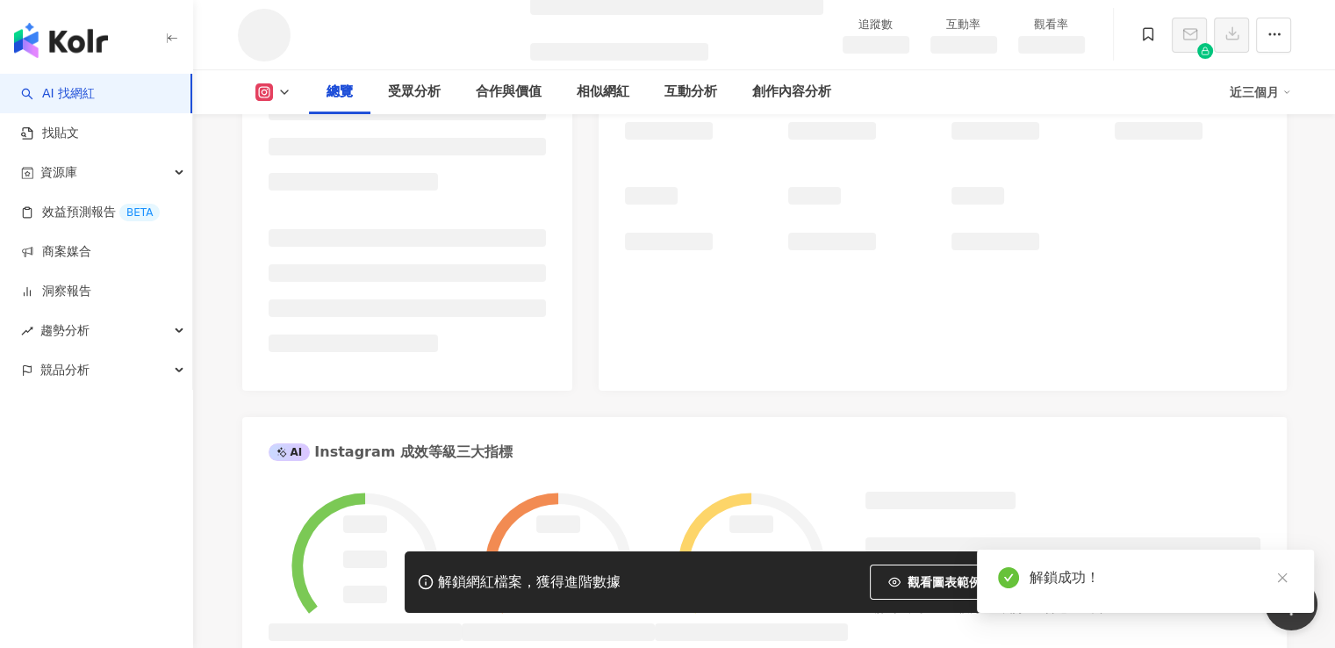
click at [593, 318] on div "Instagram 網紅基本資料 Instagram 數據總覽 AI Instagram 成效等級三大指標 成效等級 ： 優秀 良好 普通 不佳 Instag…" at bounding box center [764, 522] width 1045 height 1193
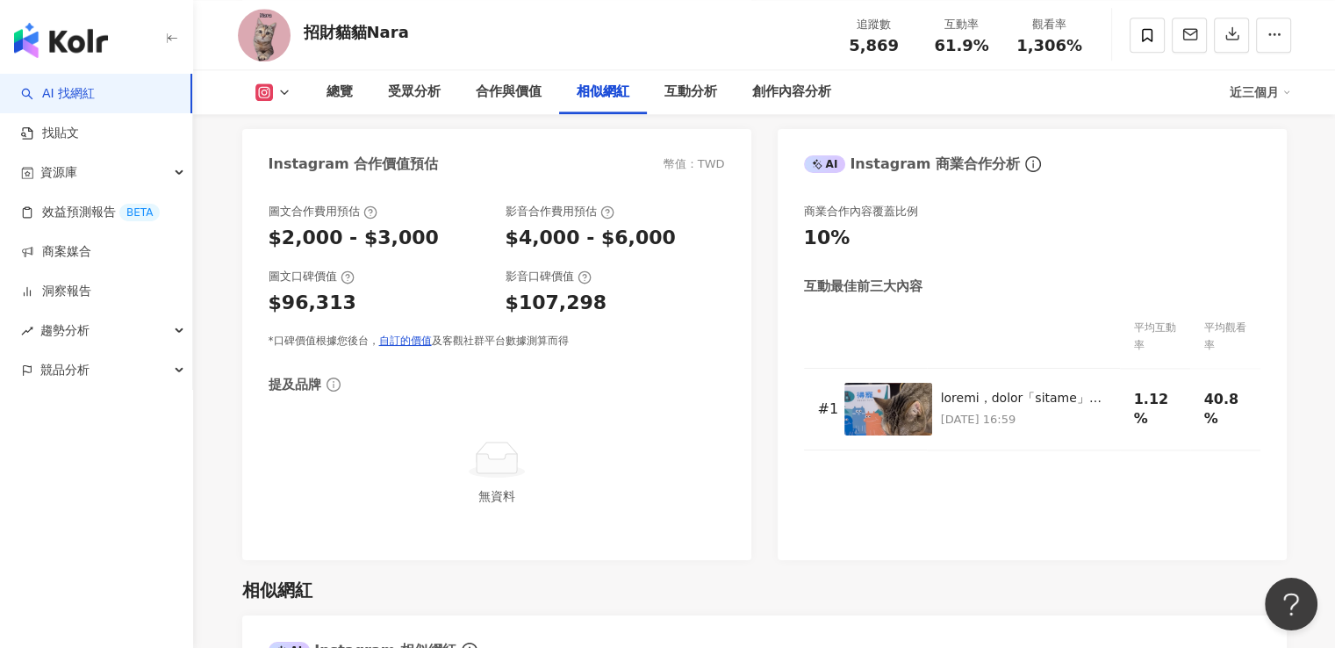
scroll to position [2897, 0]
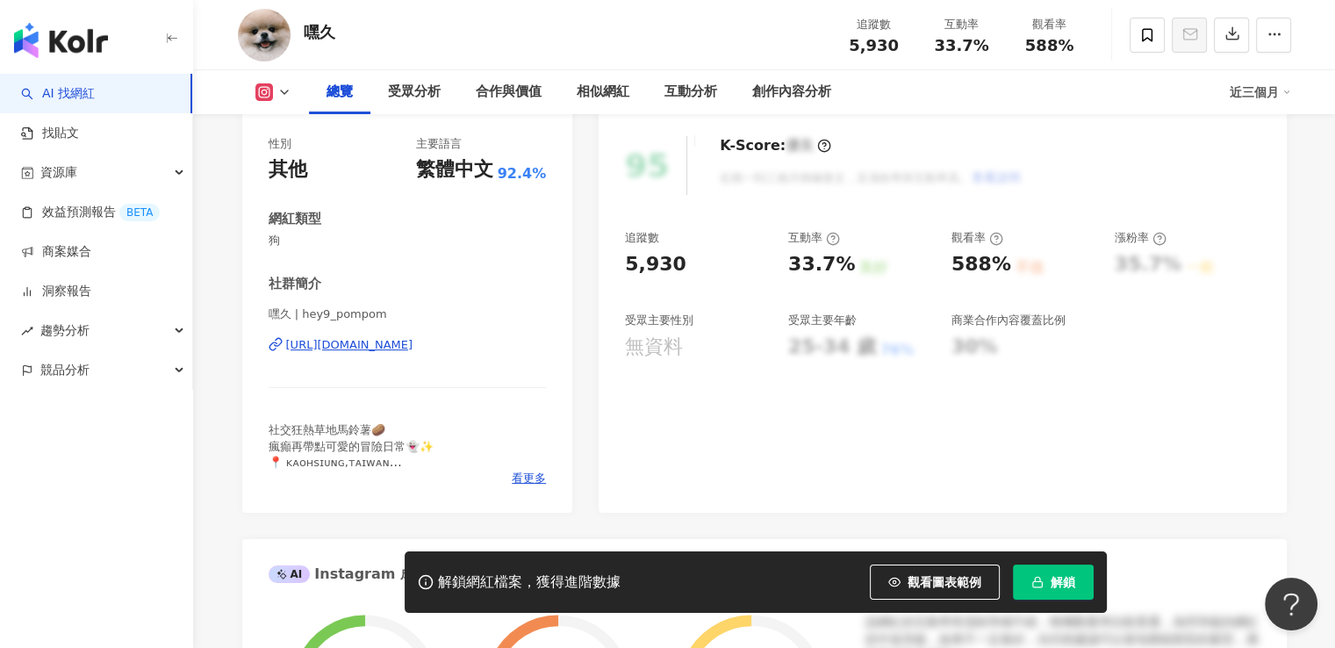
scroll to position [263, 0]
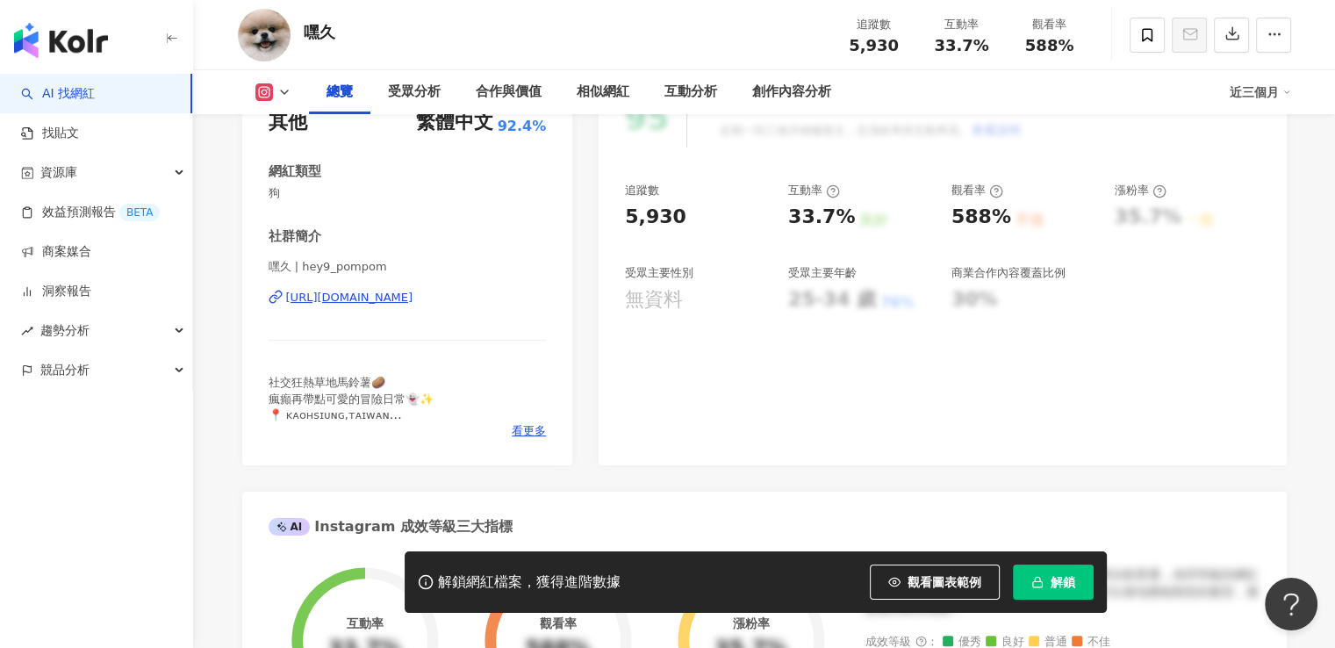
drag, startPoint x: 518, startPoint y: 316, endPoint x: 320, endPoint y: 316, distance: 198.4
click at [320, 316] on div "嘿久 | hey9_pompom [URL][DOMAIN_NAME]" at bounding box center [408, 310] width 278 height 103
click at [355, 324] on div "嘿久 | hey9_pompom [URL][DOMAIN_NAME]" at bounding box center [408, 310] width 278 height 103
drag, startPoint x: 555, startPoint y: 325, endPoint x: 274, endPoint y: 317, distance: 281.0
click at [274, 317] on div "性別 其他 主要語言 繁體中文 92.4% 網紅類型 狗 社群簡介 嘿久 | hey9_pompom [URL][DOMAIN_NAME] 社交狂熱草地馬鈴薯…" at bounding box center [407, 268] width 331 height 394
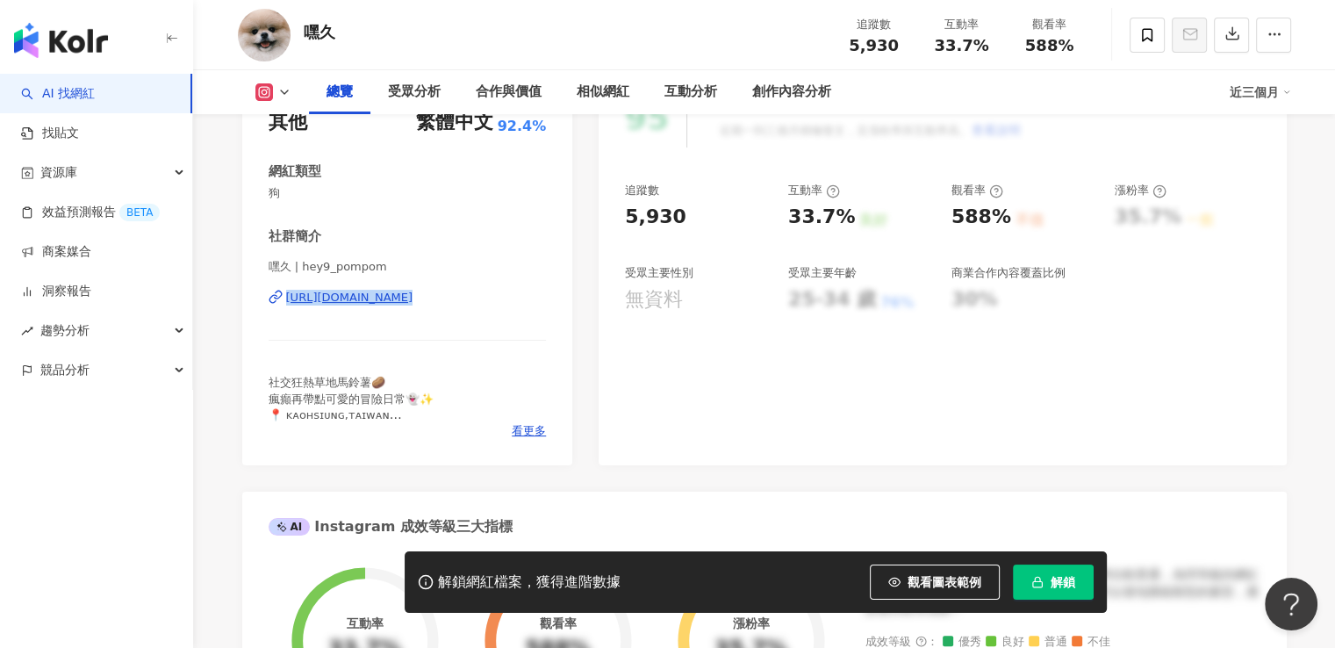
copy div "[URL][DOMAIN_NAME]"
click at [1041, 572] on button "解鎖" at bounding box center [1053, 581] width 81 height 35
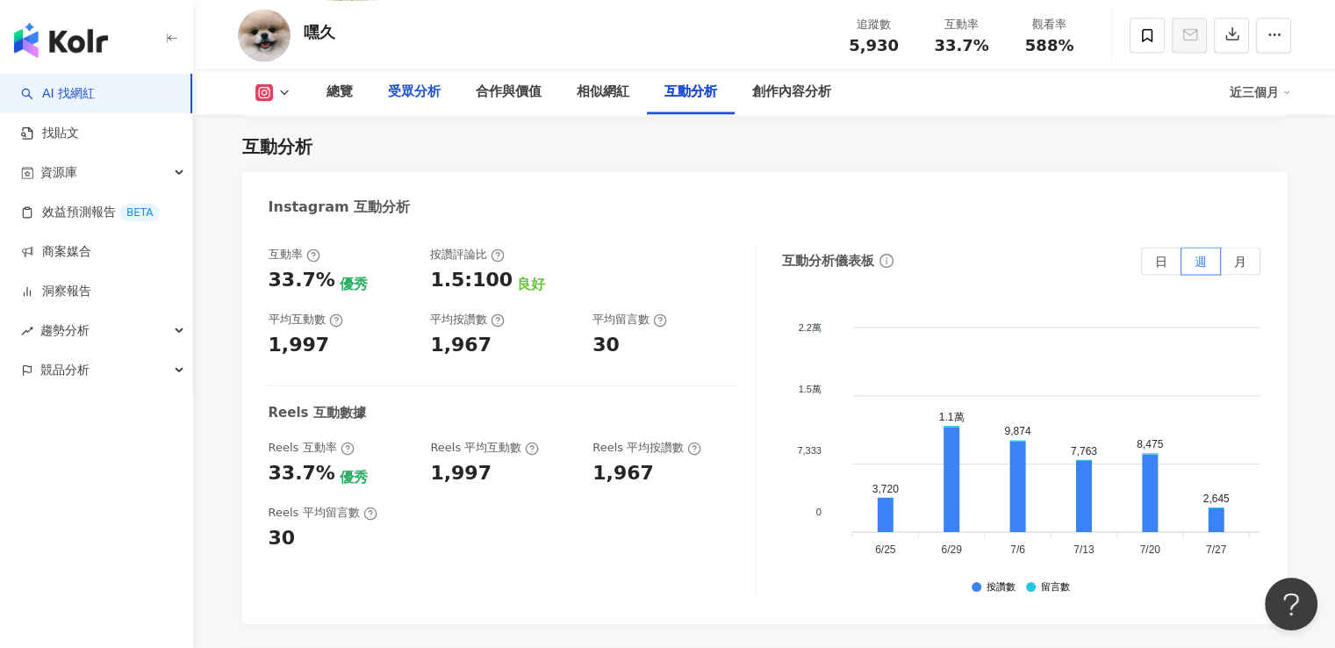
scroll to position [3160, 0]
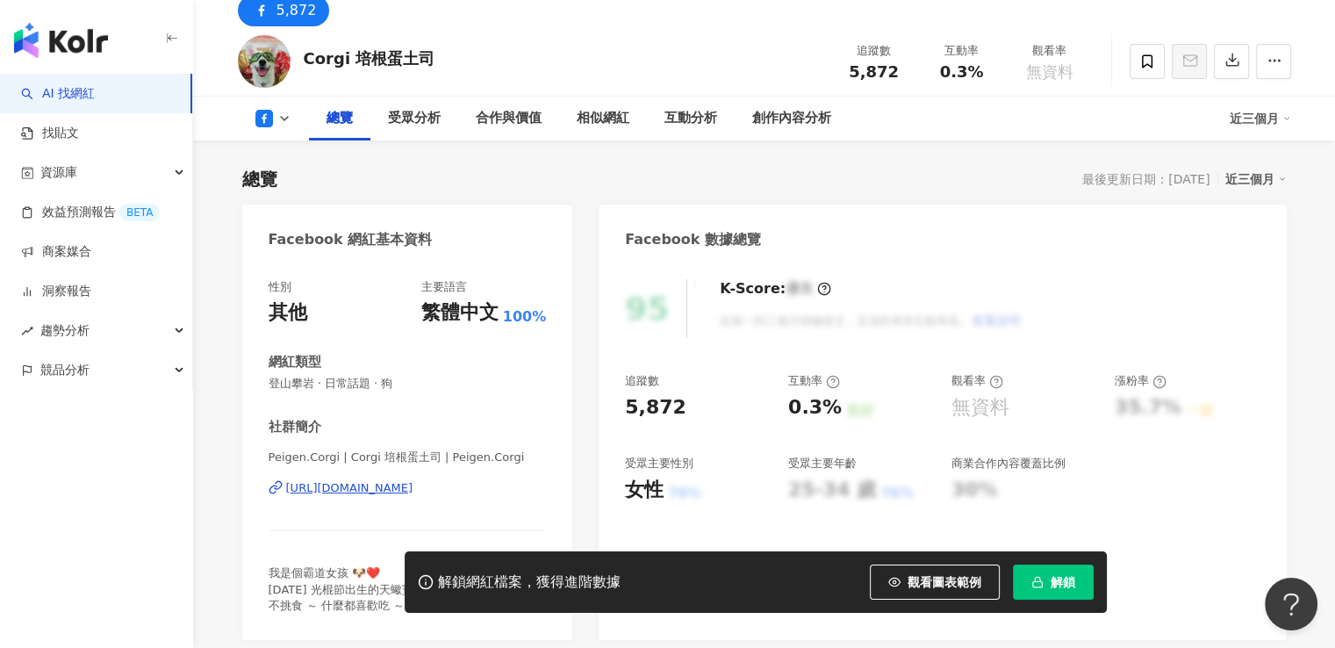
scroll to position [176, 0]
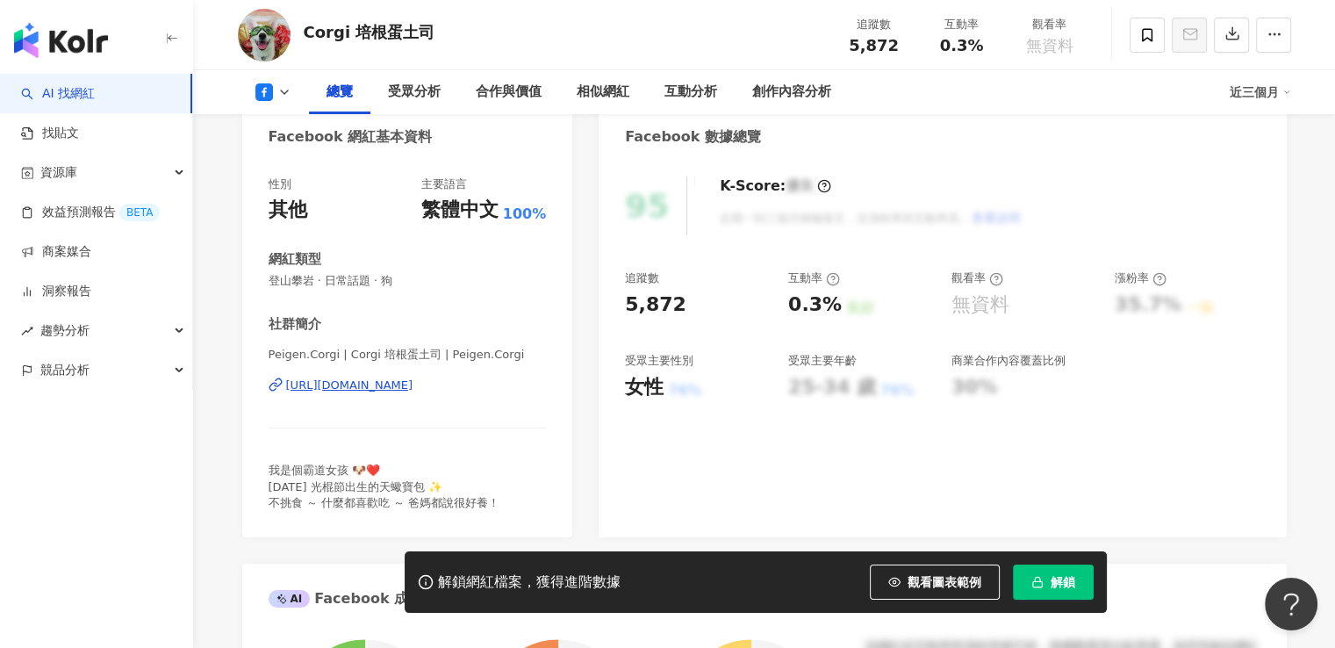
drag, startPoint x: 536, startPoint y: 408, endPoint x: 267, endPoint y: 395, distance: 269.0
click at [267, 395] on div "性別 其他 主要語言 繁體中文 100% 網紅類型 登山攀岩 · 日常話題 · 狗 社群簡介 Peigen.Corgi | Corgi 培根蛋土司 | Pei…" at bounding box center [407, 348] width 331 height 378
copy div "https://www.facebook.com/764795800259302"
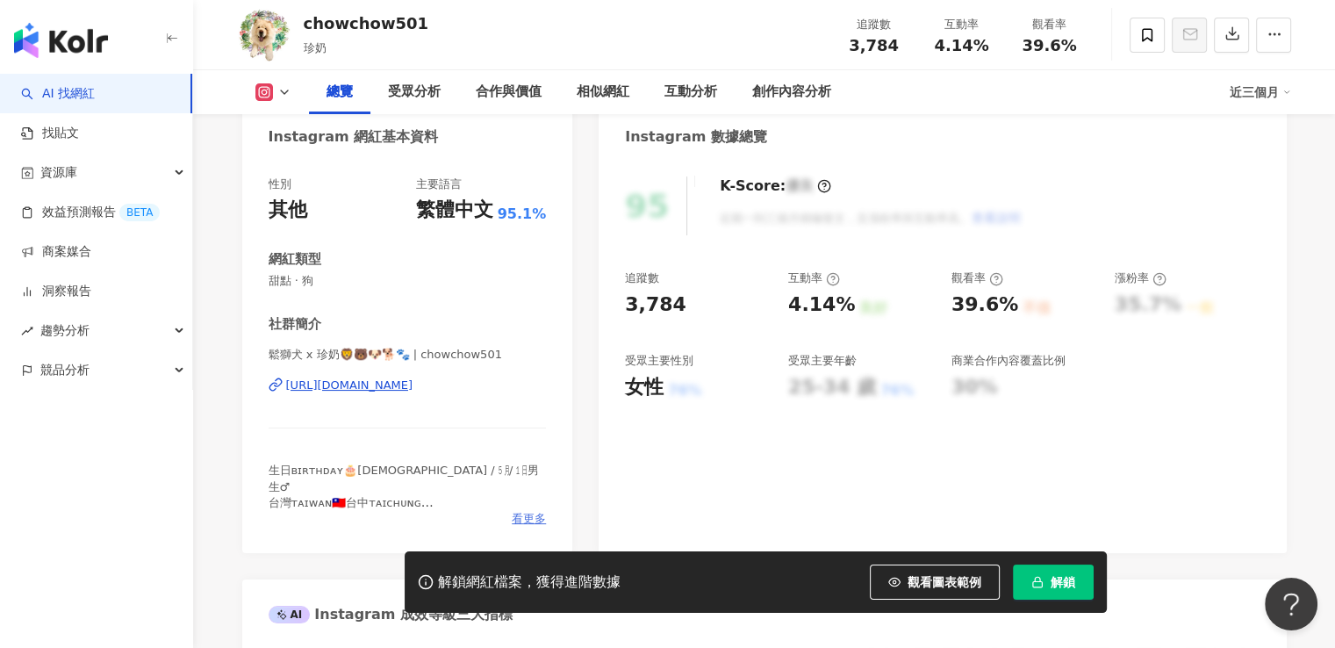
scroll to position [263, 0]
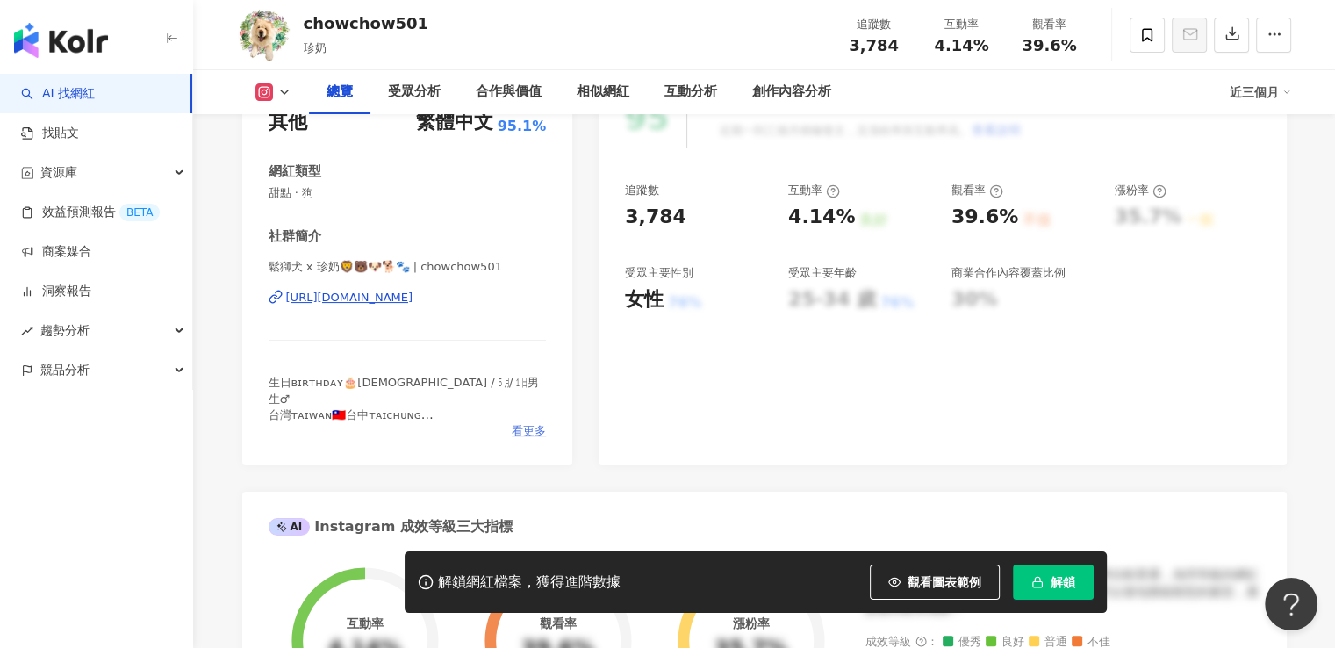
click at [530, 428] on span "看更多" at bounding box center [529, 431] width 34 height 16
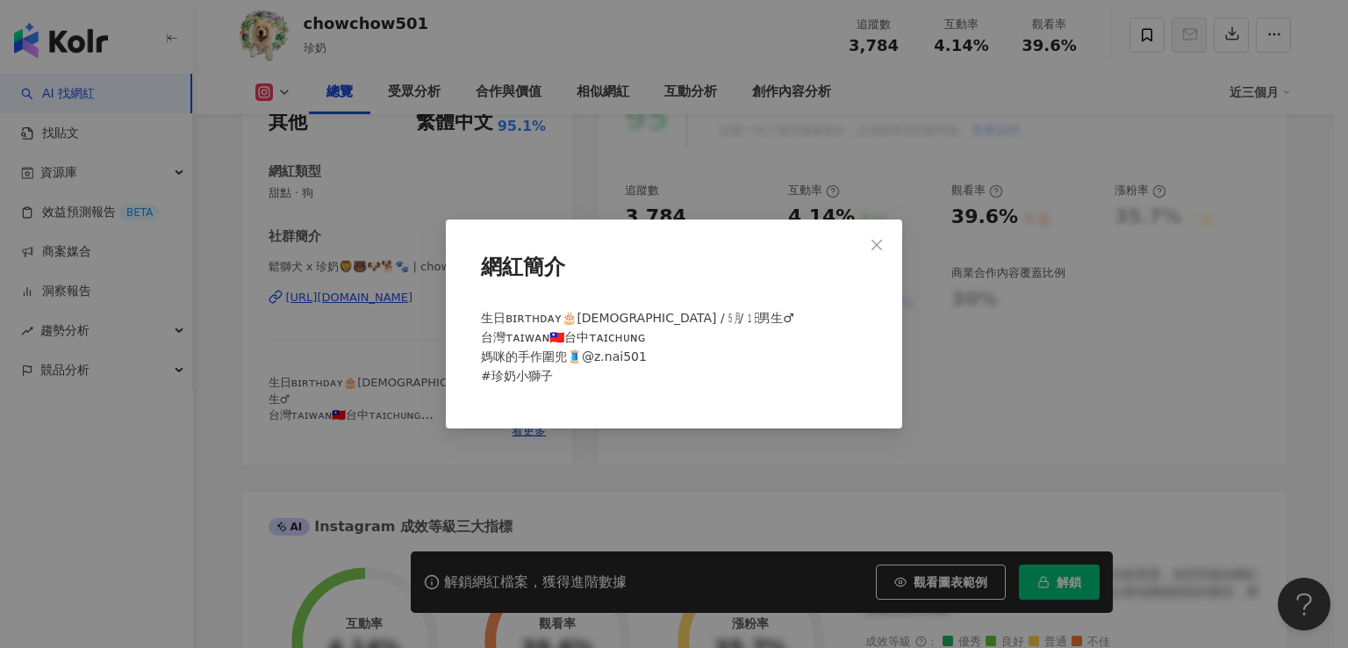
click at [397, 433] on div "網紅簡介 生日ʙɪʀᴛʜᴅᴀʏ🎂2018 / ㋄ / ㏠ 男生♂ 台灣ᴛᴀɪᴡᴀɴ🇹🇼台中ᴛᴀɪᴄʜᴜɴɢ 媽咪的手作圍兜🧵@z.nai501 #珍奶小獅子" at bounding box center [674, 324] width 1348 height 648
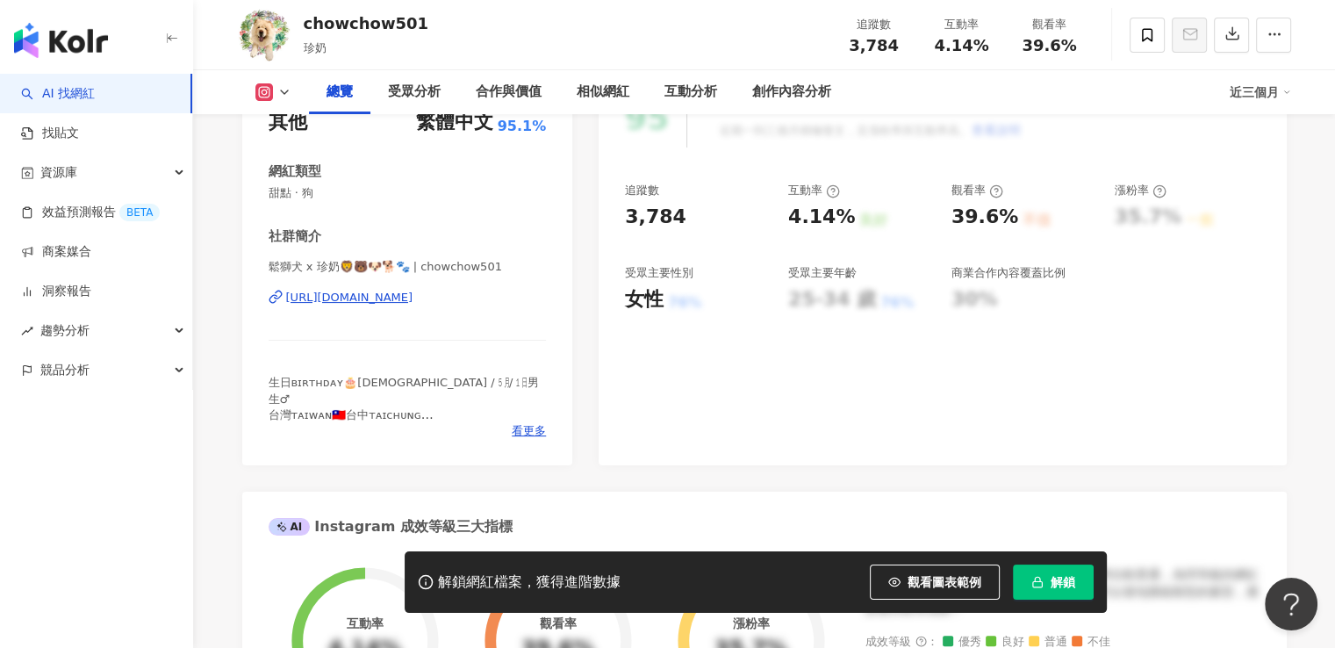
drag, startPoint x: 539, startPoint y: 317, endPoint x: 287, endPoint y: 311, distance: 252.0
click at [287, 311] on div "鬆獅犬 x 珍奶🦁️🐻🐶🐕🐾 | chowchow501 https://www.instagram.com/chowchow501/" at bounding box center [408, 310] width 278 height 103
copy div "https://www.instagram.com/chowchow501/"
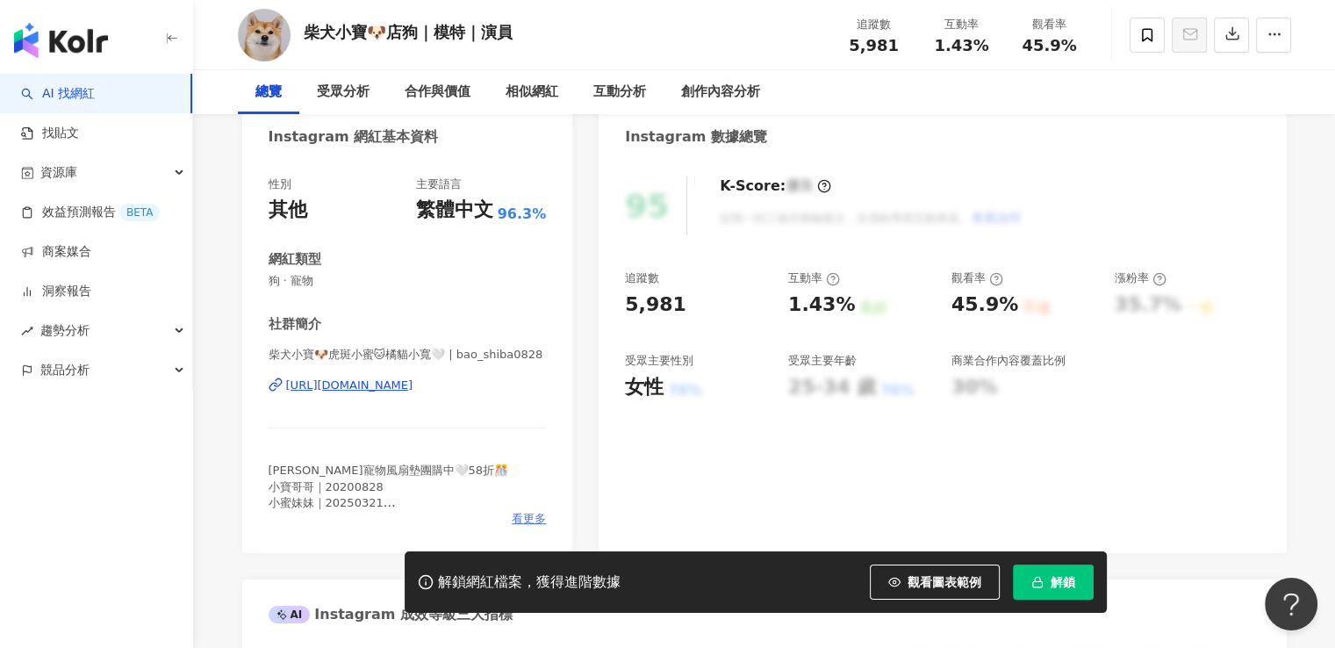
click at [513, 520] on span "看更多" at bounding box center [529, 519] width 34 height 16
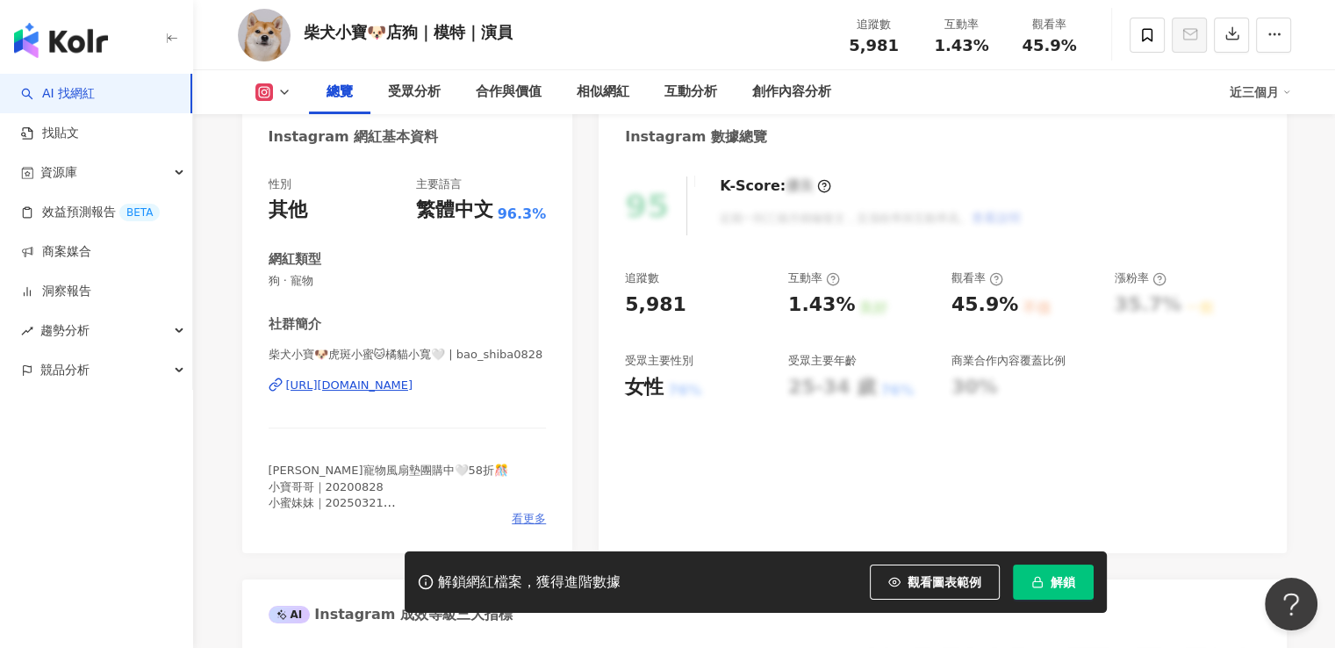
click at [534, 514] on span "看更多" at bounding box center [529, 519] width 34 height 16
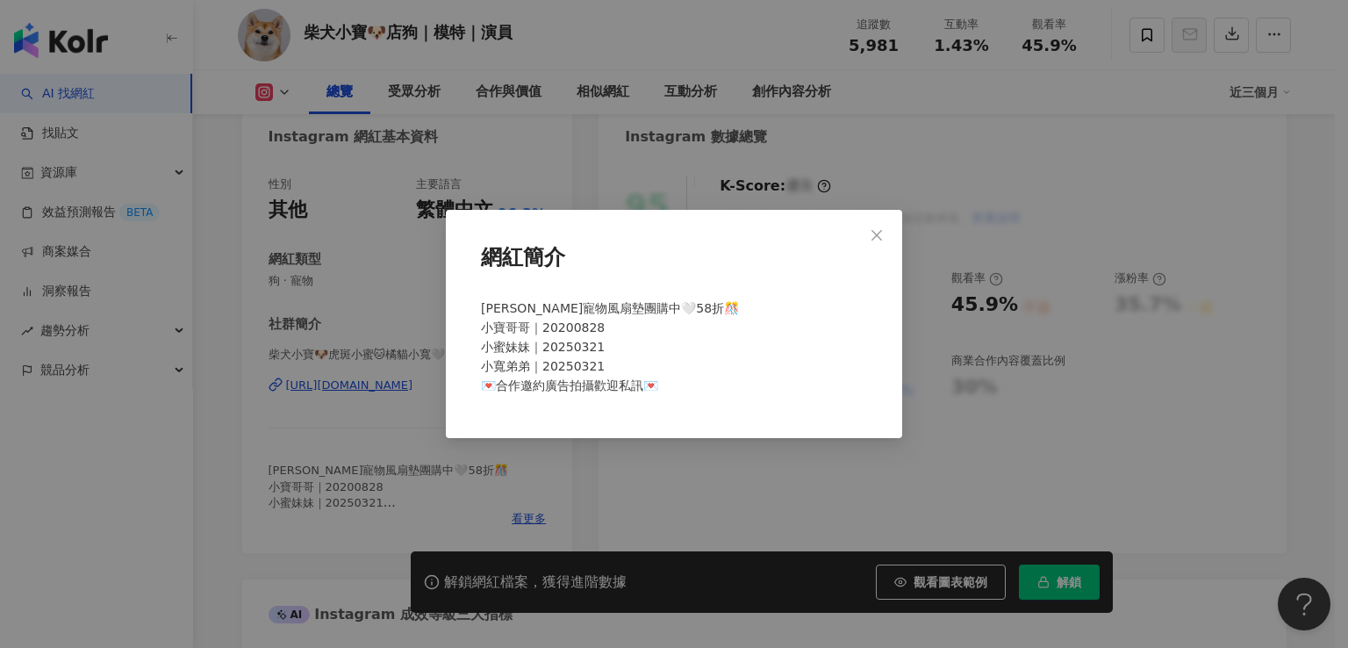
click at [425, 492] on div "網紅簡介 [PERSON_NAME]寵物風扇墊團購中🤍58折🎊 小寶哥哥｜20200828 小蜜妹妹｜20250321 小寬弟弟｜20250321 💌合作邀約…" at bounding box center [674, 324] width 1348 height 648
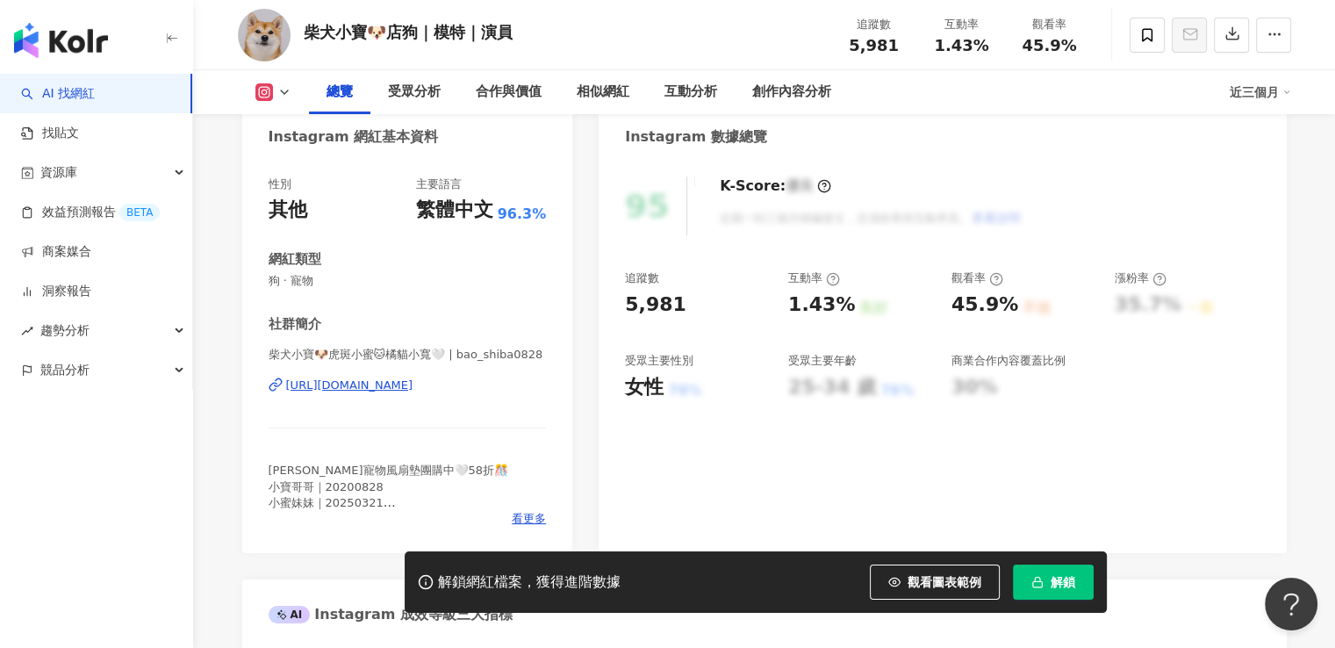
drag, startPoint x: 530, startPoint y: 394, endPoint x: 281, endPoint y: 398, distance: 249.3
click at [281, 398] on div "柴犬小寶🐶虎斑小蜜🐱橘貓小寬🤍 | bao_shiba0828 [URL][DOMAIN_NAME]" at bounding box center [408, 398] width 278 height 103
copy div "[URL][DOMAIN_NAME]"
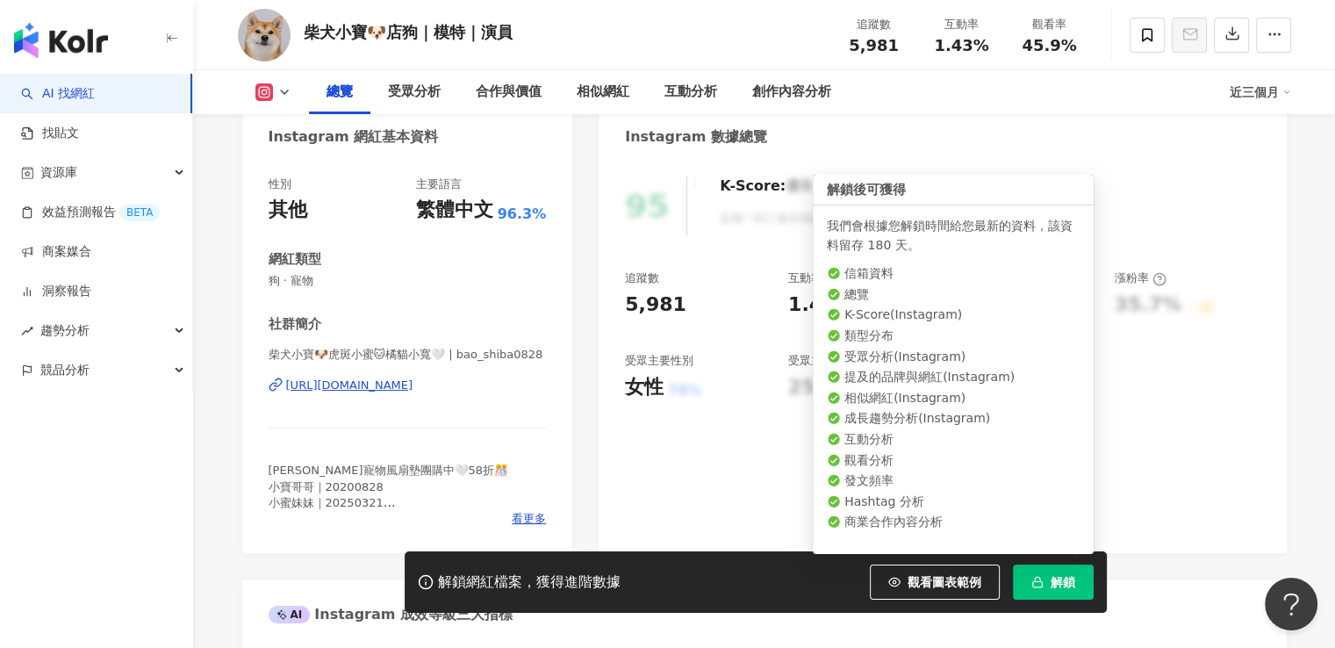
click at [1025, 584] on button "解鎖" at bounding box center [1053, 581] width 81 height 35
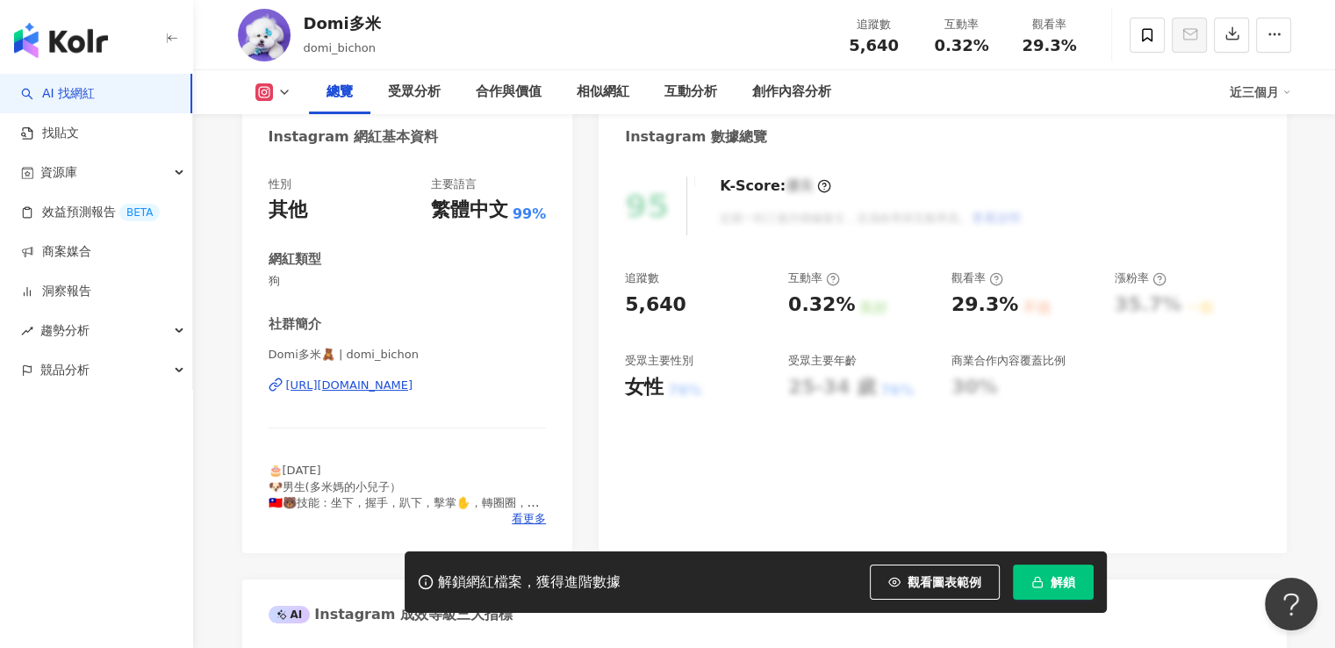
drag, startPoint x: 524, startPoint y: 398, endPoint x: 260, endPoint y: 398, distance: 264.2
click at [260, 398] on div "性別 其他 主要語言 繁體中文 99% 網紅類型 狗 社群簡介 Domi多米🧸 | domi_bichon https://www.instagram.com…" at bounding box center [407, 356] width 331 height 394
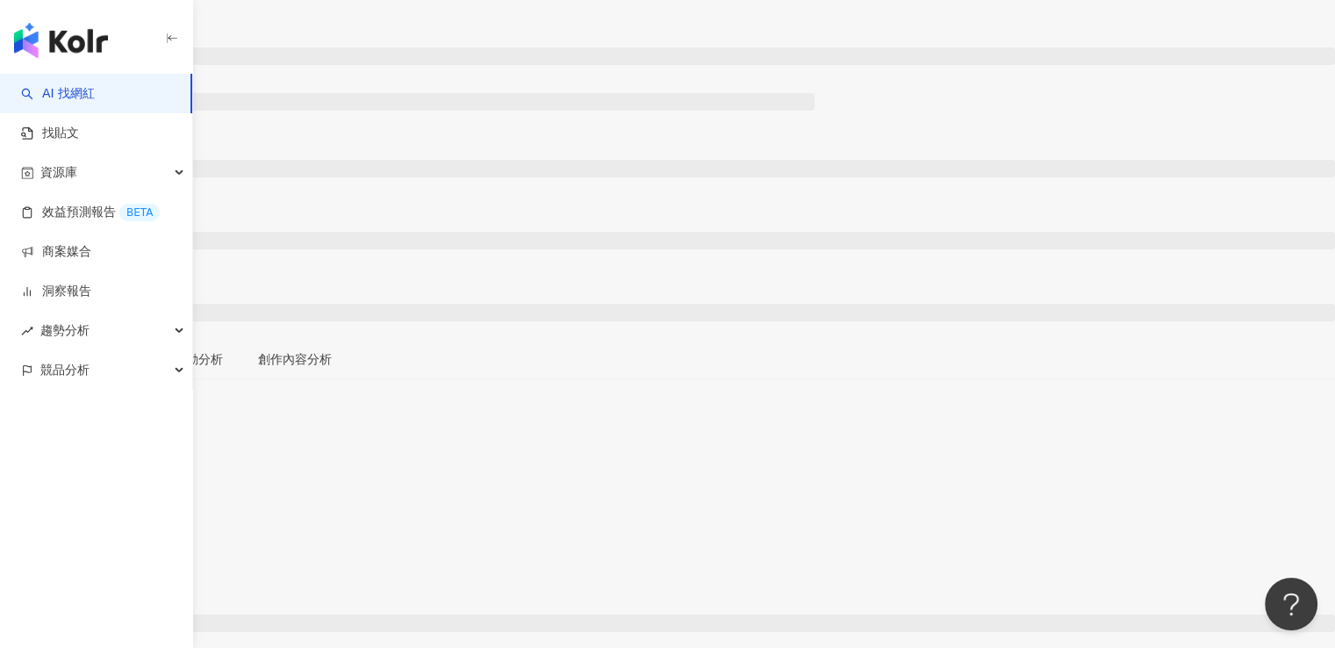
scroll to position [176, 0]
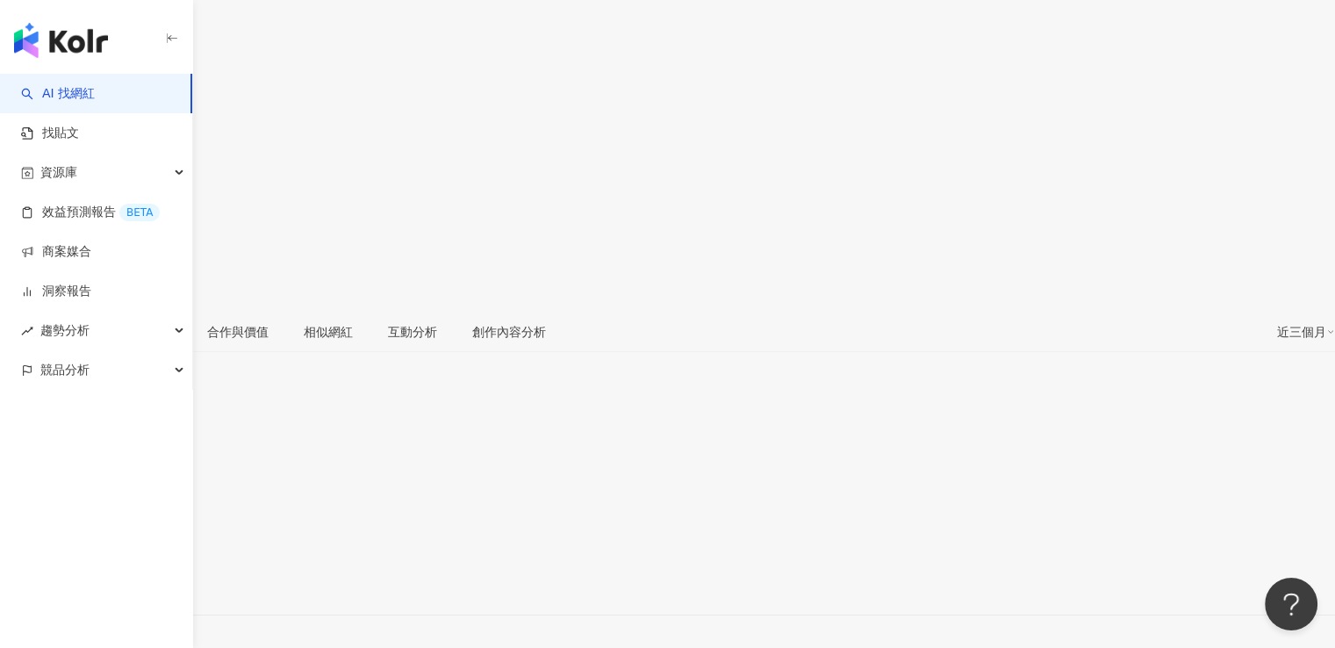
drag, startPoint x: 514, startPoint y: 401, endPoint x: 296, endPoint y: 399, distance: 218.6
click at [296, 563] on div "包子 | dog_bun0830 https://www.instagram.com/dog_bun0830/" at bounding box center [667, 600] width 1335 height 74
click at [288, 563] on div "包子 | dog_bun0830 https://www.instagram.com/dog_bun0830/" at bounding box center [667, 600] width 1335 height 74
drag, startPoint x: 288, startPoint y: 400, endPoint x: 506, endPoint y: 412, distance: 218.0
click at [541, 563] on div "包子 | dog_bun0830 https://www.instagram.com/dog_bun0830/" at bounding box center [667, 600] width 1335 height 74
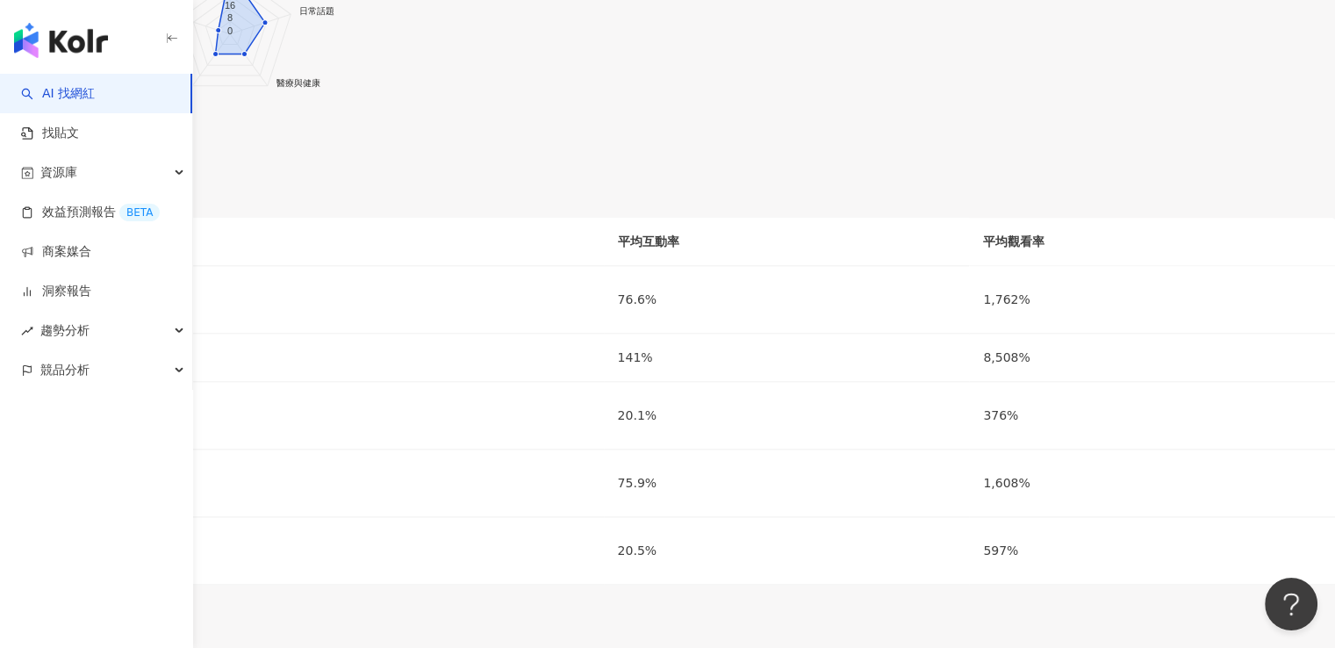
scroll to position [2458, 0]
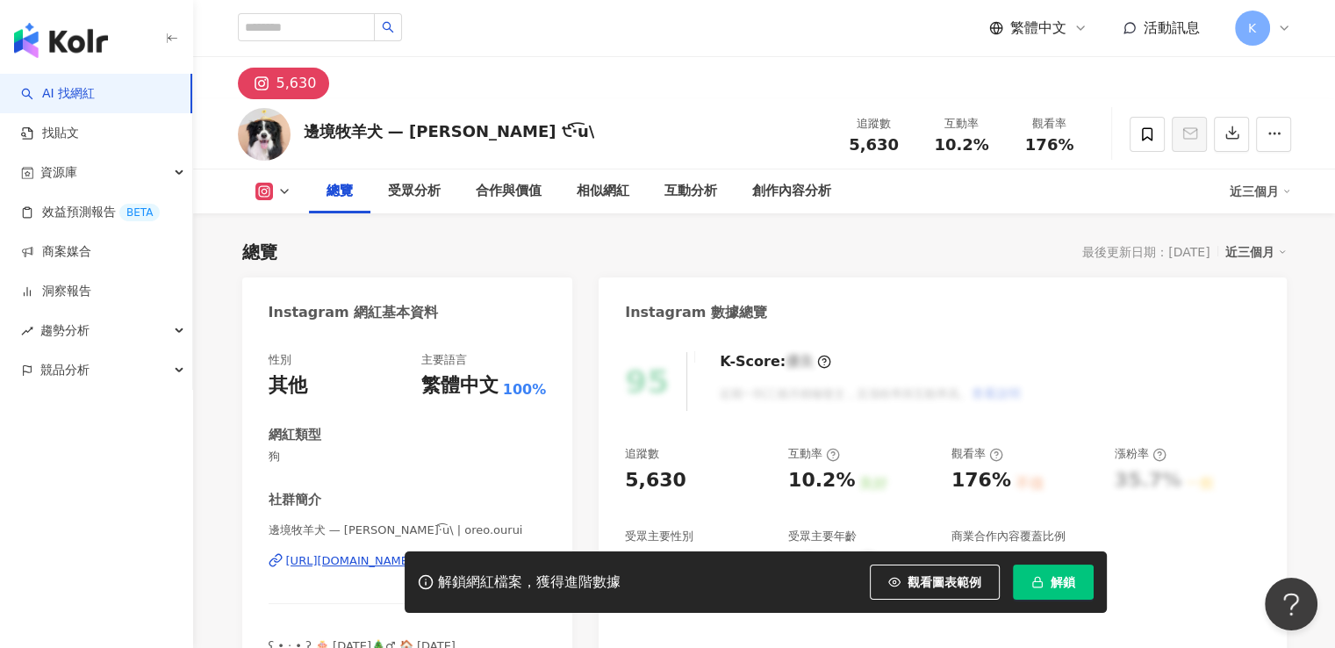
scroll to position [263, 0]
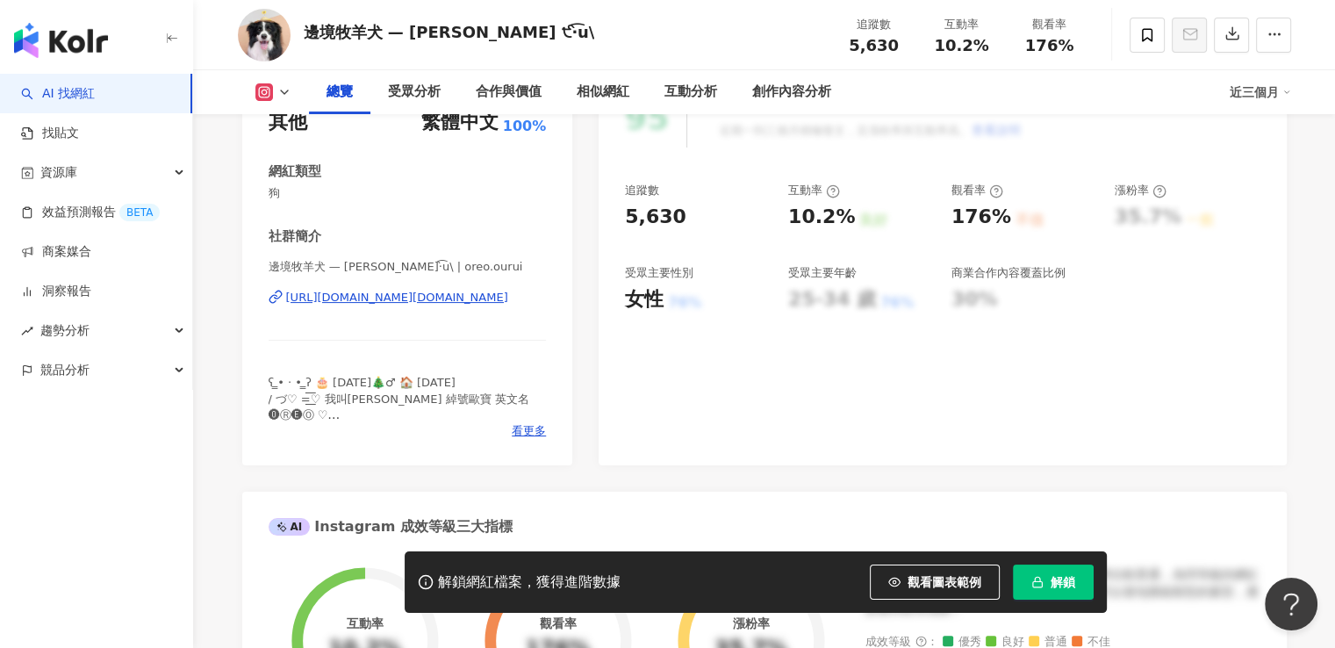
drag, startPoint x: 530, startPoint y: 313, endPoint x: 268, endPoint y: 290, distance: 263.5
click at [269, 290] on div "邊境牧羊犬 — [PERSON_NAME]‧̀͡u\ | oreo.ourui [URL][DOMAIN_NAME][DOMAIN_NAME]" at bounding box center [408, 310] width 278 height 103
copy div "[URL][DOMAIN_NAME][DOMAIN_NAME]"
click at [1046, 577] on button "解鎖" at bounding box center [1053, 581] width 81 height 35
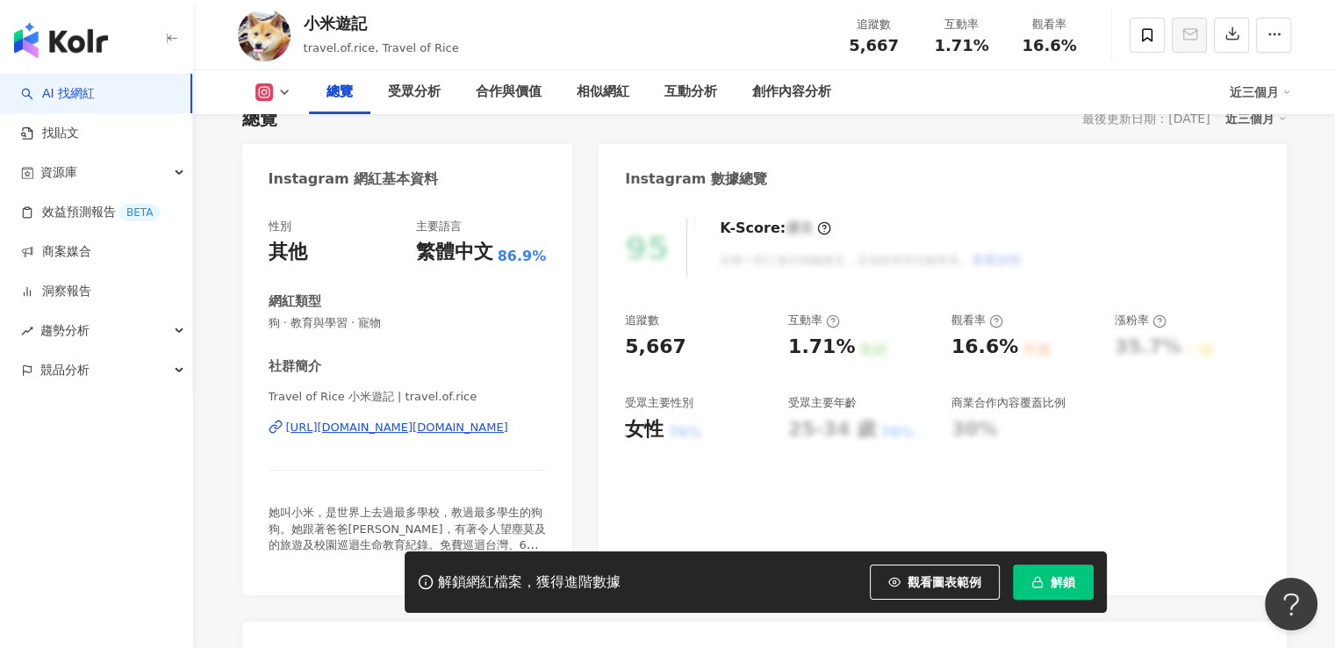
scroll to position [263, 0]
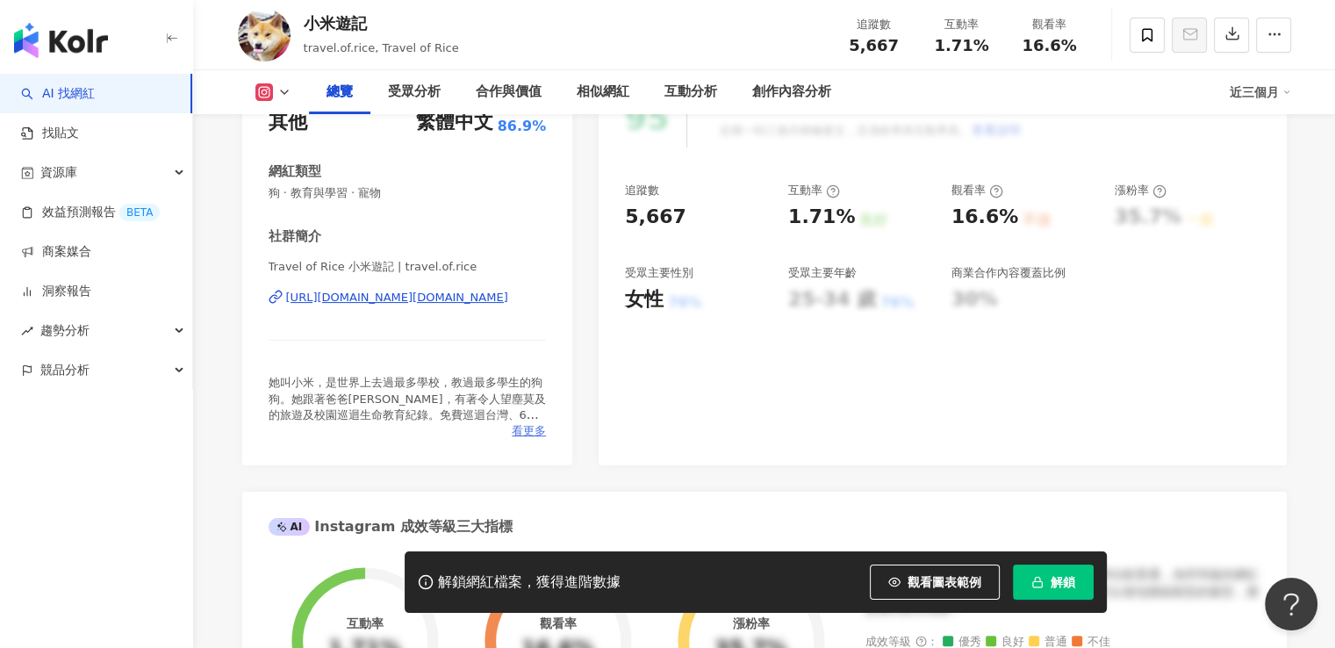
click at [530, 437] on span "看更多" at bounding box center [529, 431] width 34 height 16
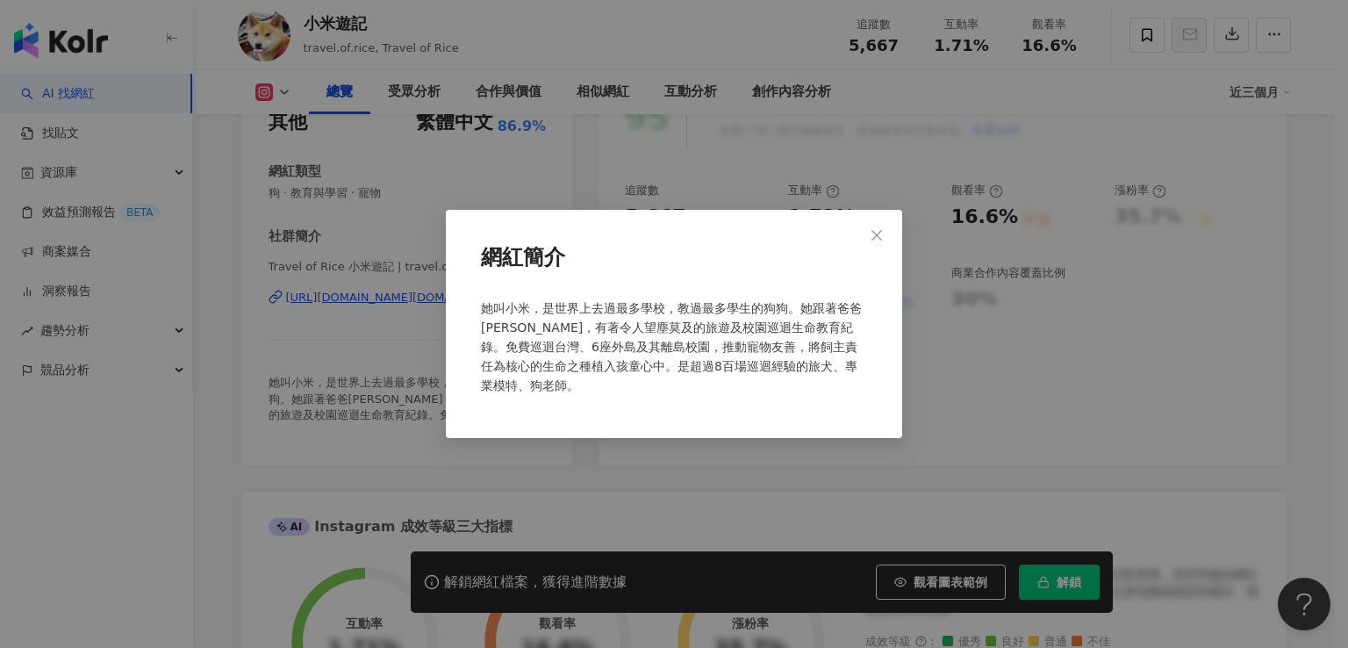
click at [390, 379] on div "網紅簡介 她叫小米，是世界上去過最多學校，教過最多學生的狗狗。她跟著爸爸上山下海，有著令人望塵莫及的旅遊及校園巡迴生命教育紀錄。免費巡迴台灣、6座外島及其離島…" at bounding box center [674, 324] width 1348 height 648
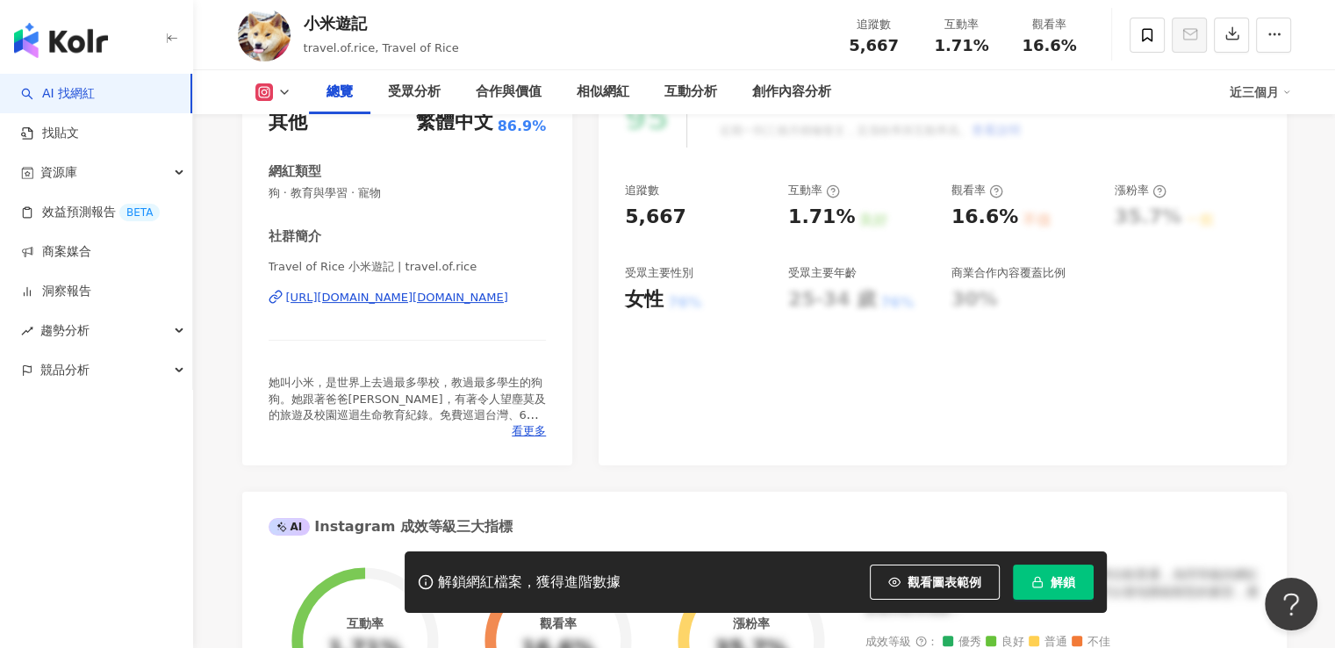
drag, startPoint x: 465, startPoint y: 316, endPoint x: 515, endPoint y: 287, distance: 57.8
click at [515, 287] on div "Travel of Rice 小米遊記 | travel.of.rice https://www.instagram.com/travel.of.rice/" at bounding box center [408, 310] width 278 height 103
copy div "https://www.instagram.com/travel.of.rice/"
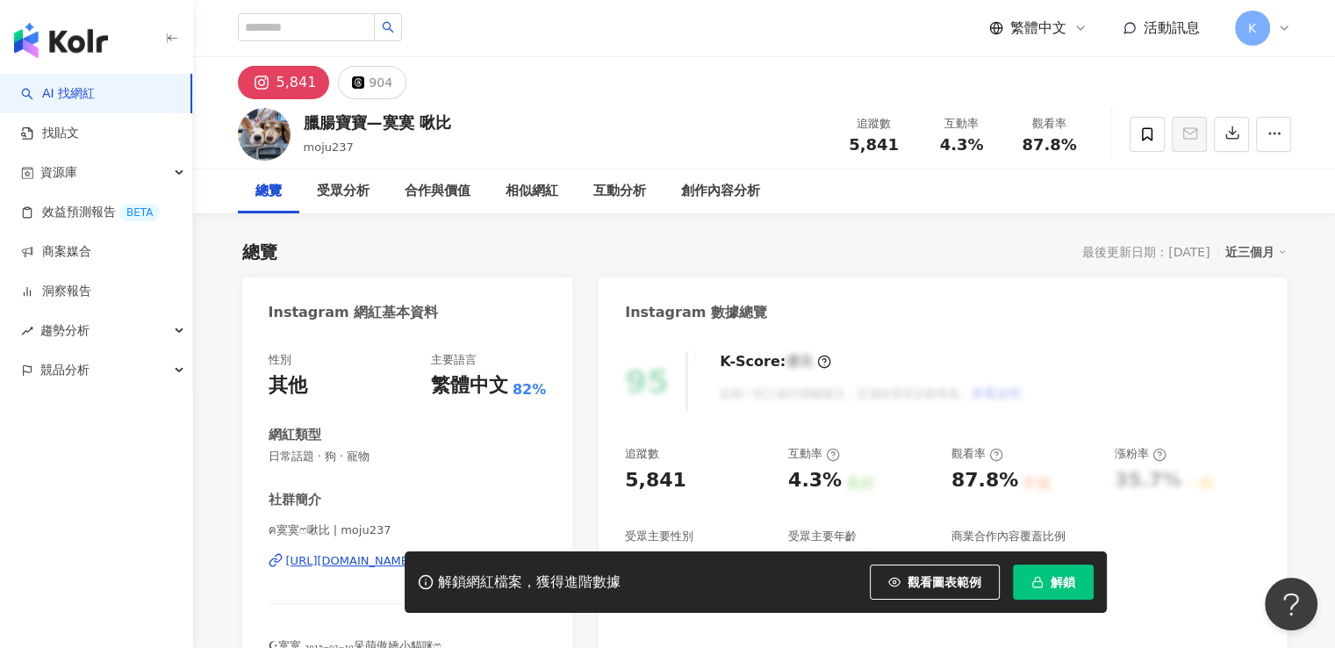
scroll to position [263, 0]
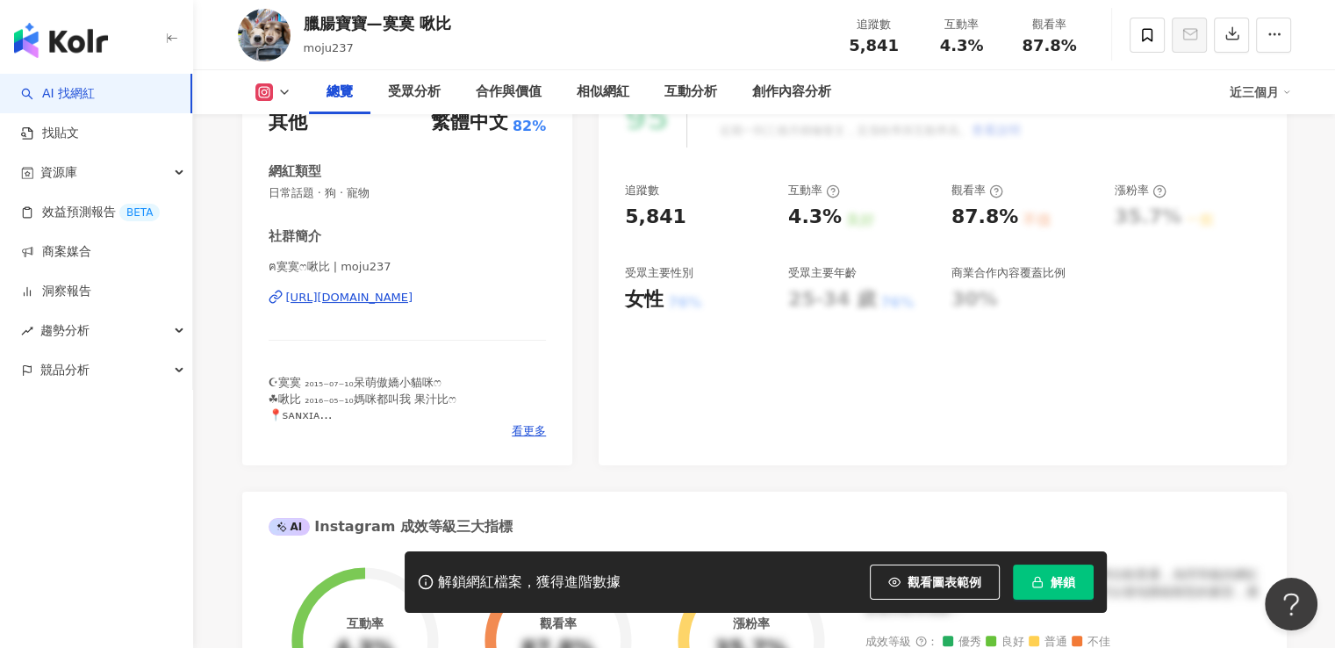
drag, startPoint x: 510, startPoint y: 313, endPoint x: 270, endPoint y: 319, distance: 239.7
click at [270, 319] on div "ฅ寞寞ෆ啾比 | moju237 [URL][DOMAIN_NAME]" at bounding box center [408, 310] width 278 height 103
copy div "[URL][DOMAIN_NAME]"
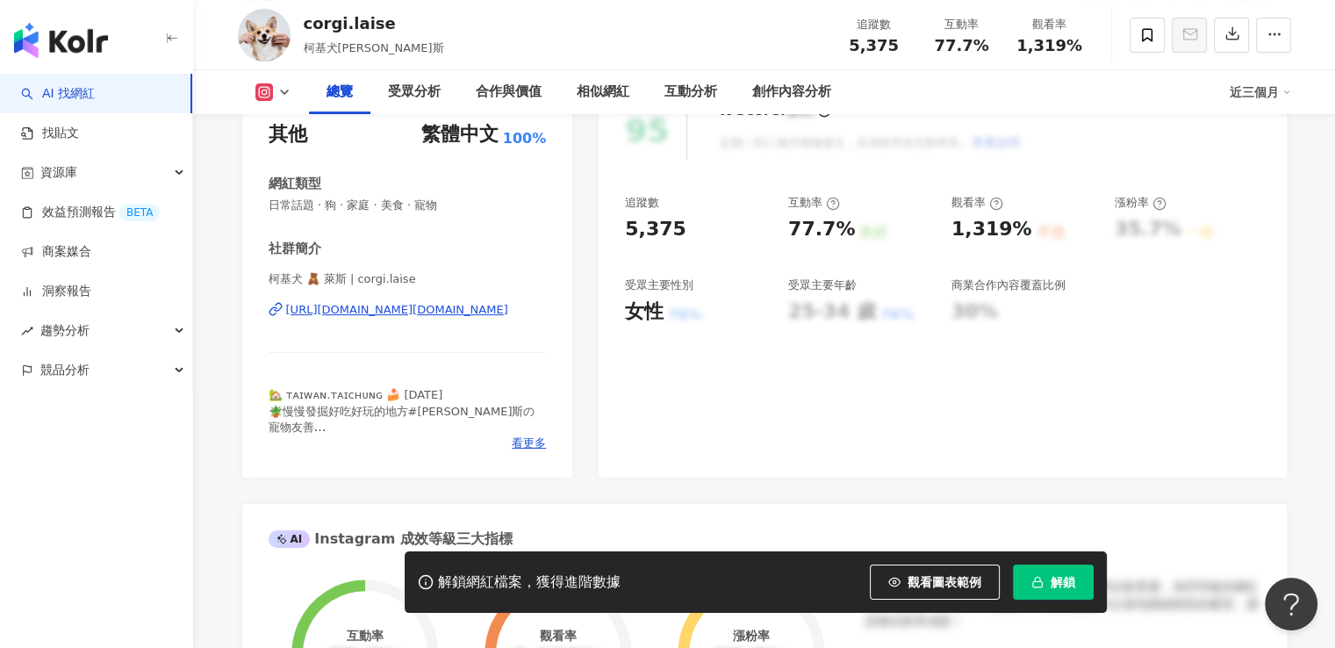
scroll to position [263, 0]
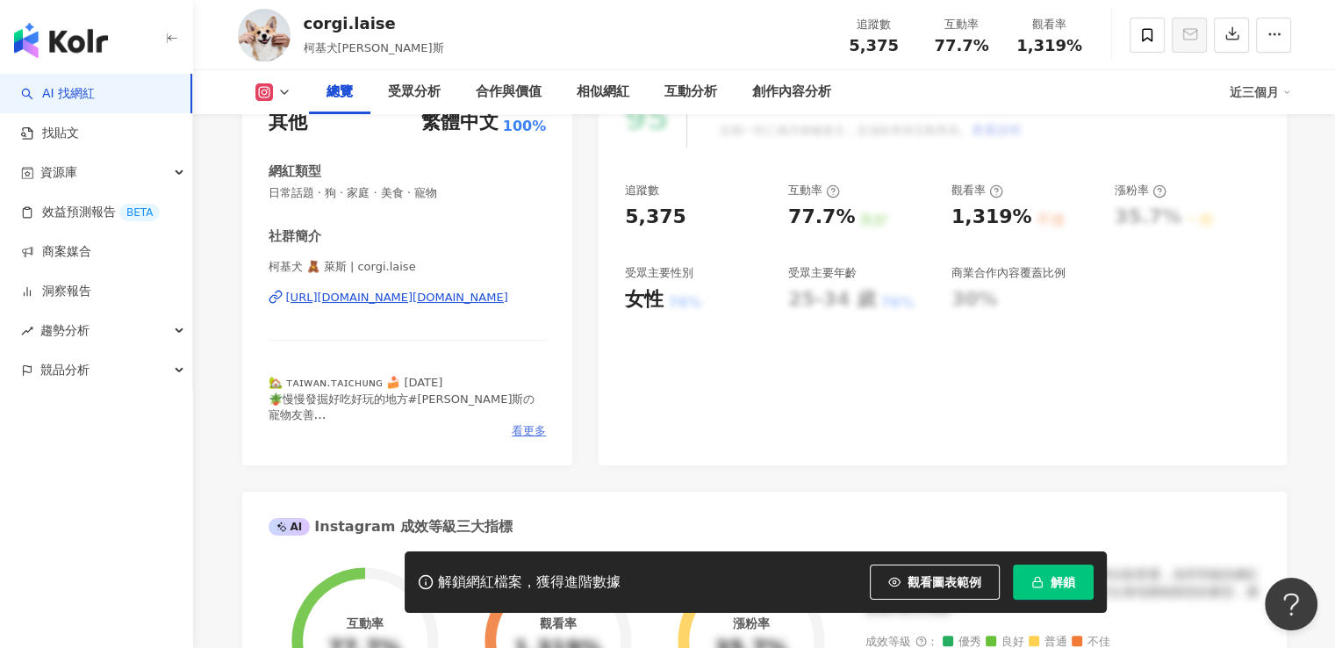
click at [525, 432] on span "看更多" at bounding box center [529, 431] width 34 height 16
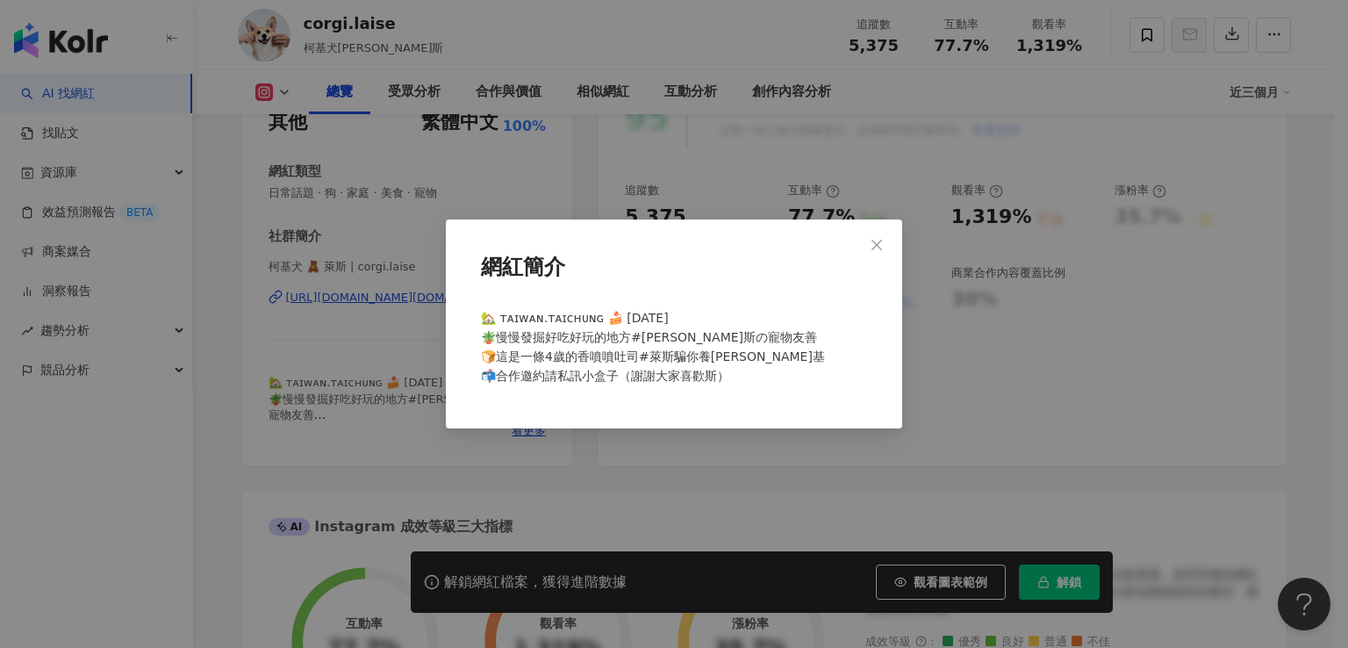
click at [460, 453] on div "網紅簡介 🏡 ᴛᴀɪᴡᴀɴ.ᴛᴀɪᴄʜᴜɴɢ 🍰 2021.06.15 🪴慢慢發掘好吃好玩的地方#萊斯の寵物友善 🍞這是一條4歲的香噴噴吐司#萊斯騙你養柯基 …" at bounding box center [674, 324] width 1348 height 648
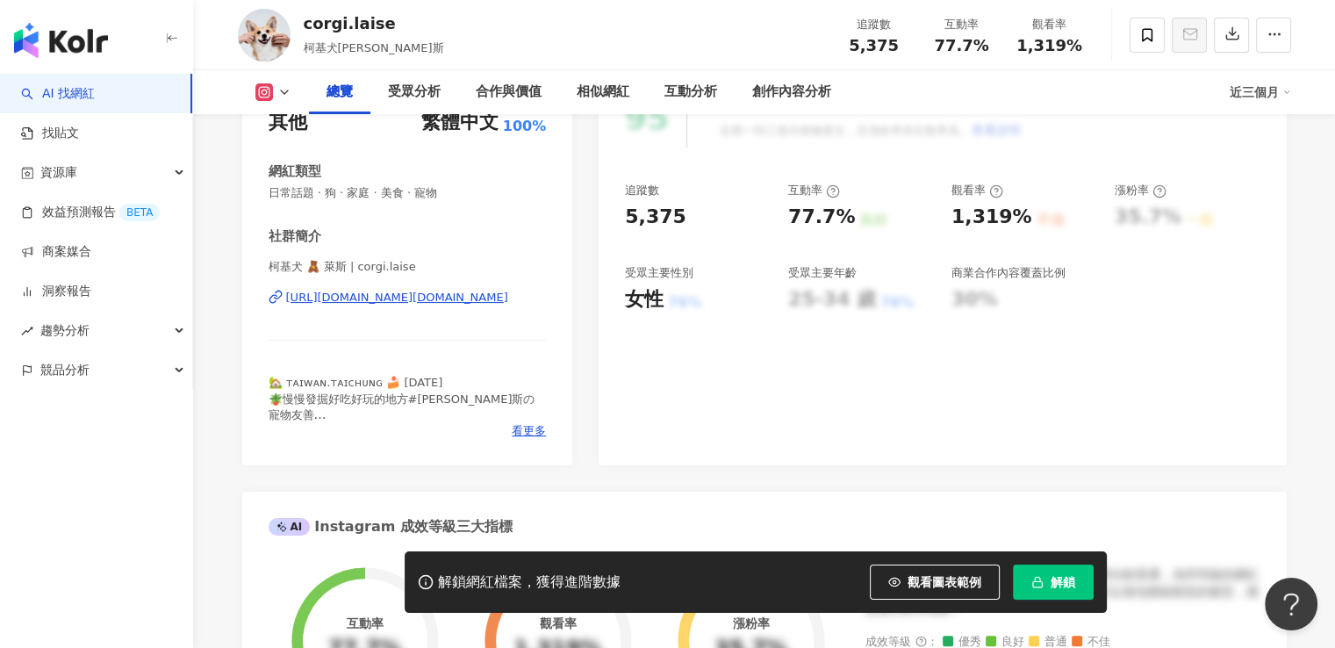
drag, startPoint x: 530, startPoint y: 307, endPoint x: 284, endPoint y: 320, distance: 246.1
click at [284, 320] on div "柯基犬 🧸 萊斯 | corgi.laise https://www.instagram.com/corgi.laise/" at bounding box center [408, 310] width 278 height 103
copy div "https://www.instagram.com/corgi.laise/"
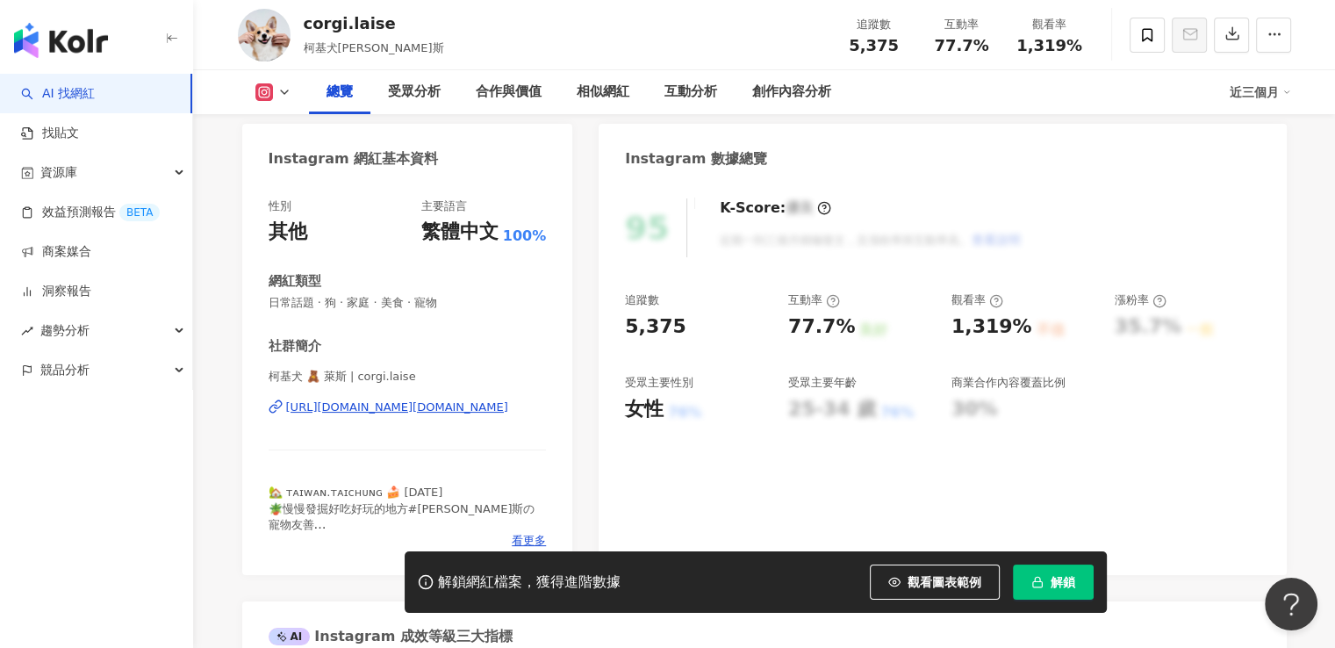
scroll to position [0, 0]
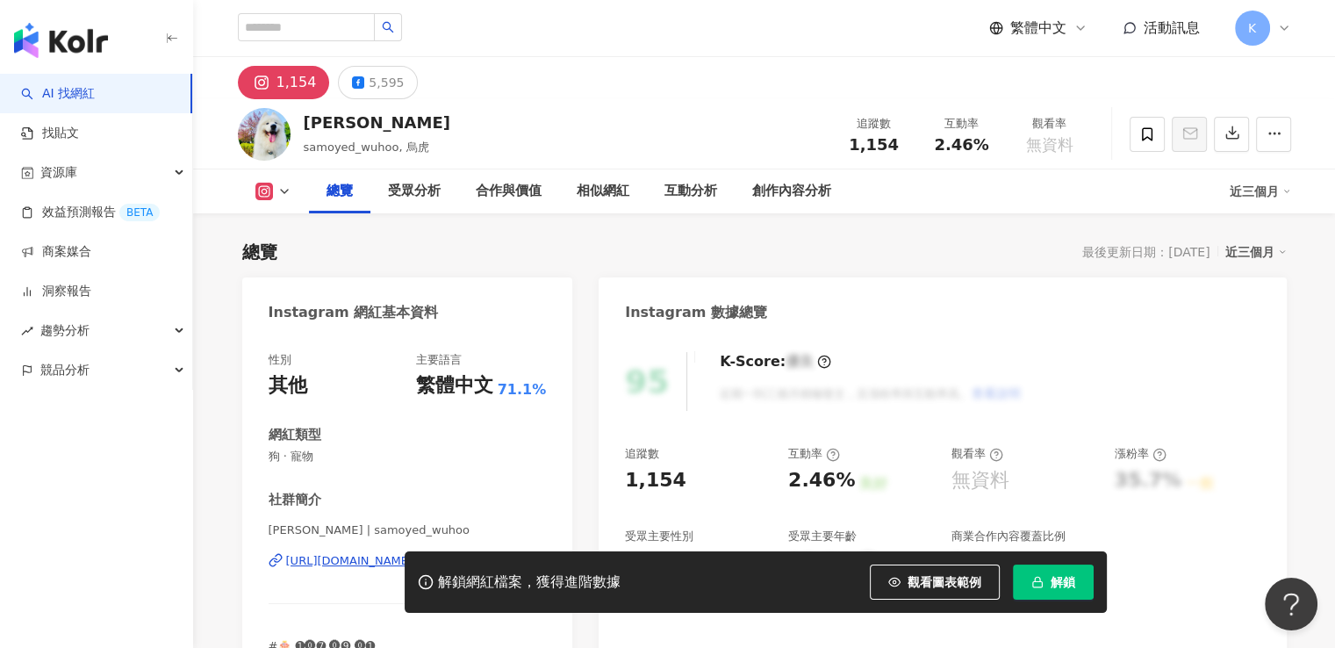
scroll to position [263, 0]
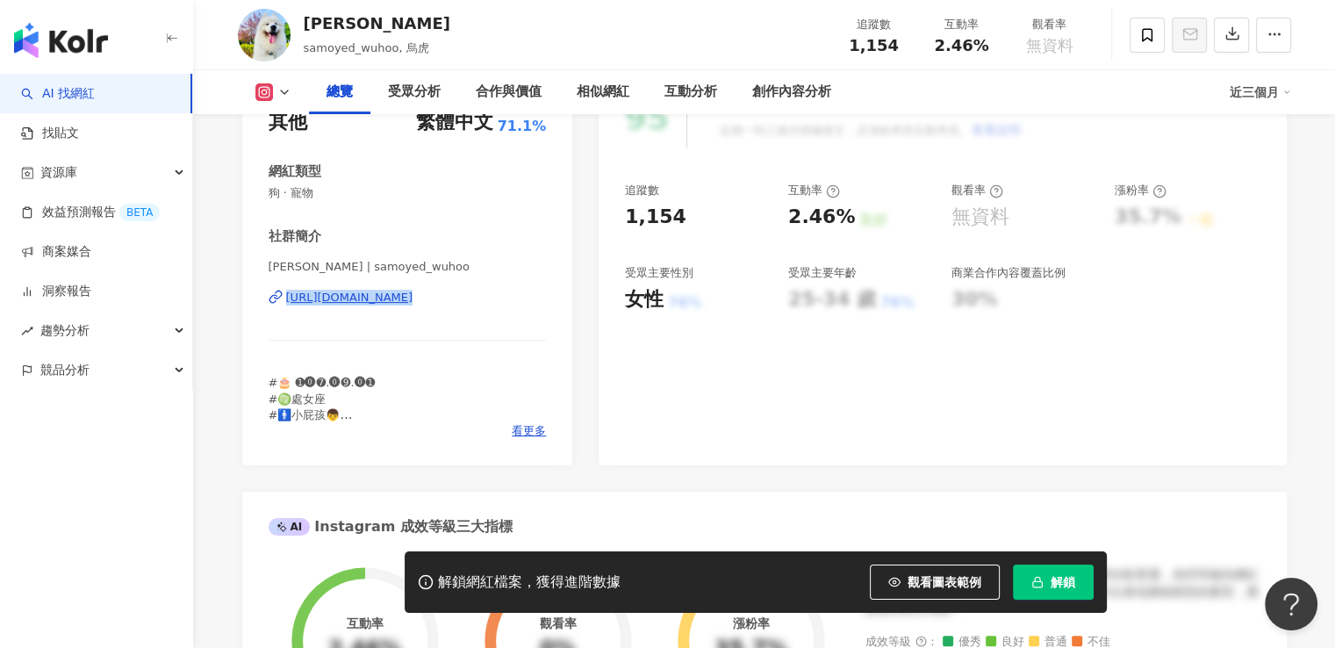
drag, startPoint x: 545, startPoint y: 324, endPoint x: 255, endPoint y: 306, distance: 290.3
click at [255, 306] on div "性別 其他 主要語言 繁體中文 71.1% 網紅類型 狗 · 寵物 社群簡介 Wuhoo 烏虎 | samoyed_wuhoo [URL][DOMAIN_NA…" at bounding box center [407, 268] width 331 height 394
copy div "[URL][DOMAIN_NAME]"
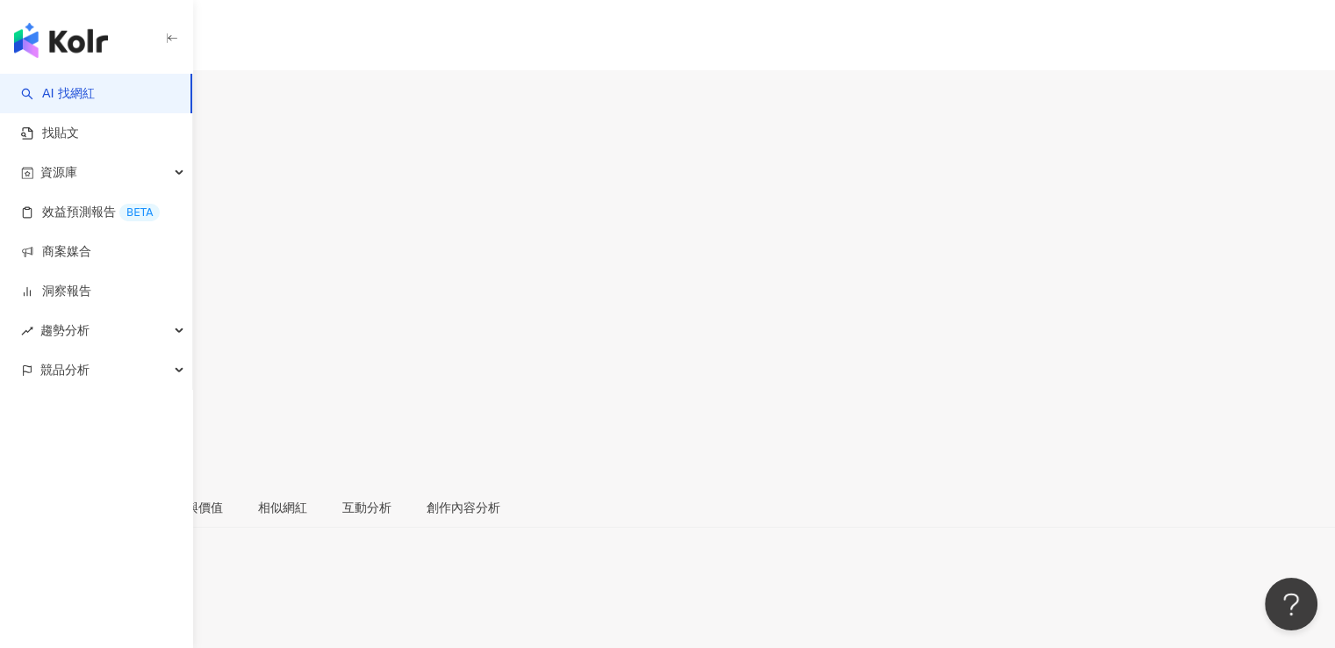
scroll to position [351, 0]
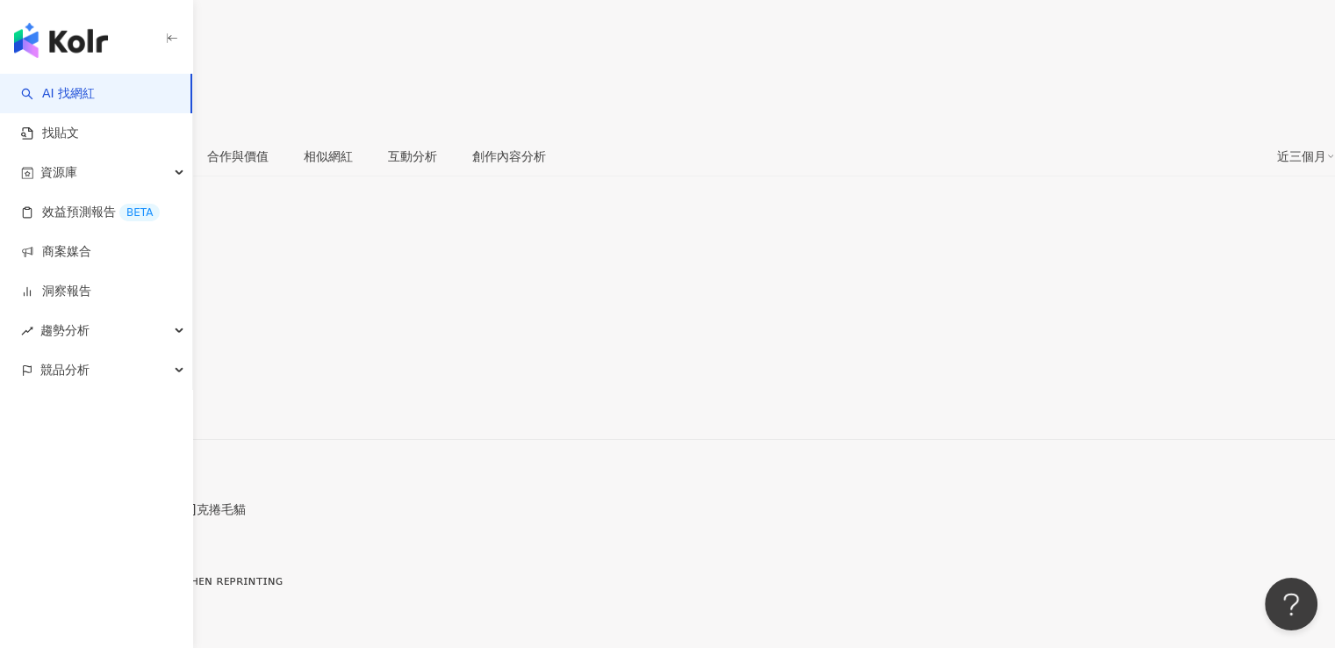
drag, startPoint x: 519, startPoint y: 222, endPoint x: 258, endPoint y: 220, distance: 260.7
click at [258, 261] on div "性別 其他 主要語言 繁體中文 53.6% 網紅類型 貓 社群簡介 ɴᴜɴᴜ ≽^•⩊•^≼ | nunu_budi https://www.instagra…" at bounding box center [667, 445] width 1335 height 368
copy div "https://www.instagram.com/nunu_budi/"
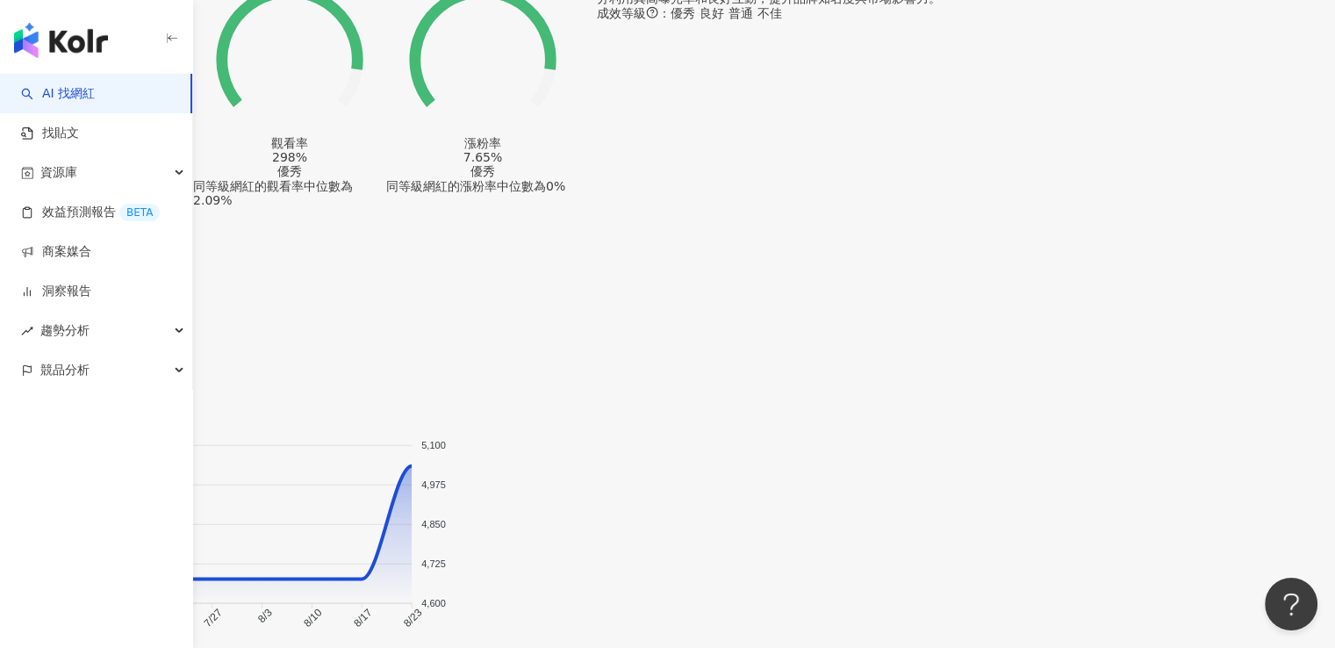
scroll to position [1931, 0]
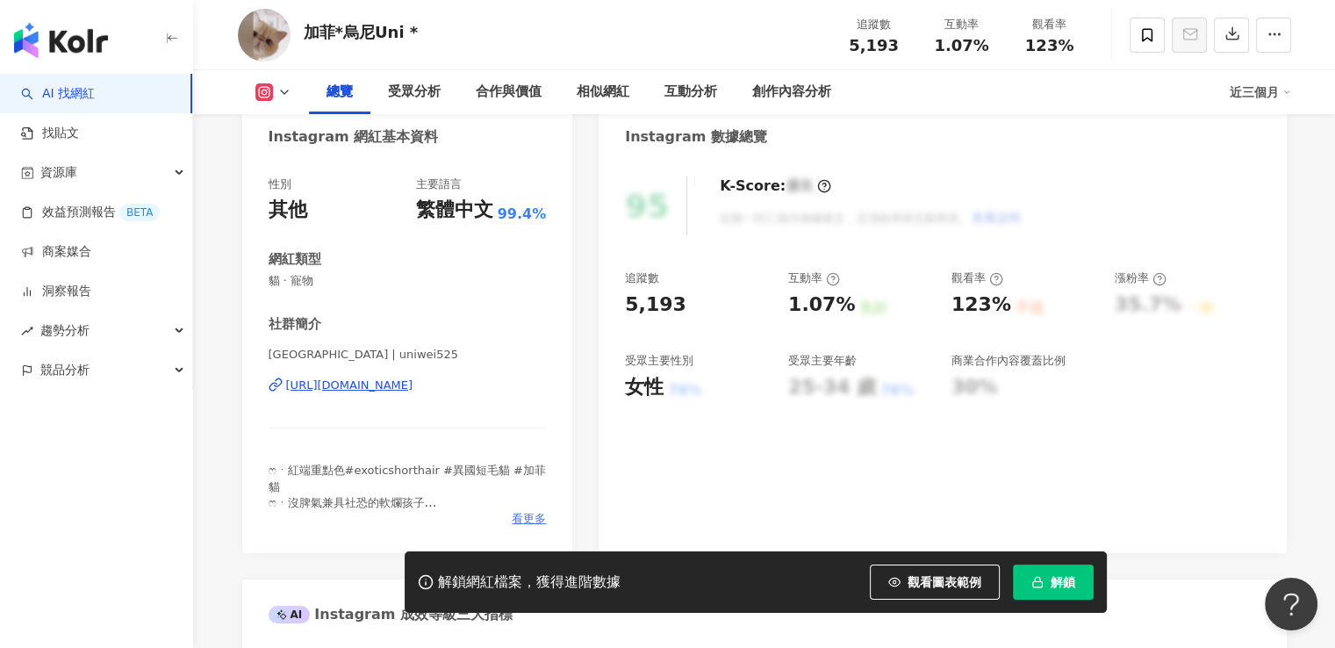
click at [530, 521] on span "看更多" at bounding box center [529, 519] width 34 height 16
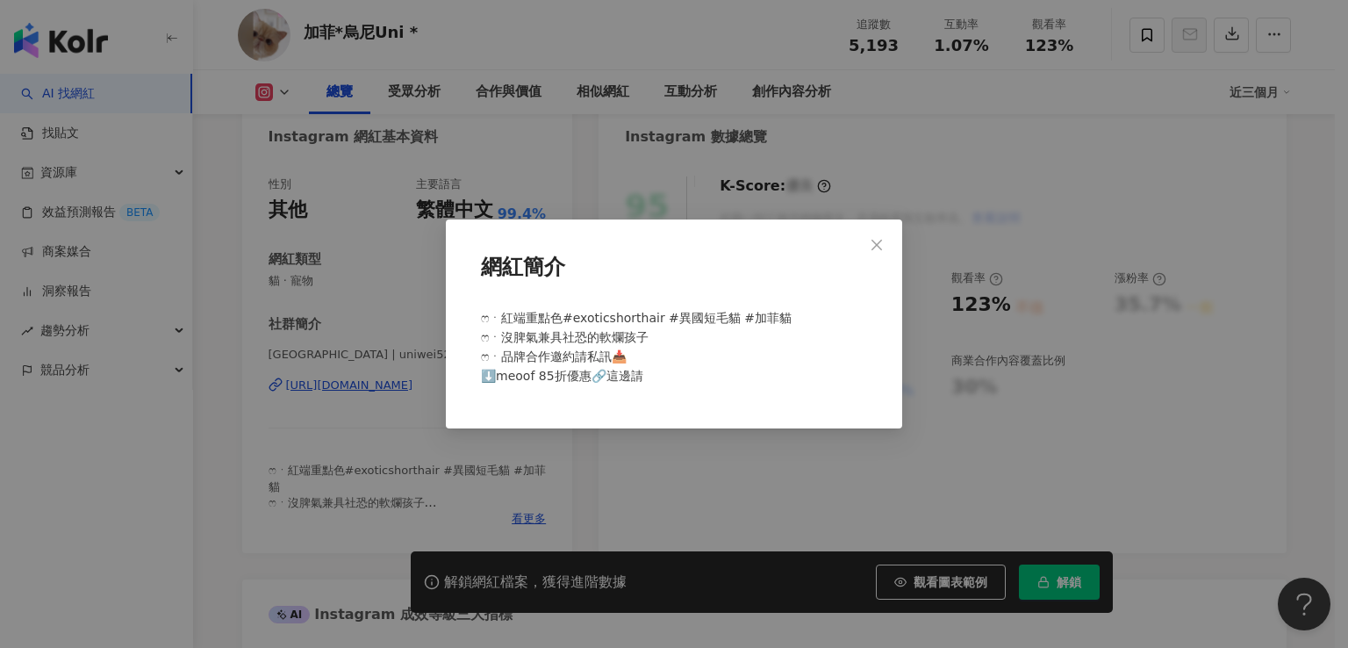
click at [370, 497] on div "網紅簡介 ෆㆍ紅端重點色#exoticshorthair #異國短毛貓 #加菲貓 ෆㆍ沒脾氣兼具社恐的軟爛孩子 ෆㆍ品牌合作邀約請私訊📥 ⬇️meoof 85…" at bounding box center [674, 324] width 1348 height 648
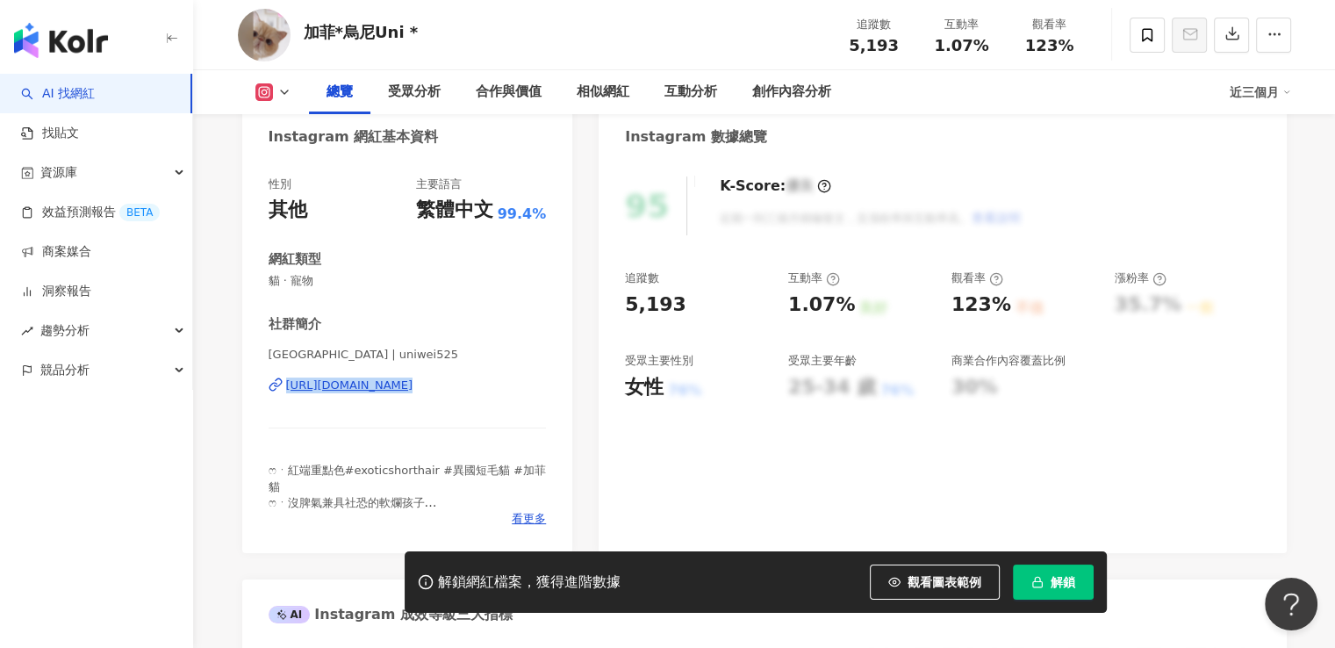
drag, startPoint x: 542, startPoint y: 412, endPoint x: 248, endPoint y: 382, distance: 294.7
click at [248, 382] on div "性別 其他 主要語言 繁體中文 99.4% 網紅類型 貓 · 寵物 社群簡介 烏尼Uni | uniwei525 https://www.instagram.…" at bounding box center [407, 356] width 331 height 394
copy div "https://www.instagram.com/uniwei525/"
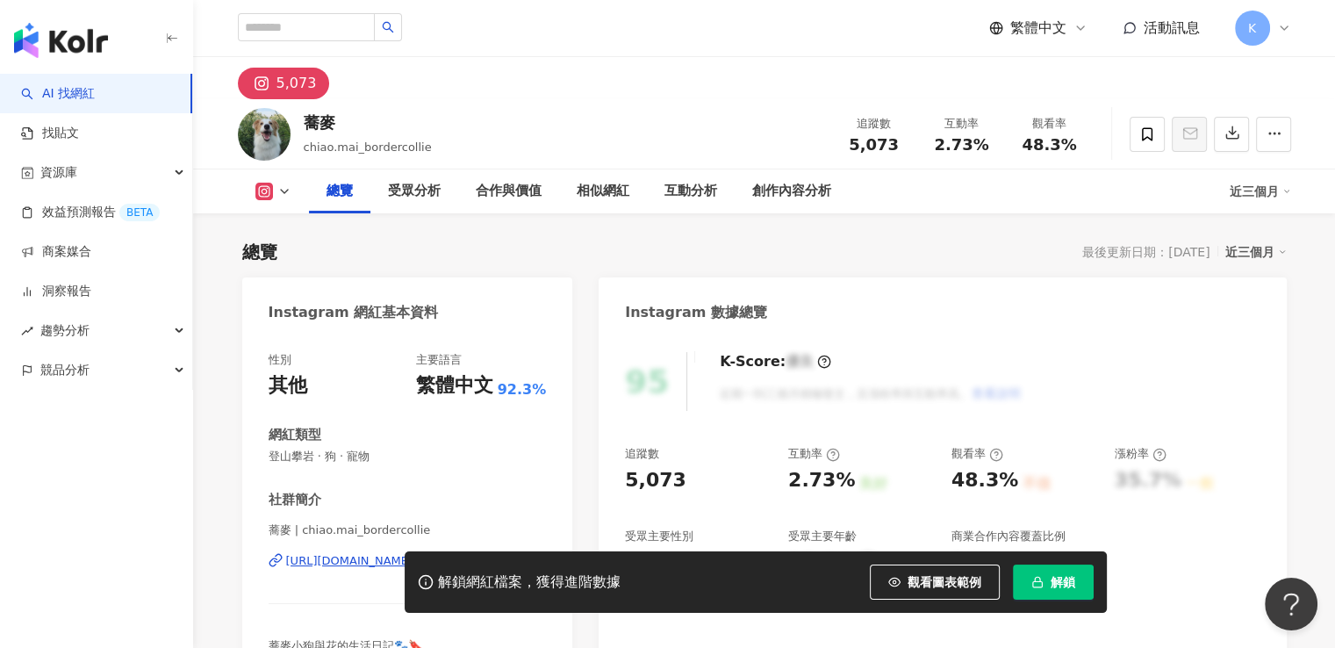
scroll to position [263, 0]
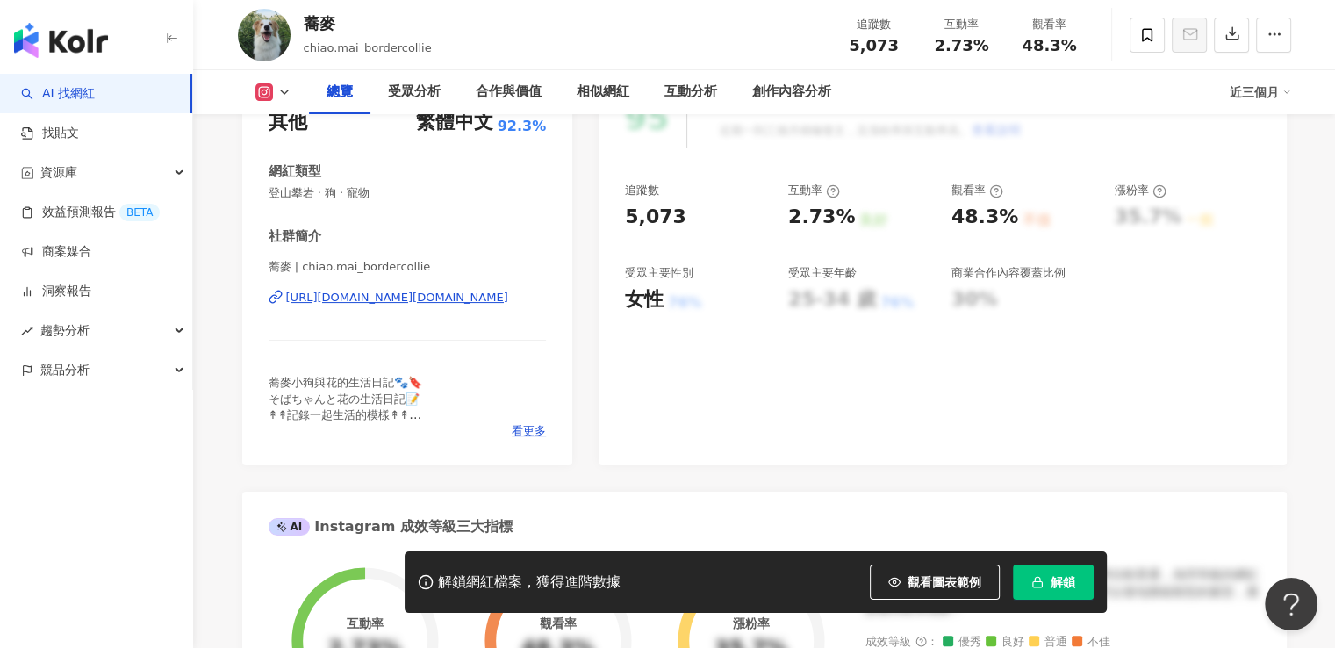
click at [554, 434] on div "性別 其他 主要語言 繁體中文 92.3% 網紅類型 登山攀岩 · 狗 · 寵物 社群簡介 蕎麥 | chiao.mai_bordercollie [URL]…" at bounding box center [407, 268] width 331 height 394
click at [535, 429] on span "看更多" at bounding box center [529, 431] width 34 height 16
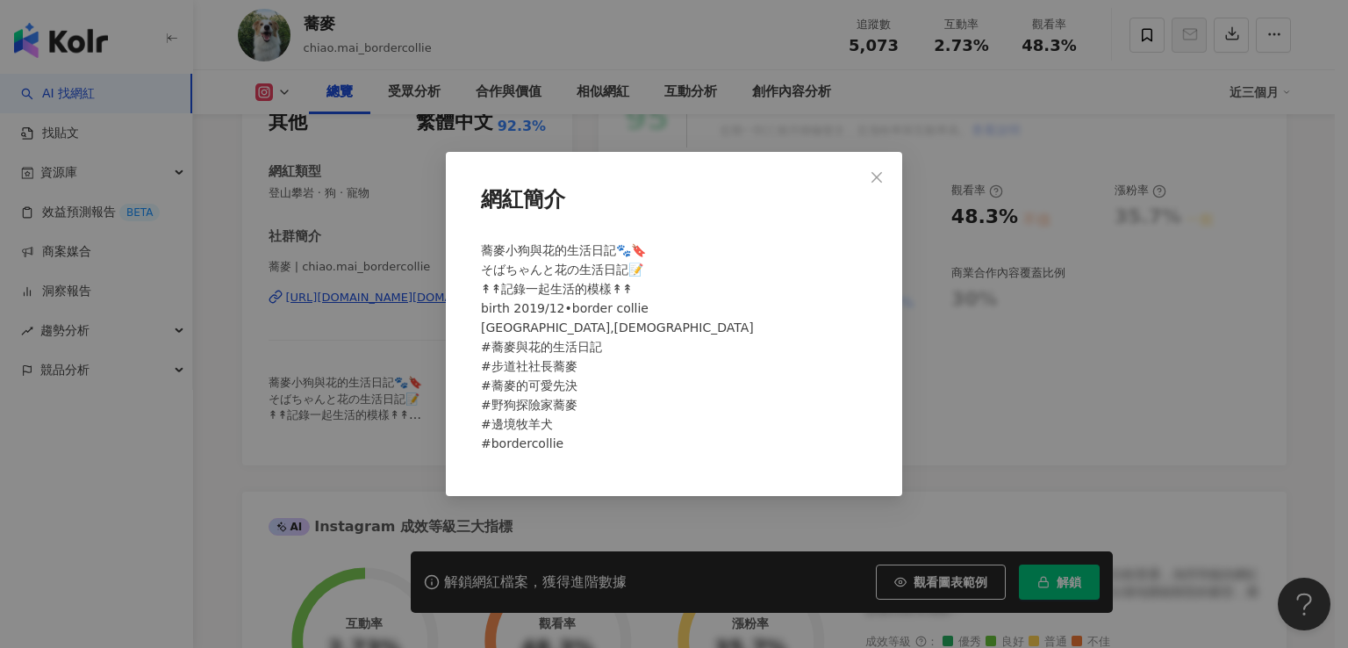
click at [407, 467] on div "網紅簡介 蕎麥小狗與花的生活日記🐾🔖 そばちゃんと花の生活日記📝 ↟↟記錄一起生活的模樣↟↟ birth 2019/12•border collie Taip…" at bounding box center [674, 324] width 1348 height 648
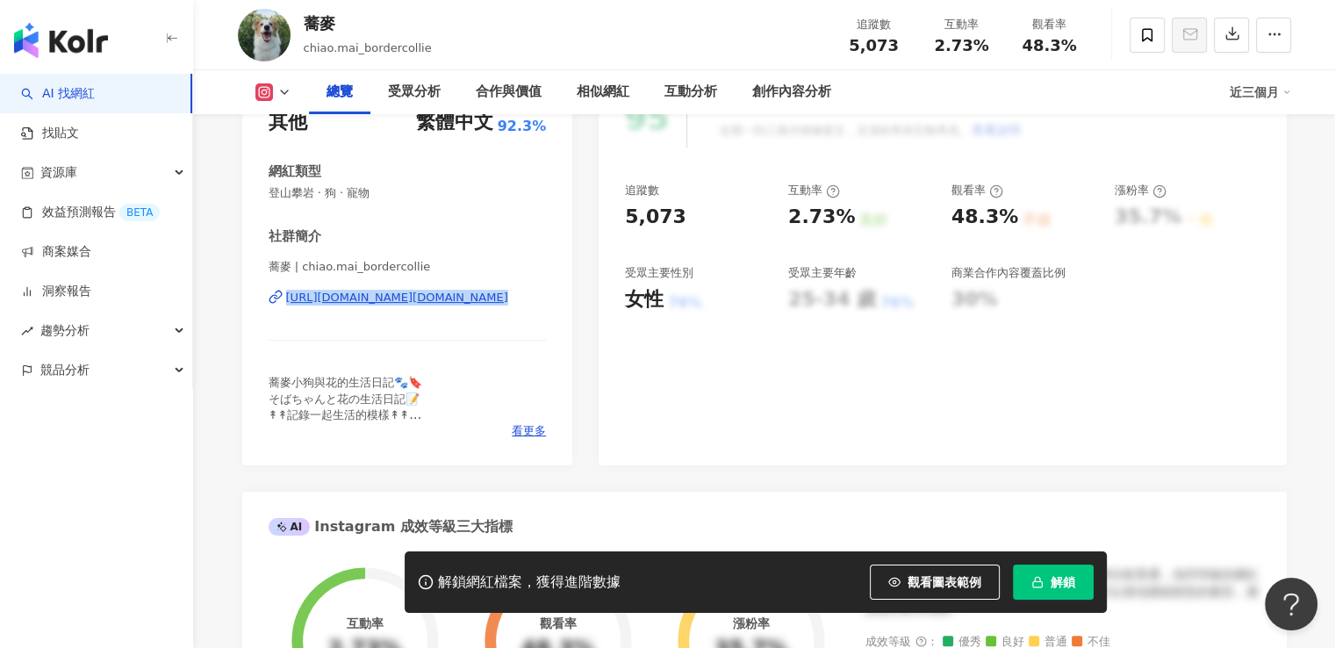
drag, startPoint x: 270, startPoint y: 311, endPoint x: 566, endPoint y: 347, distance: 298.0
click at [566, 347] on div "性別 其他 主要語言 繁體中文 92.3% 網紅類型 登山攀岩 · 狗 · 寵物 社群簡介 蕎麥 | chiao.mai_bordercollie https…" at bounding box center [407, 268] width 331 height 394
copy div "https://www.instagram.com/chiao.mai_bordercollie/"
click at [498, 298] on div "https://www.instagram.com/chiao.mai_bordercollie/" at bounding box center [397, 298] width 222 height 16
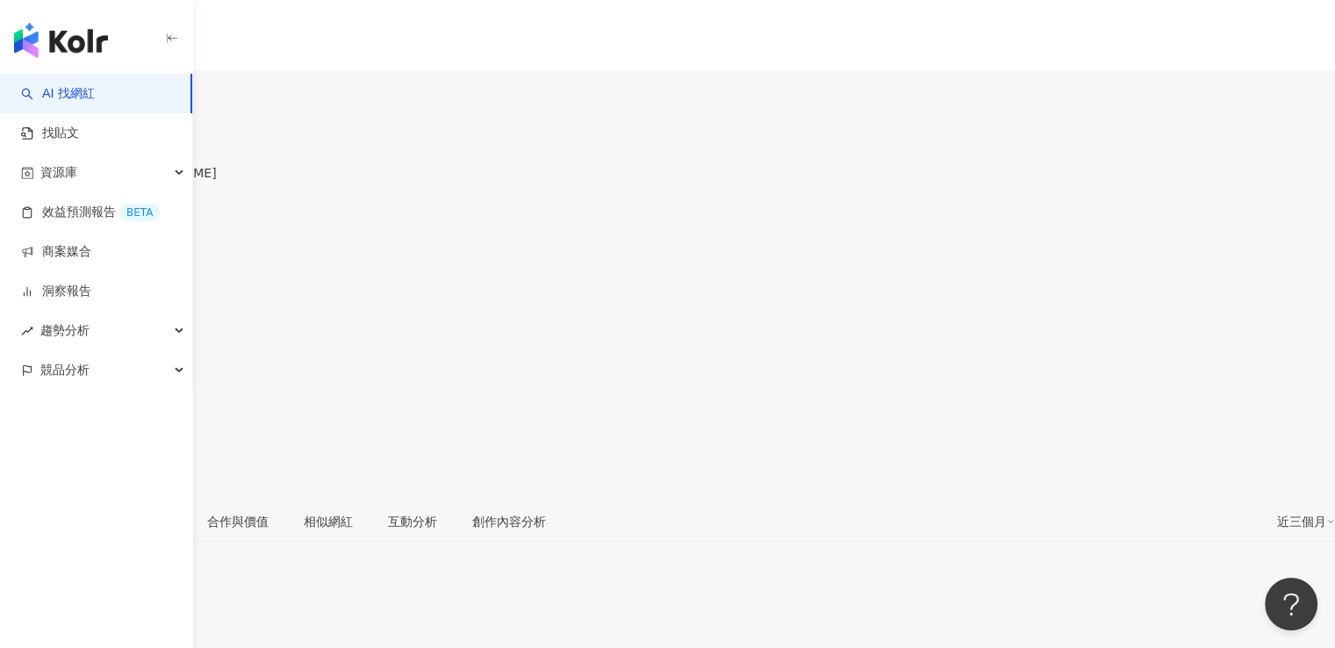
scroll to position [263, 0]
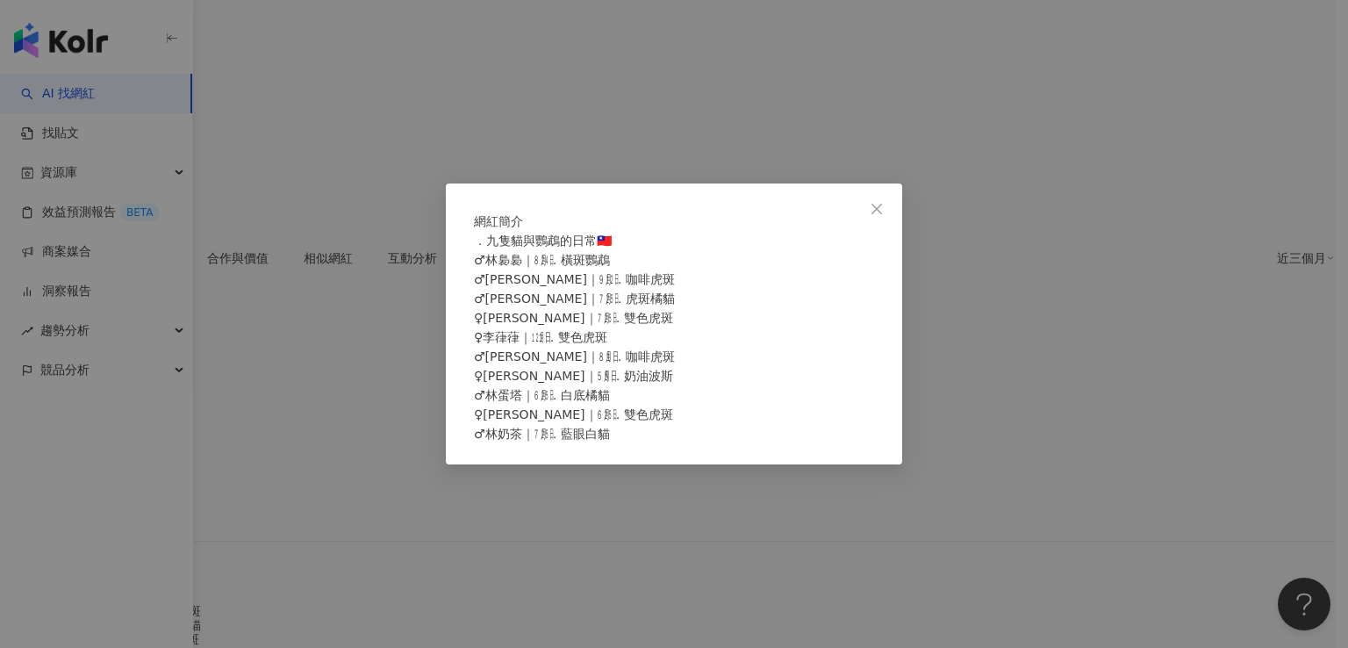
click at [393, 401] on div "網紅簡介 ．九隻貓與鸚鵡的日常🇹🇼 ♂林裊裊｜㋇㏷．橫斑鸚鵡 ♂林小莫｜㋈㏫．咖啡虎斑 ♂林小菲｜㋆㏸．虎斑橘貓 ♀李萌萌｜㋆㏸．雙色虎斑 ♀李葎葎｜㋋㏠．雙…" at bounding box center [674, 324] width 1348 height 648
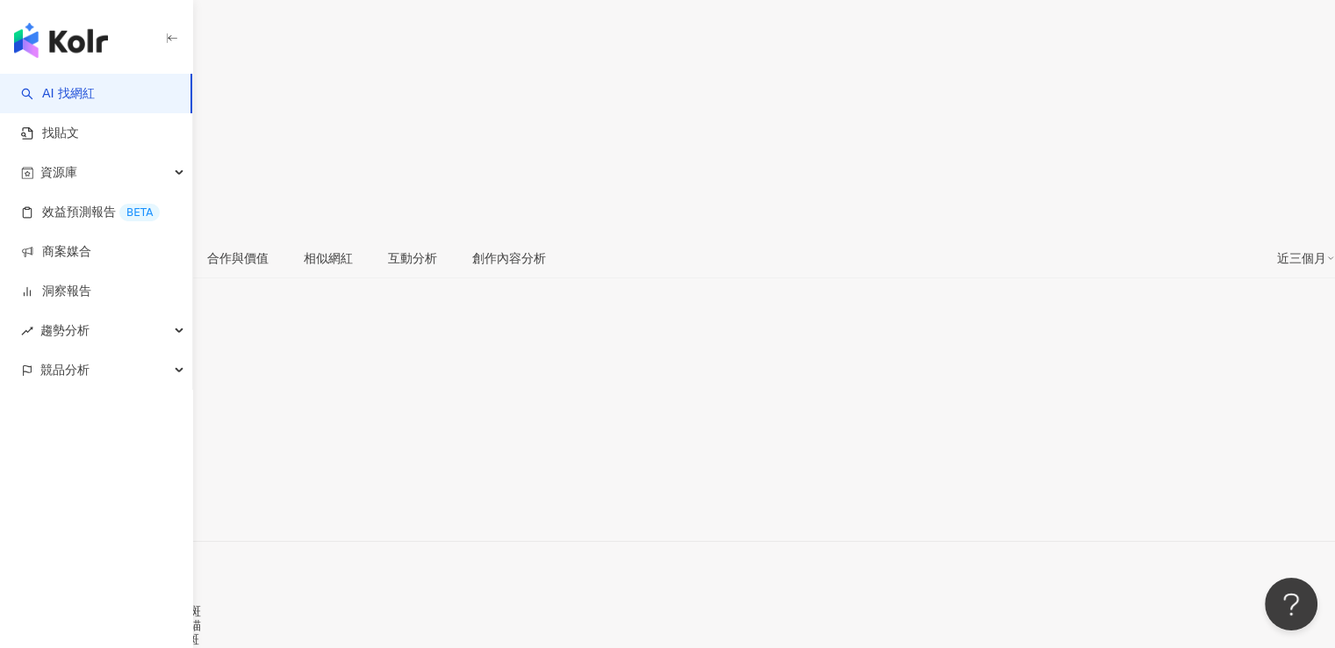
drag, startPoint x: 281, startPoint y: 316, endPoint x: 511, endPoint y: 321, distance: 230.1
click at [511, 489] on div "莫菲裊萌葎 | morphyniao https://www.instagram.com/morphyniao/" at bounding box center [667, 526] width 1335 height 74
copy div "https://www.instagram.com/morphyniao/"
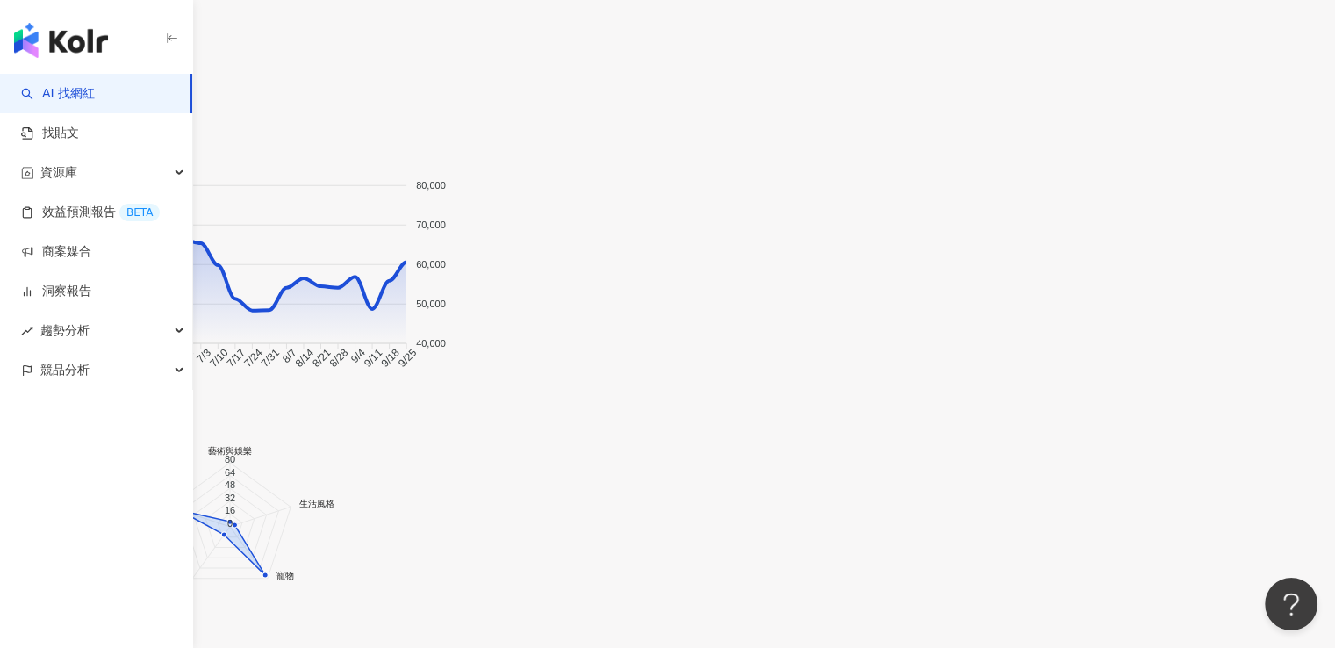
scroll to position [1492, 0]
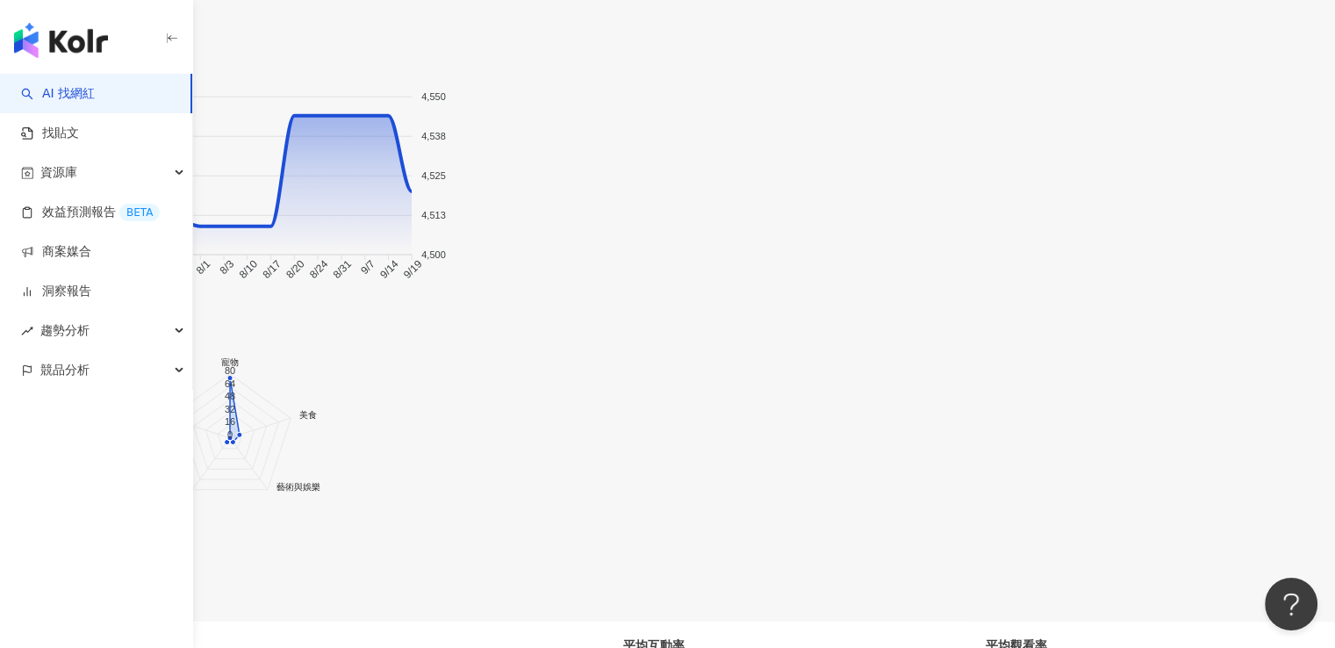
scroll to position [2107, 0]
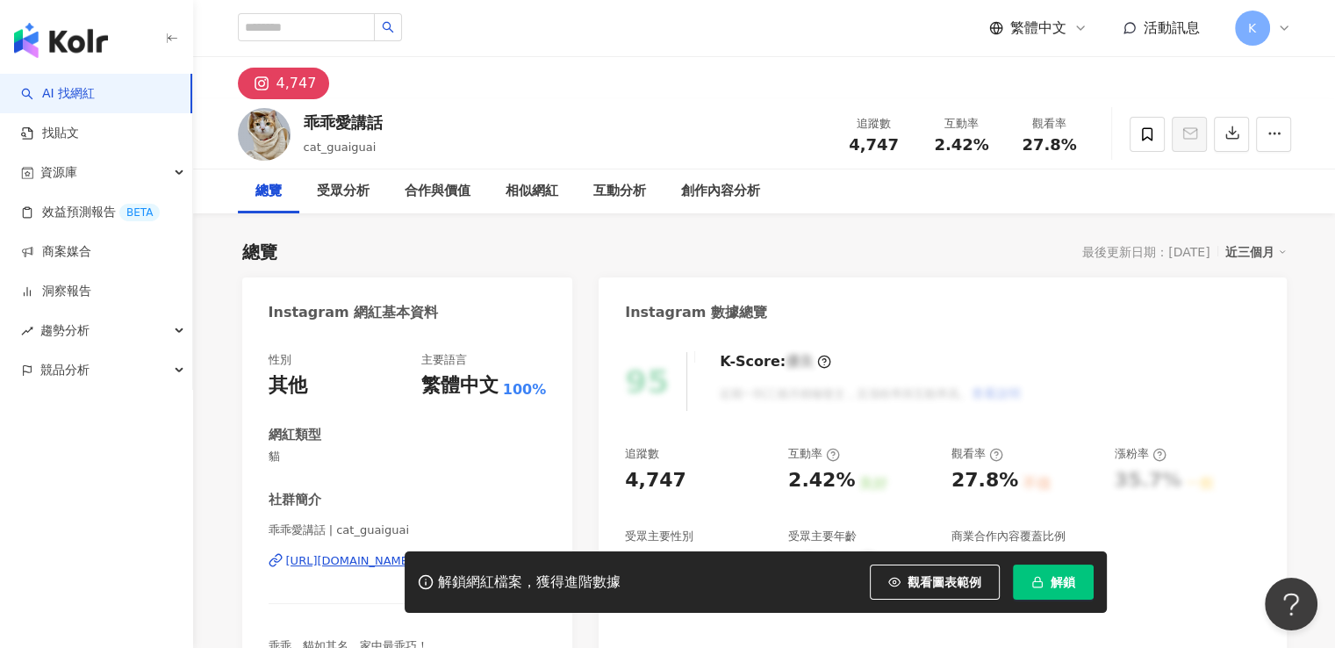
scroll to position [351, 0]
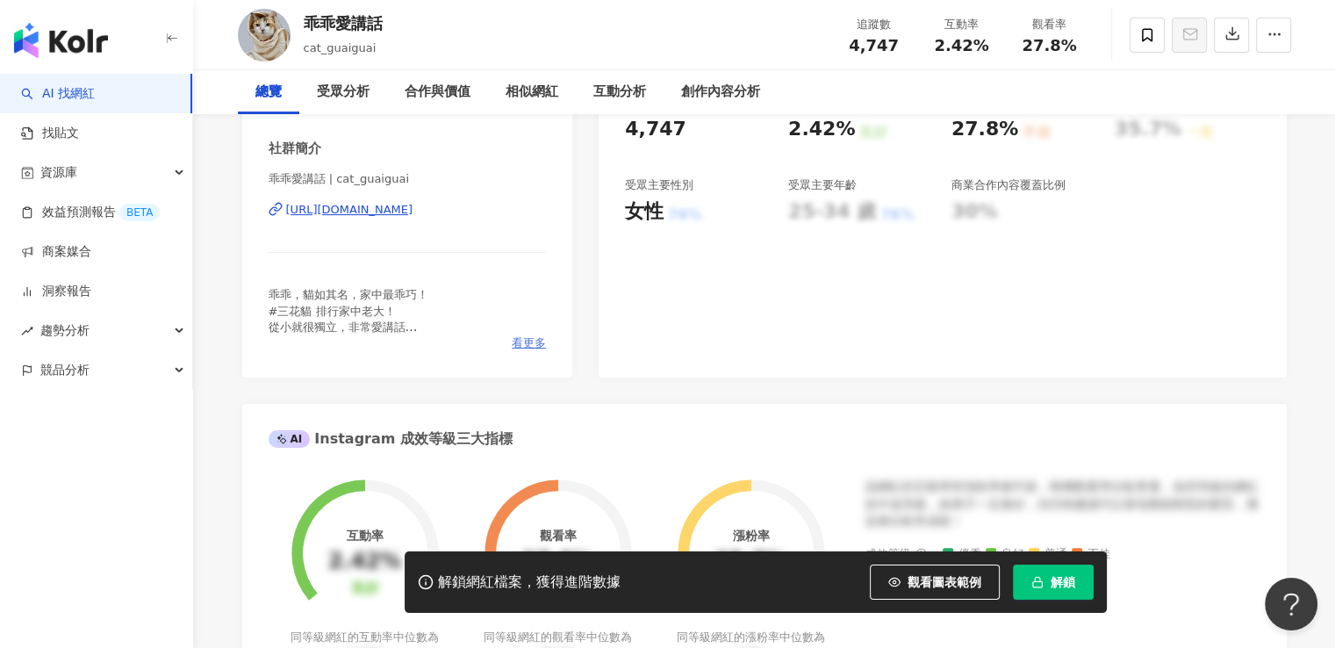
click at [524, 341] on span "看更多" at bounding box center [529, 343] width 34 height 16
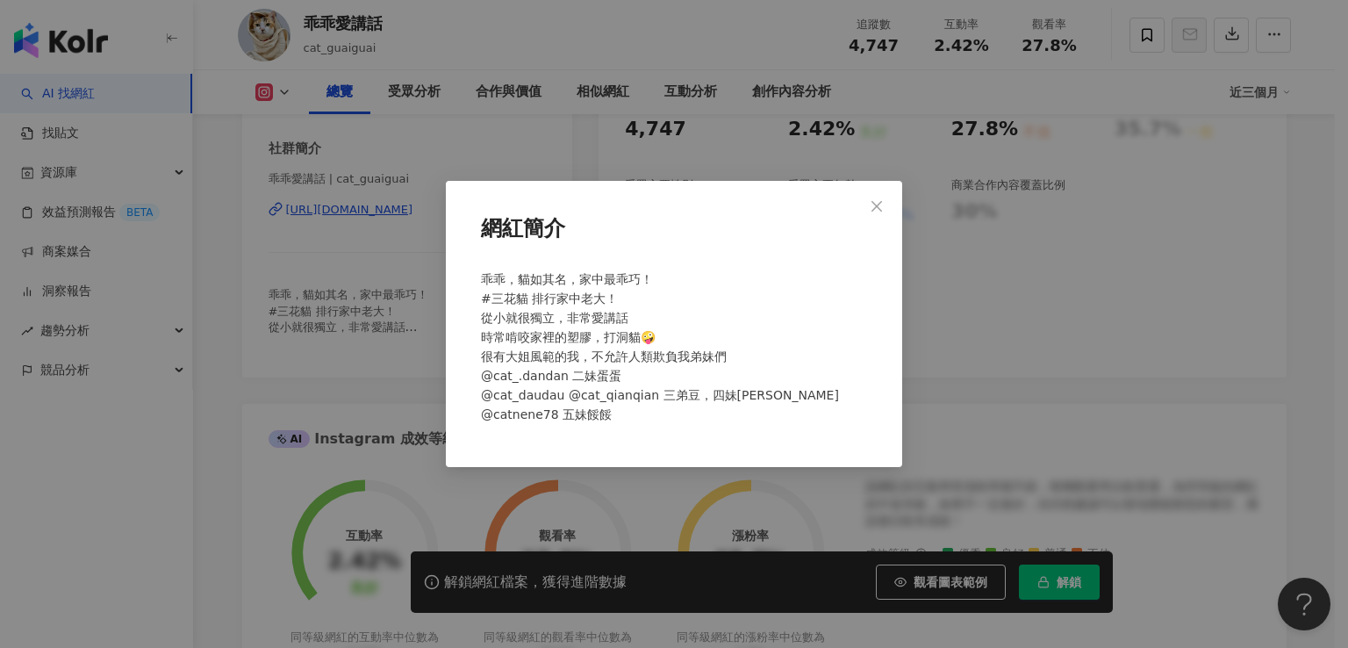
click at [357, 398] on div "網紅簡介 乖乖，貓如其名，家中最乖巧！ #三花貓 排行家中老大！ 從小就很獨立，非常愛講話 時常啃咬家裡的塑膠，打洞貓🤪 很有大姐風範的我，不允許人類欺負我弟…" at bounding box center [674, 324] width 1348 height 648
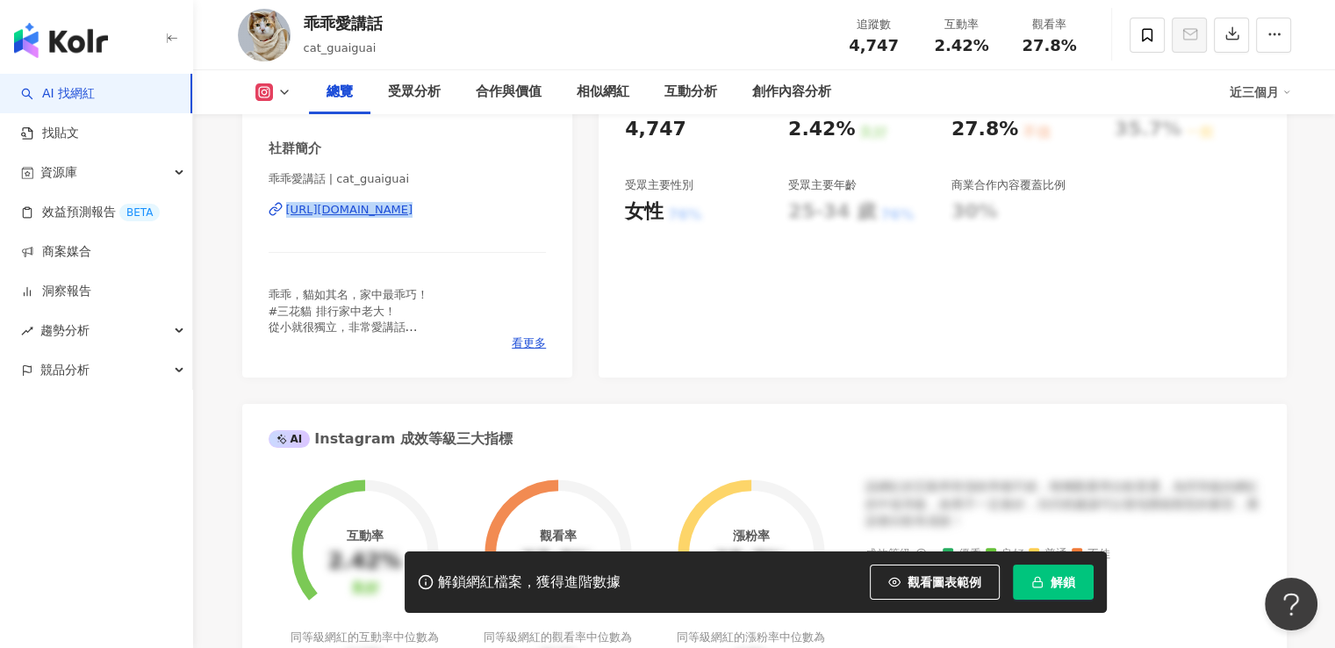
drag, startPoint x: 285, startPoint y: 225, endPoint x: 560, endPoint y: 247, distance: 275.7
click at [560, 247] on div "性別 其他 主要語言 繁體中文 100% 網紅類型 貓 社群簡介 乖乖愛講話 | cat_guaiguai https://www.instagram.com…" at bounding box center [407, 180] width 331 height 394
copy div "https://www.instagram.com/cat_guaiguai/"
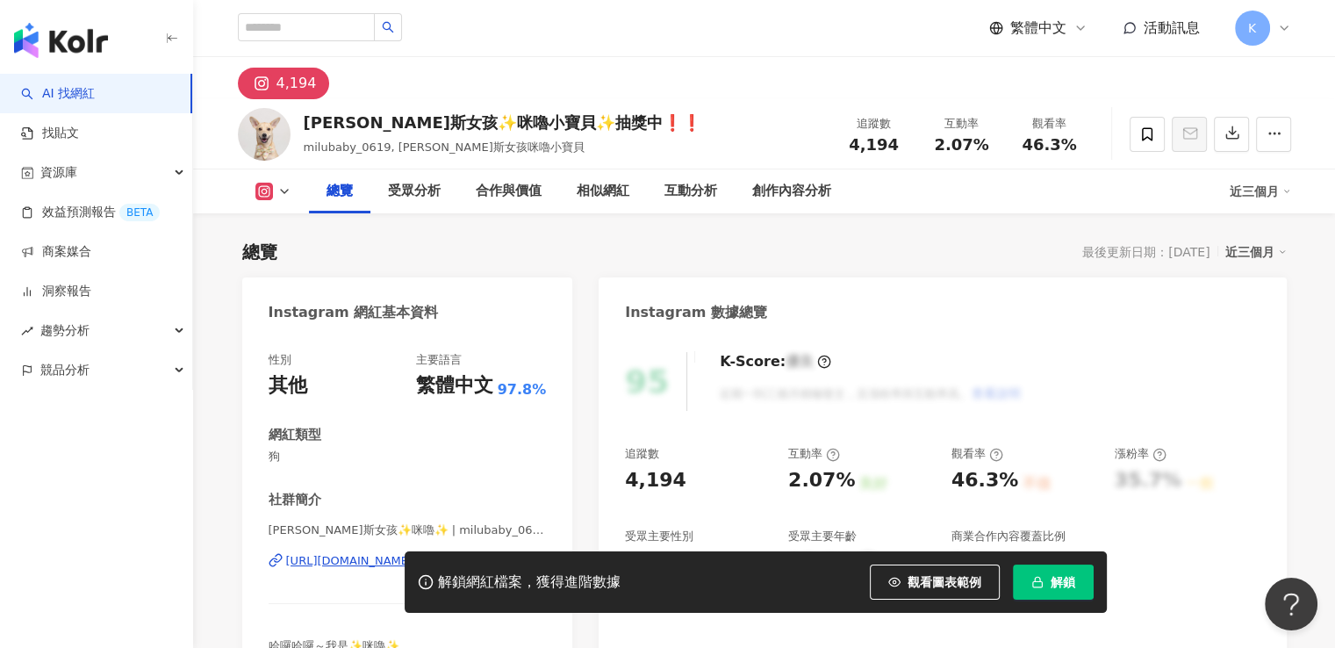
scroll to position [176, 0]
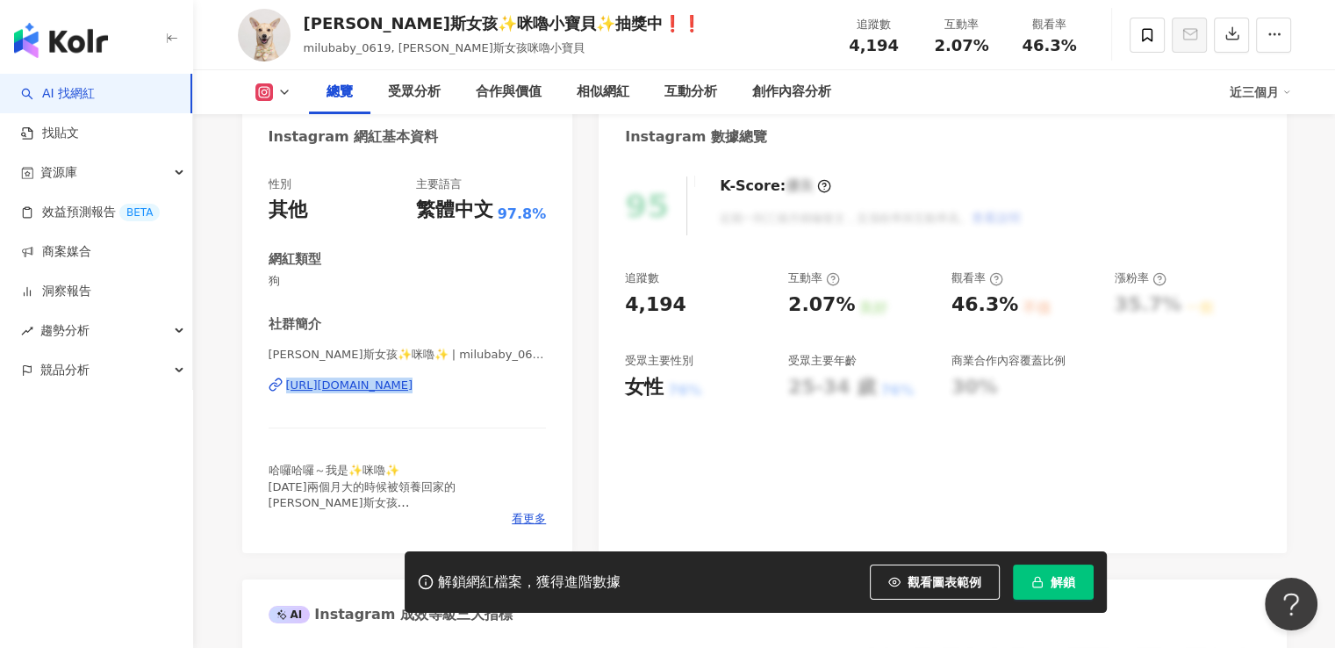
drag, startPoint x: 284, startPoint y: 402, endPoint x: 555, endPoint y: 428, distance: 272.5
click at [555, 428] on div "性別 其他 主要語言 繁體中文 97.8% 網紅類型 狗 社群簡介 米克斯女孩✨咪嚕✨ | milubaby_0619 https://www.instagr…" at bounding box center [407, 356] width 331 height 394
copy div "https://www.instagram.com/milubaby_0619/"
click at [1254, 489] on div "95 K-Score : 優良 近期一到三個月積極發文，且漲粉率與互動率高。 查看說明 追蹤數 4,194 互動率 2.07% 良好 觀看率 46.3% 不佳…" at bounding box center [942, 356] width 687 height 394
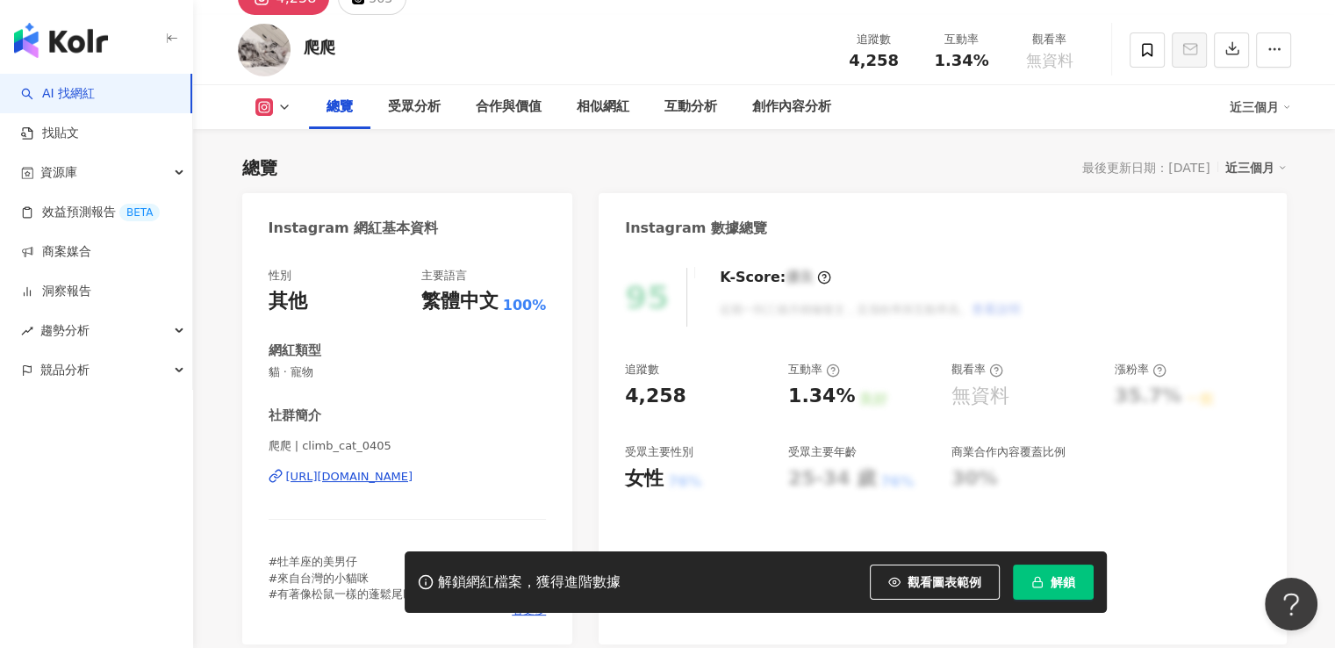
scroll to position [176, 0]
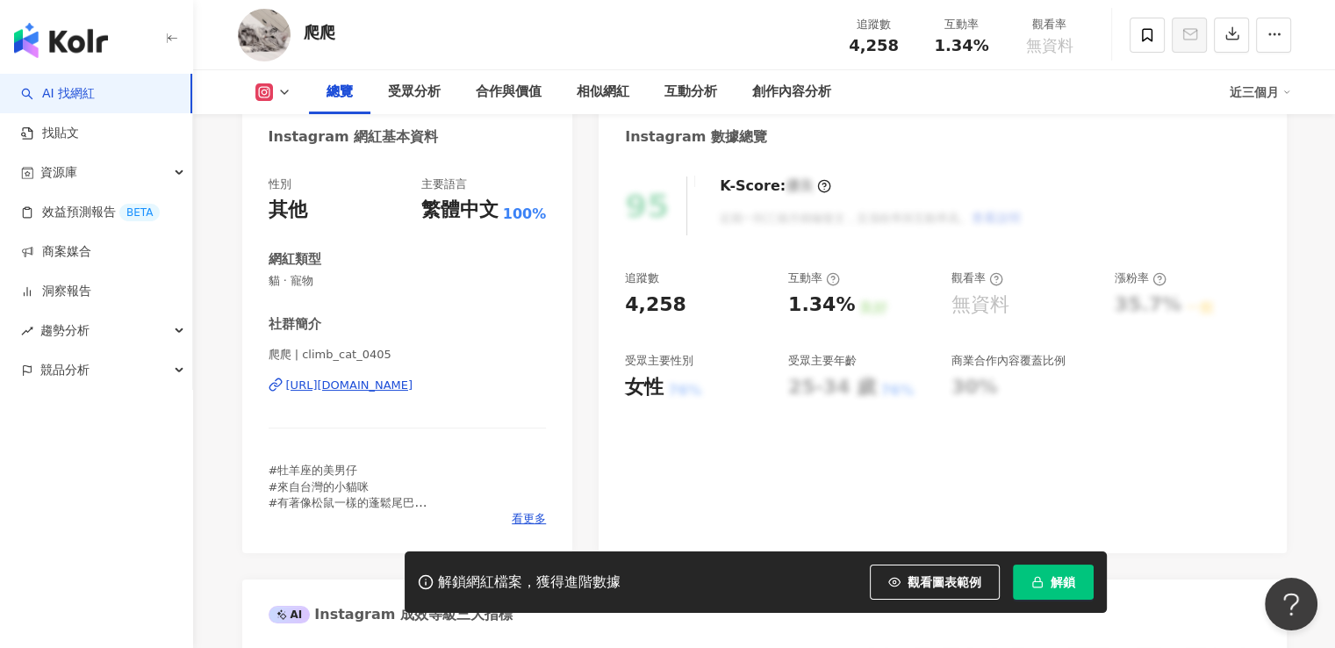
drag, startPoint x: 535, startPoint y: 406, endPoint x: 281, endPoint y: 398, distance: 253.9
click at [281, 398] on div "爬爬 | climb_cat_0405 [URL][DOMAIN_NAME]" at bounding box center [408, 398] width 278 height 103
copy div "[URL][DOMAIN_NAME]"
